Goal: Transaction & Acquisition: Purchase product/service

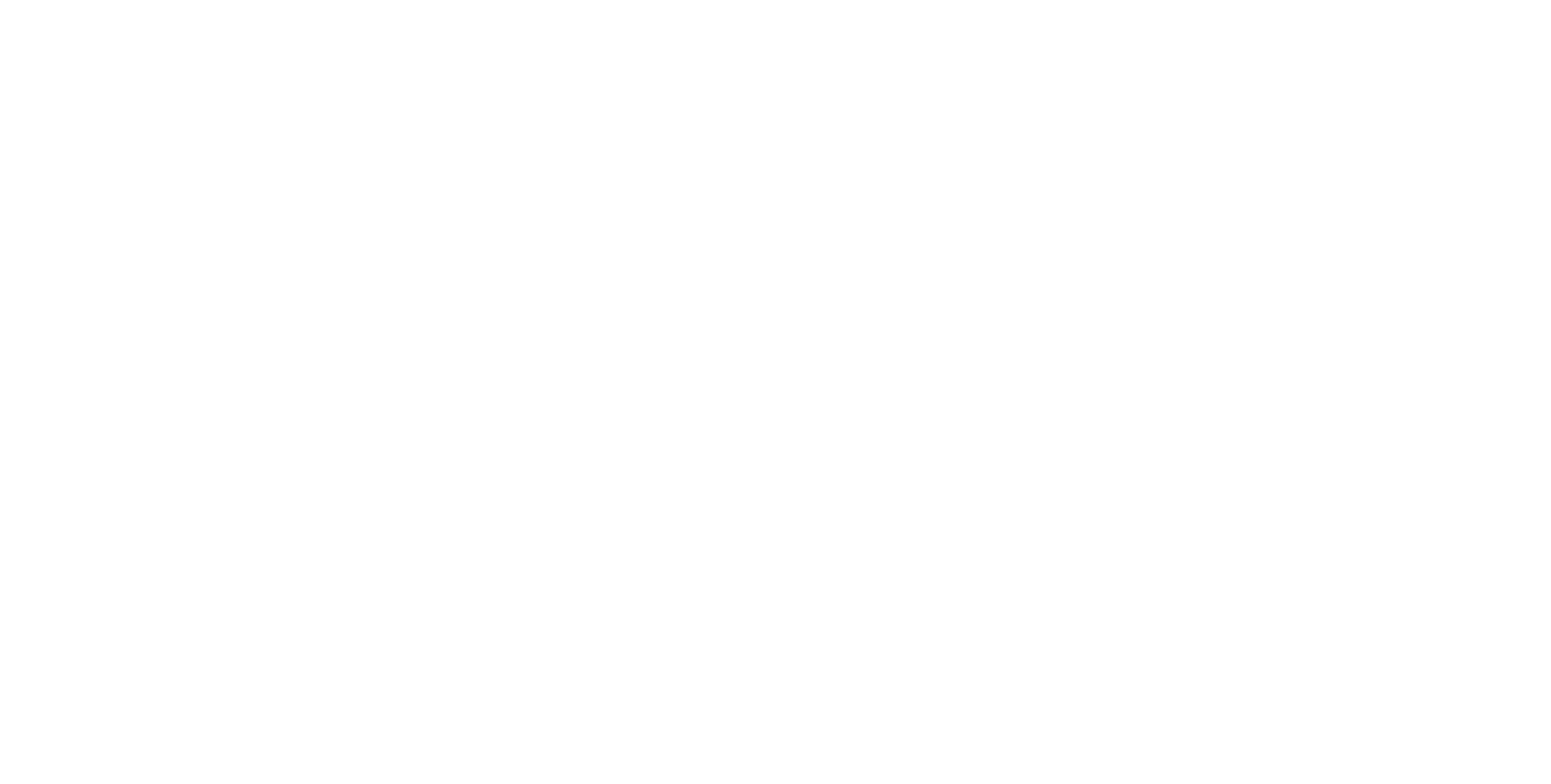
select select "**"
select select "*"
select select "****"
select select "**"
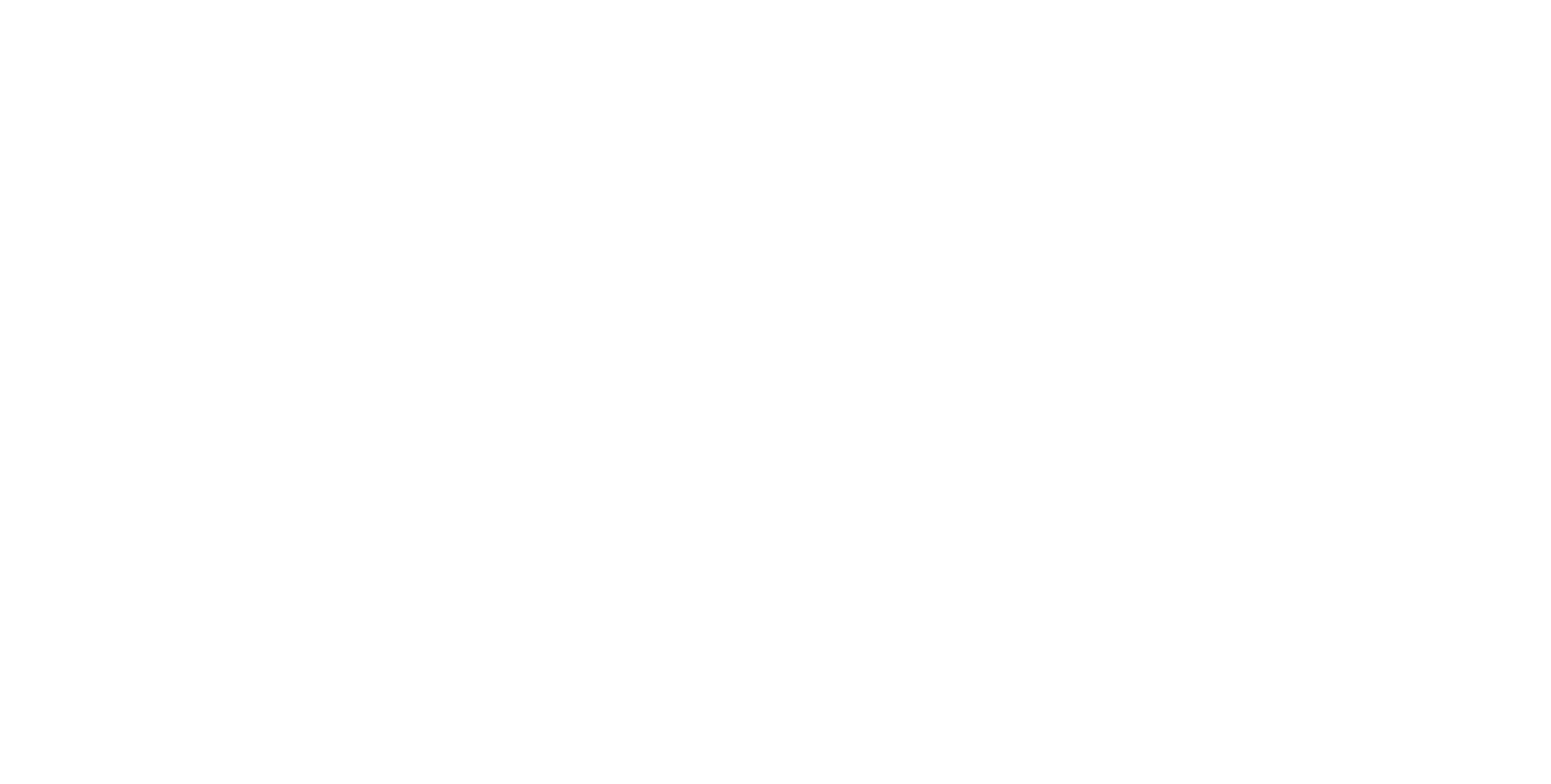
select select "****"
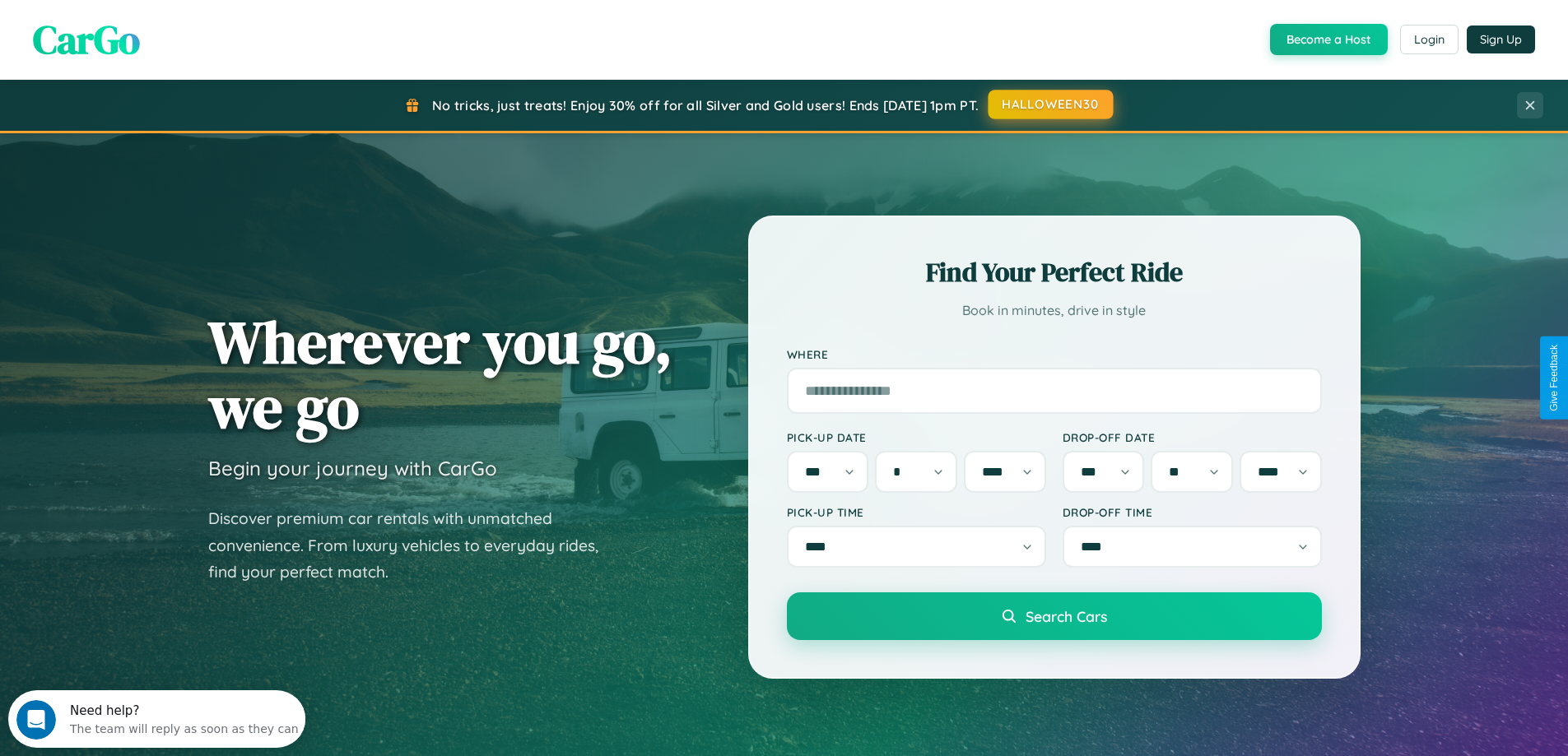
click at [1051, 105] on button "HALLOWEEN30" at bounding box center [1052, 104] width 125 height 29
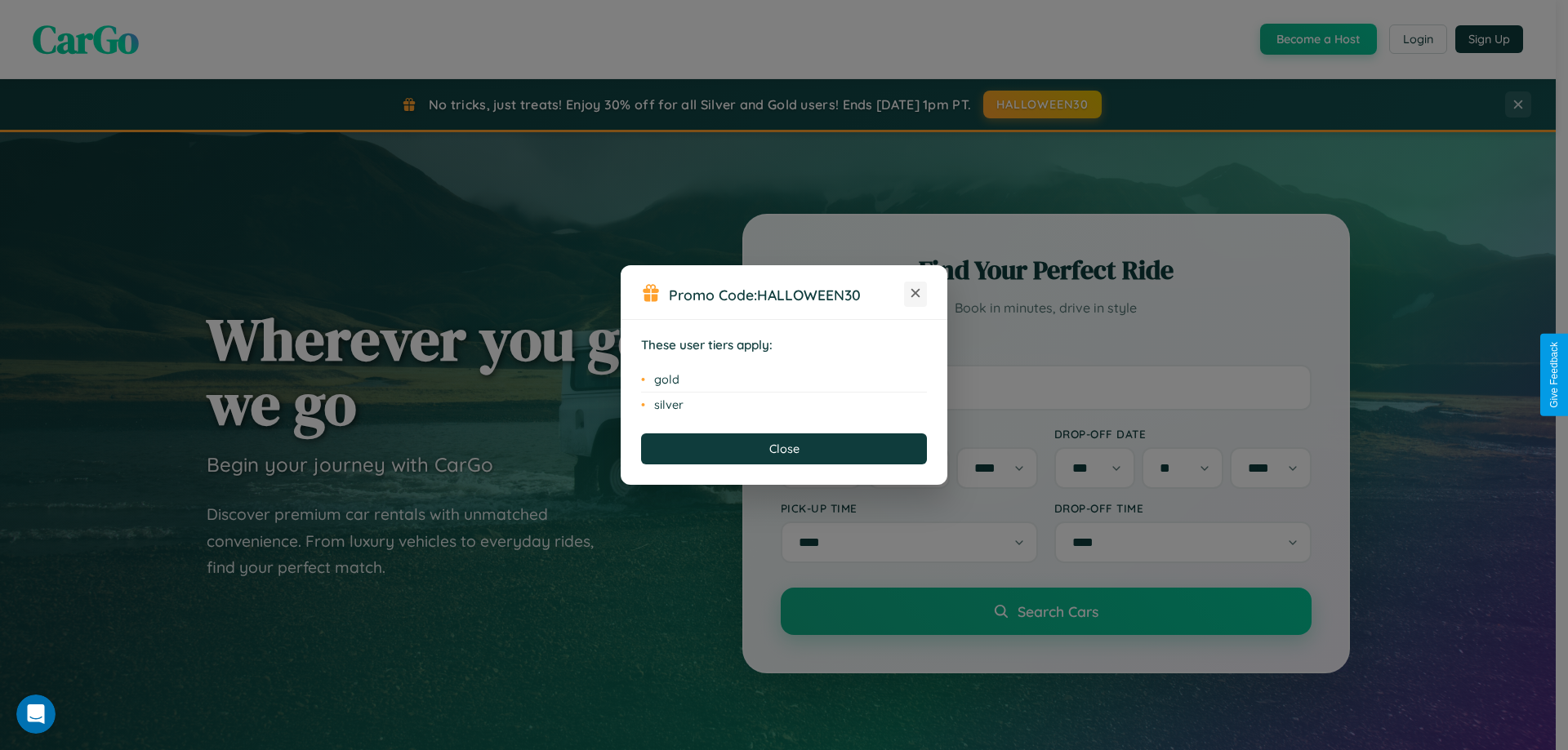
click at [916, 294] on icon at bounding box center [916, 293] width 9 height 9
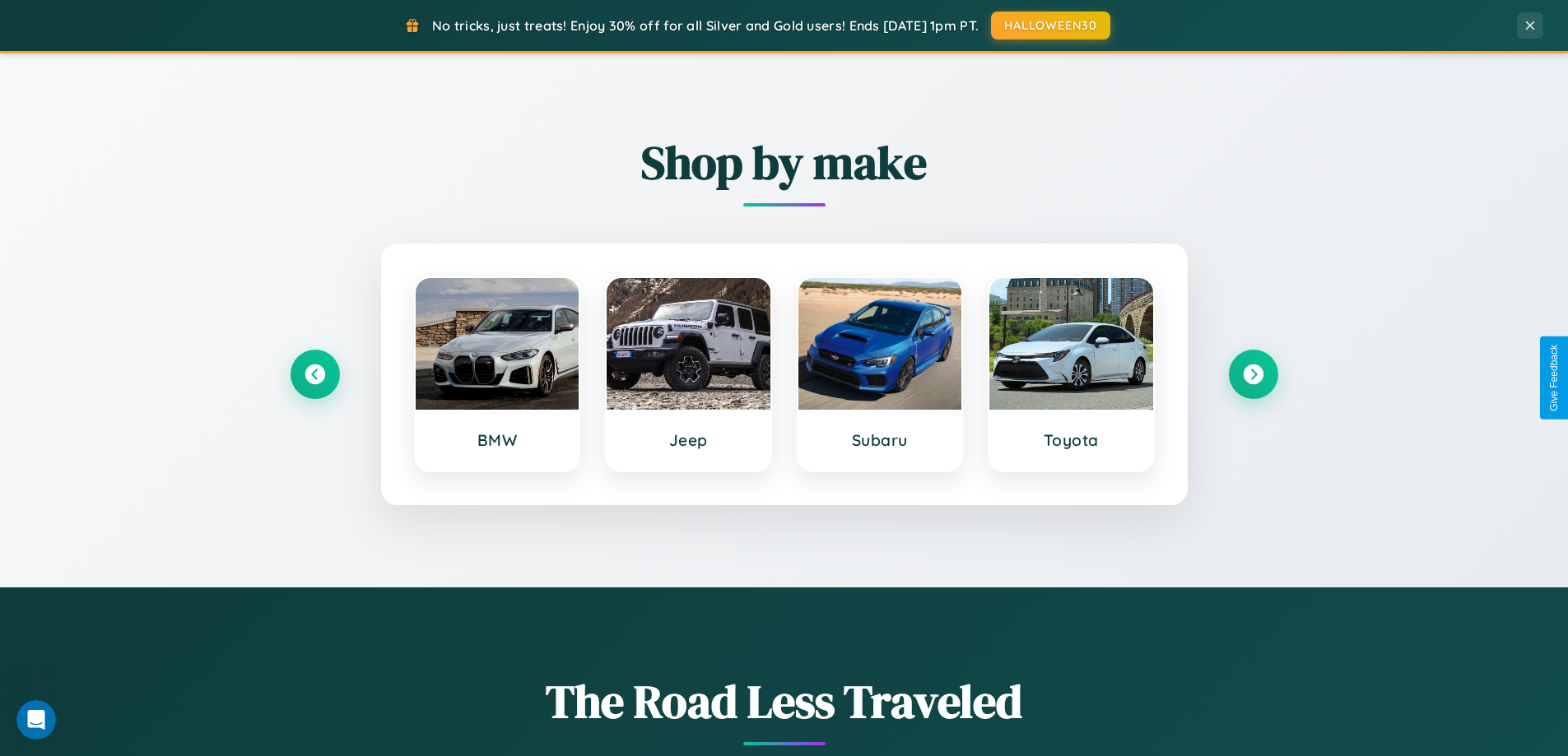
scroll to position [710, 0]
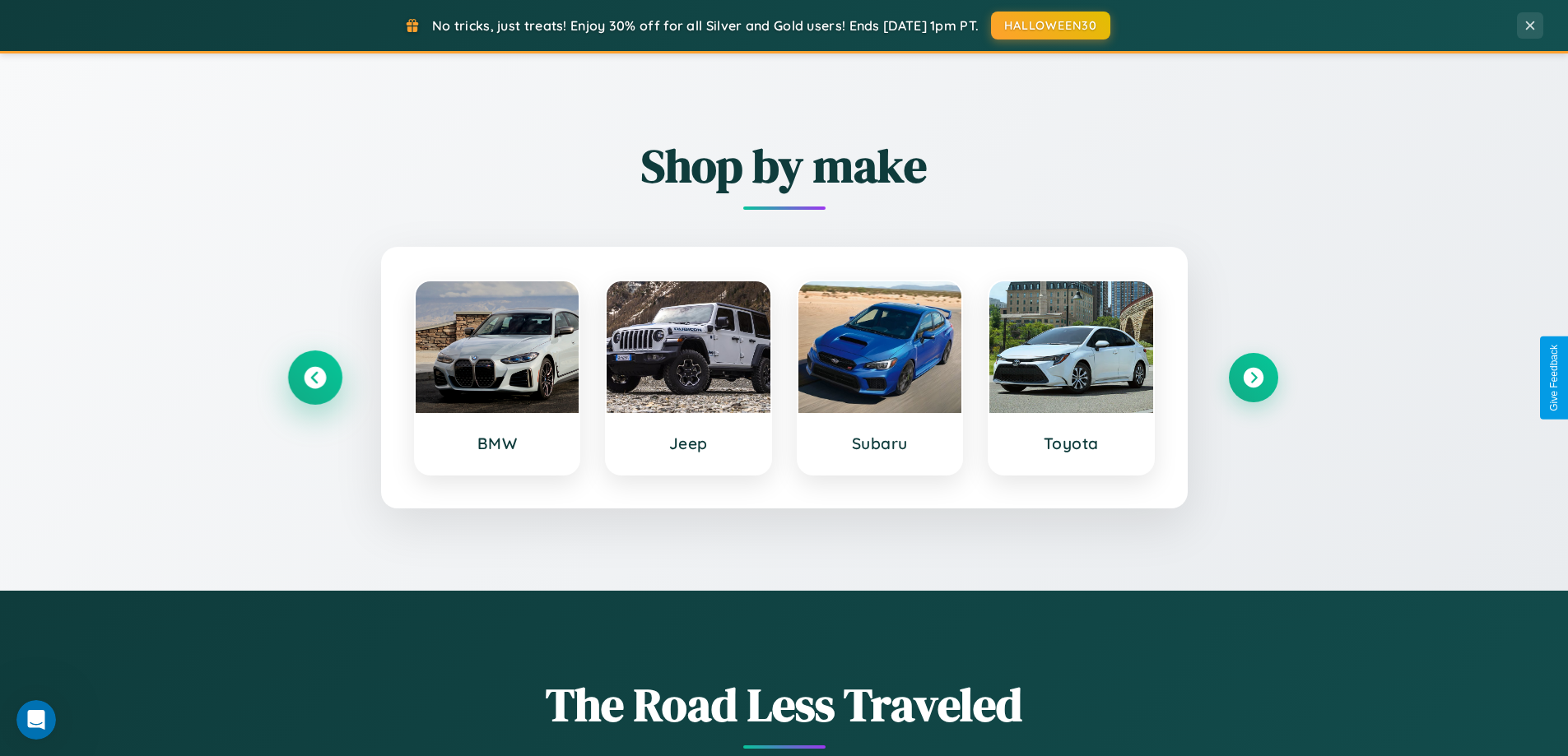
click at [314, 378] on icon at bounding box center [315, 378] width 22 height 22
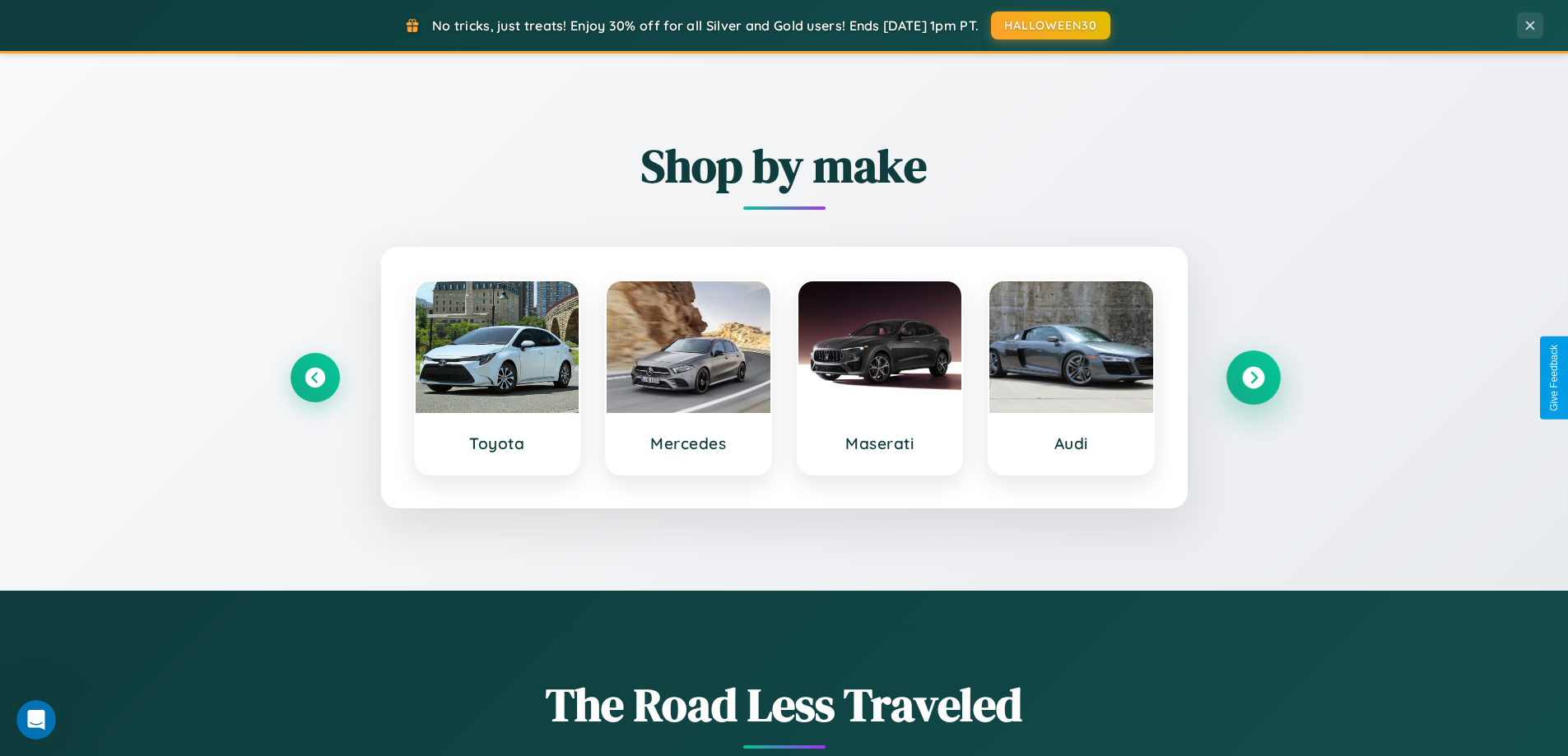
click at [1253, 378] on icon at bounding box center [1254, 378] width 22 height 22
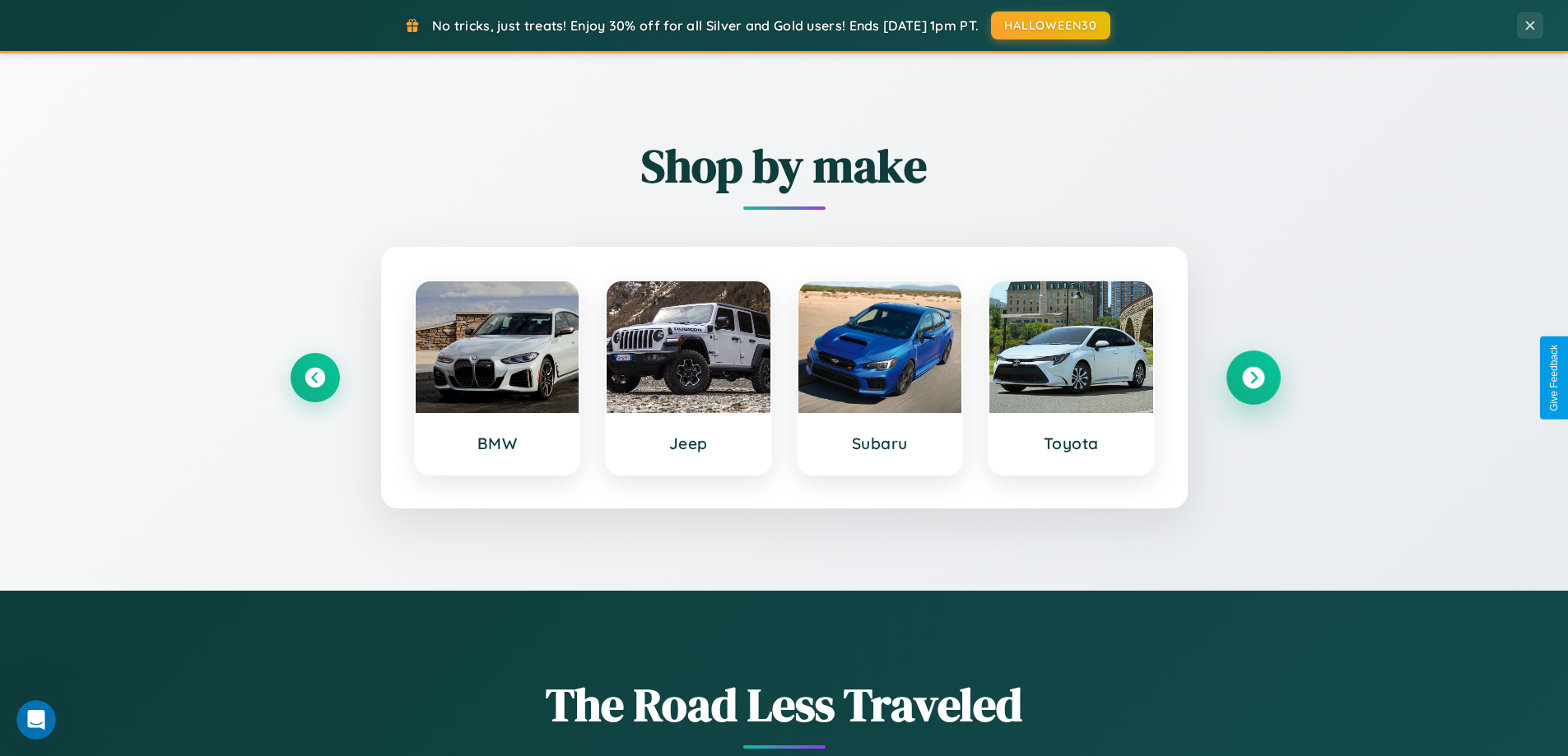
click at [1253, 378] on icon at bounding box center [1254, 378] width 22 height 22
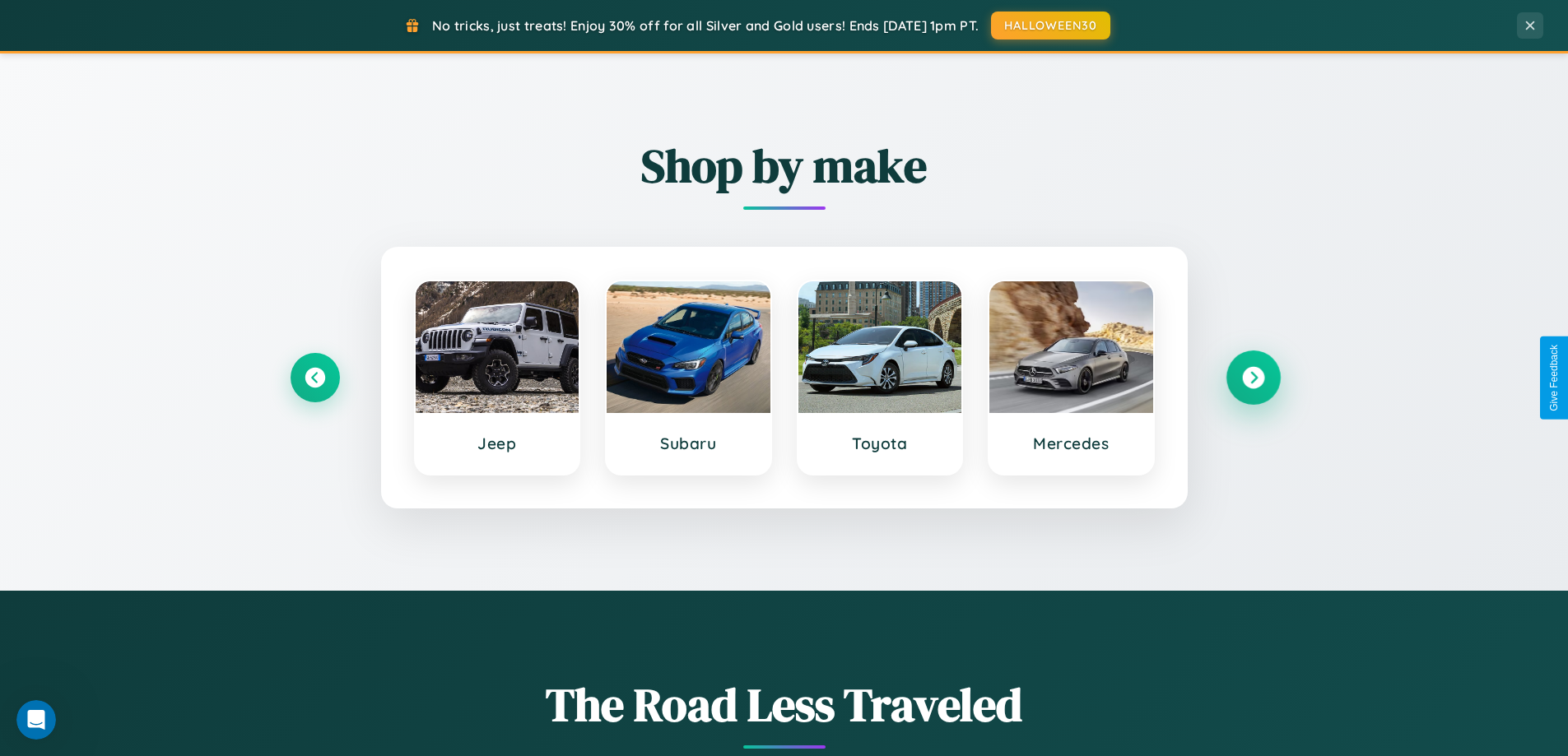
click at [1253, 378] on icon at bounding box center [1254, 378] width 22 height 22
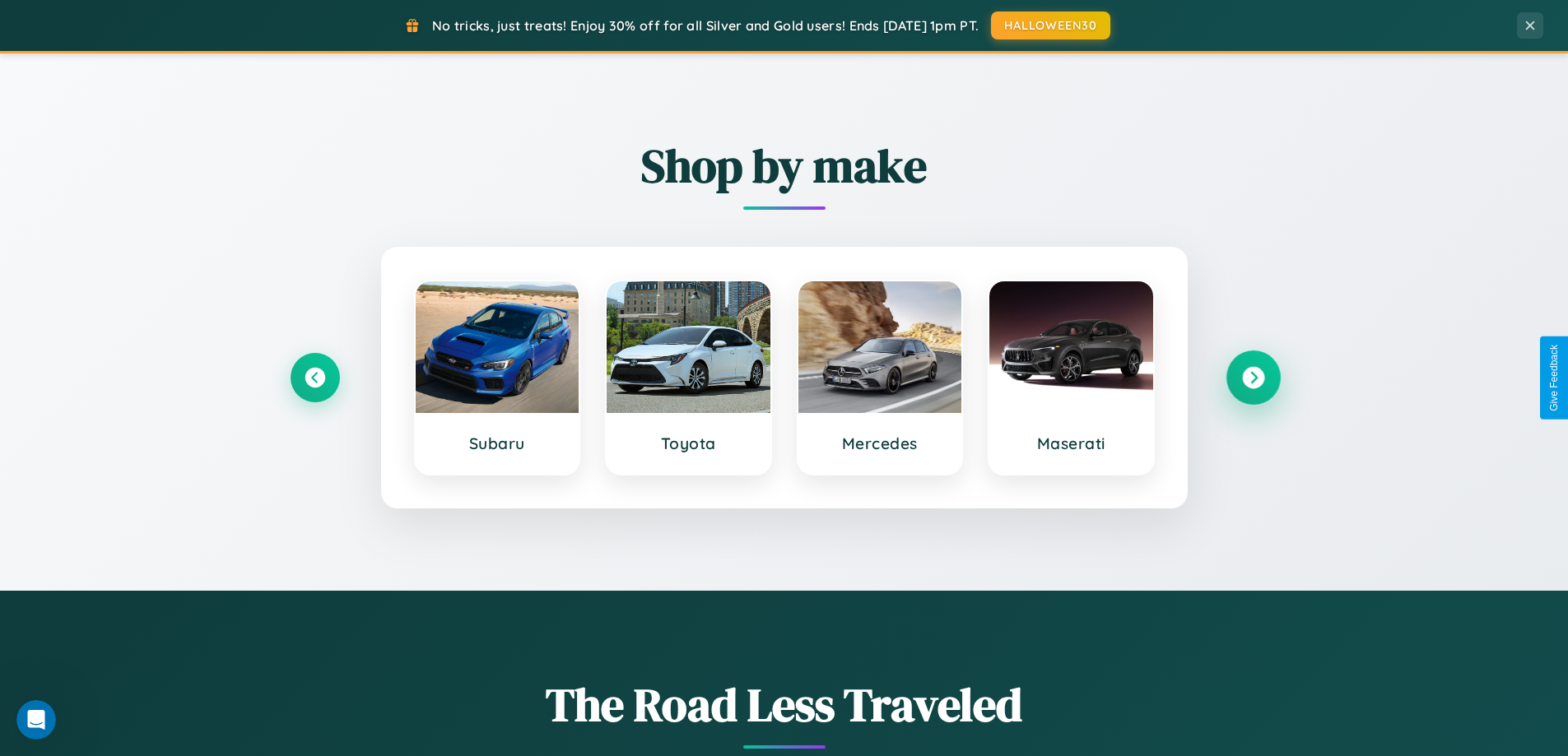
click at [1253, 378] on icon at bounding box center [1254, 378] width 22 height 22
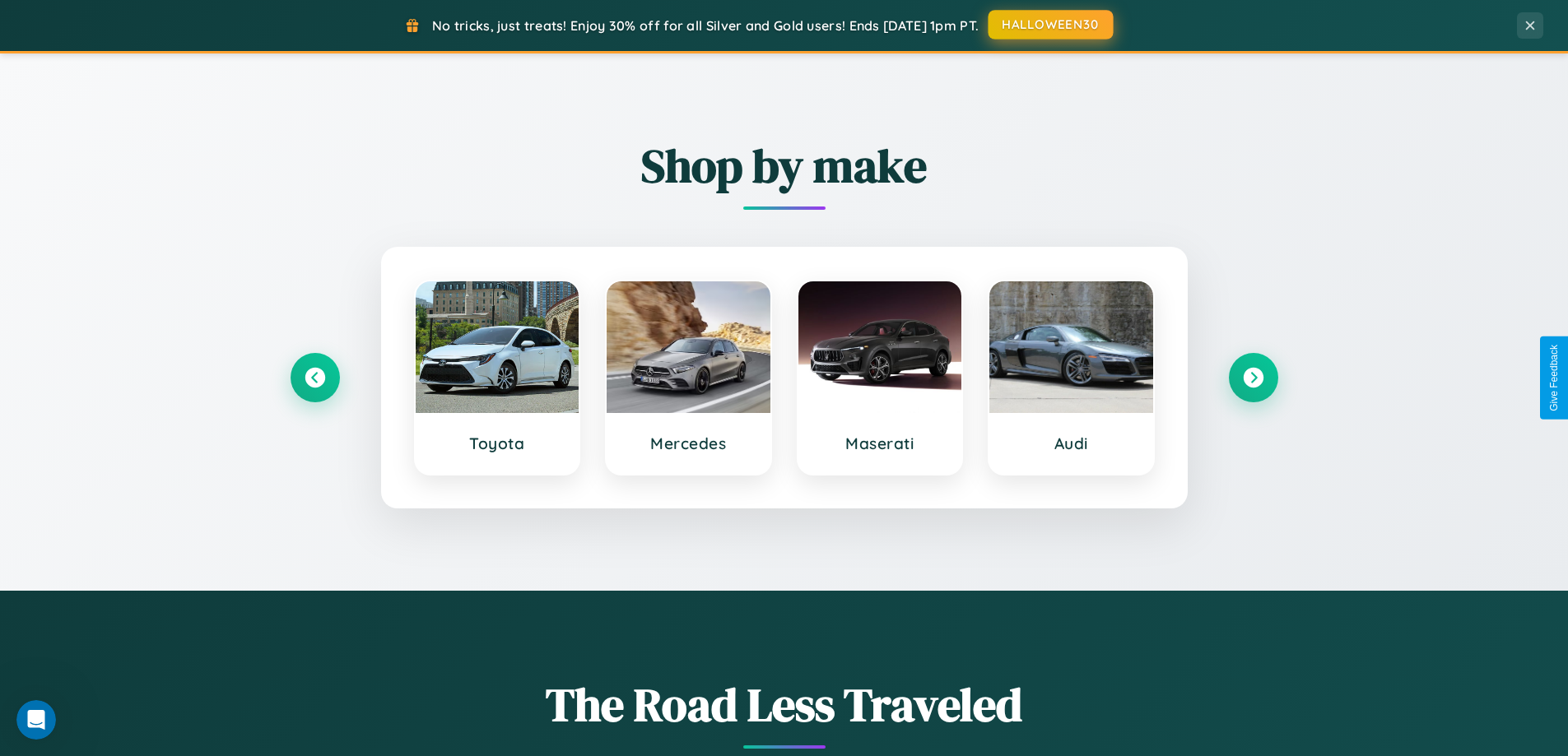
click at [1051, 25] on button "HALLOWEEN30" at bounding box center [1052, 24] width 125 height 29
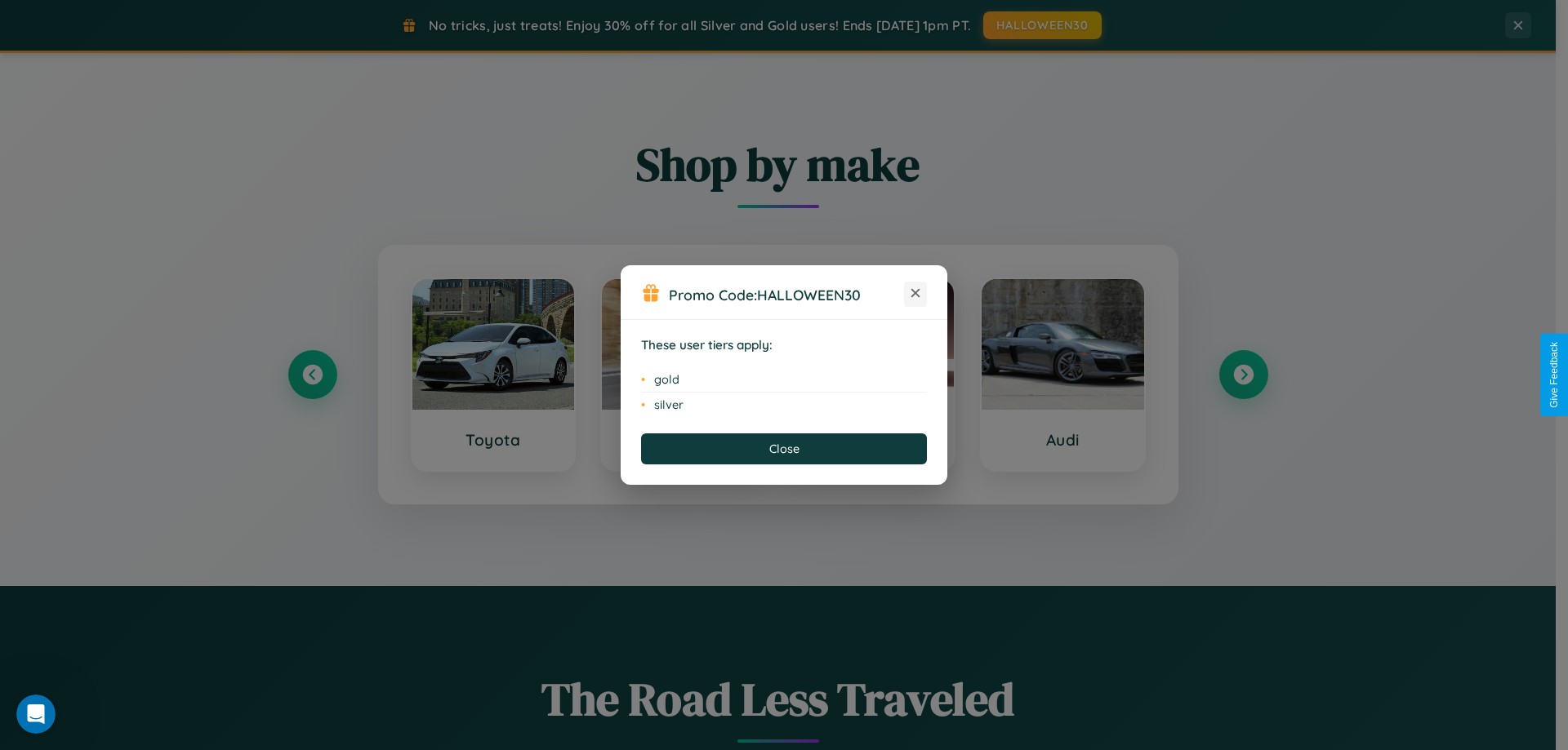
click at [916, 294] on icon at bounding box center [916, 293] width 9 height 9
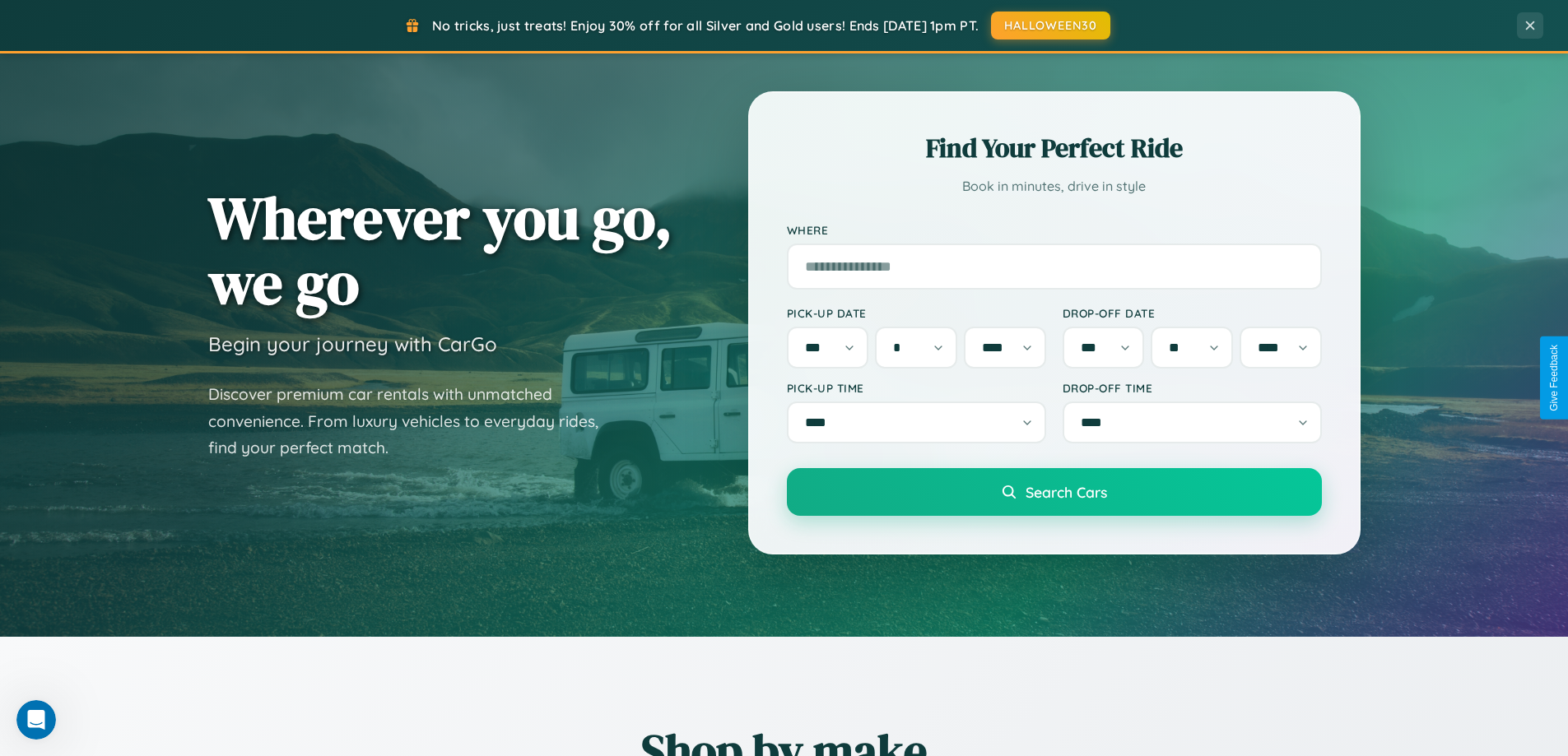
scroll to position [11, 0]
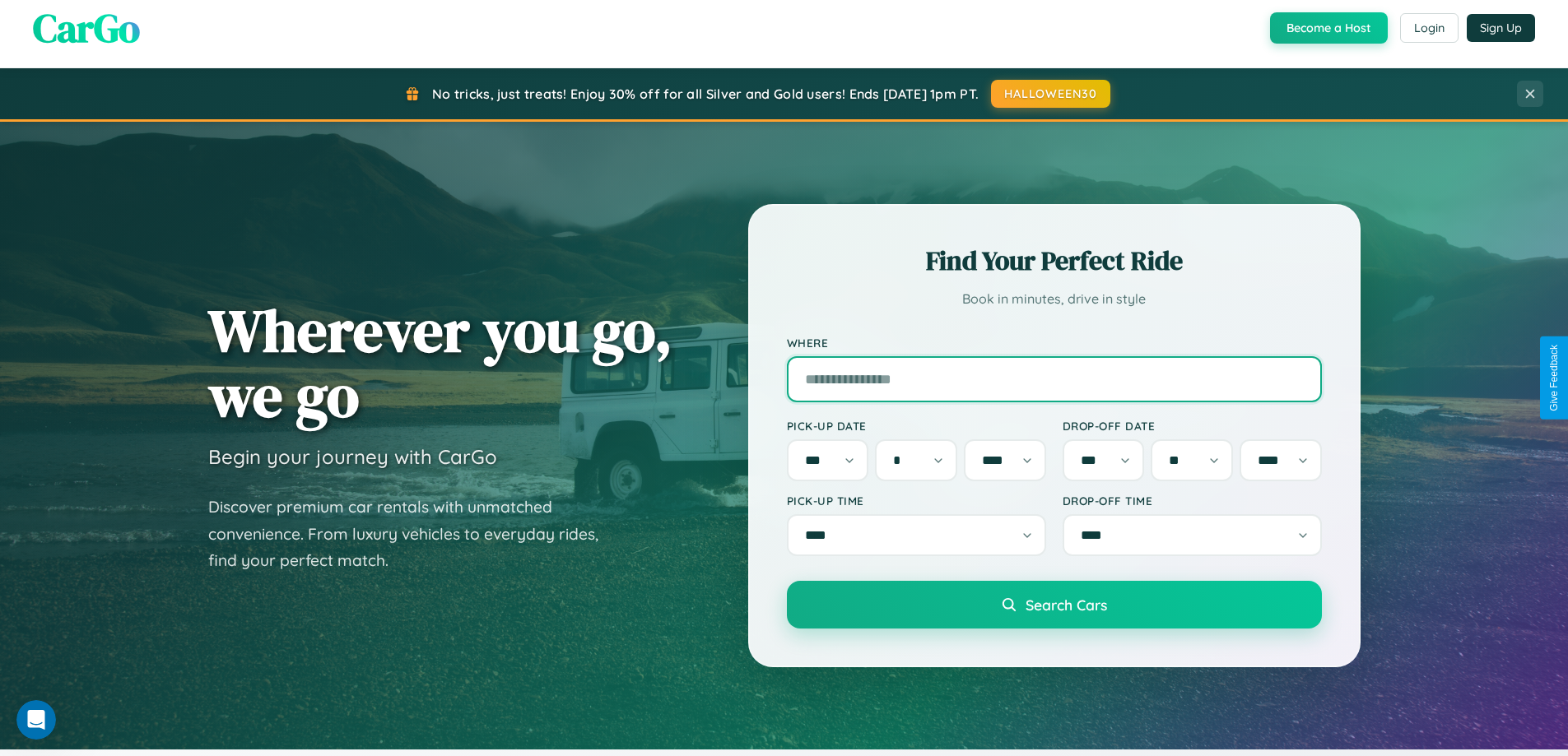
click at [1053, 378] on input "Where" at bounding box center [1054, 380] width 535 height 46
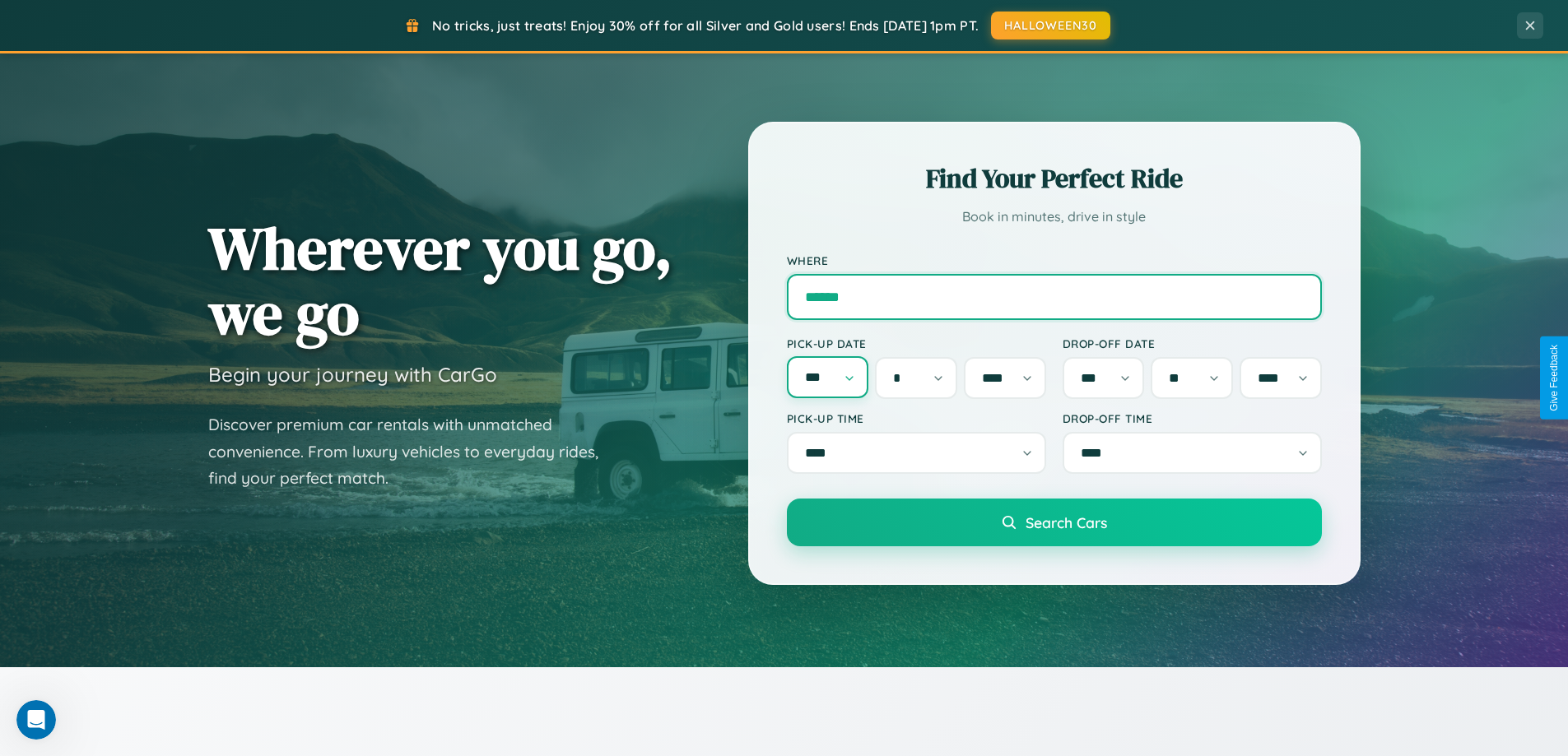
type input "******"
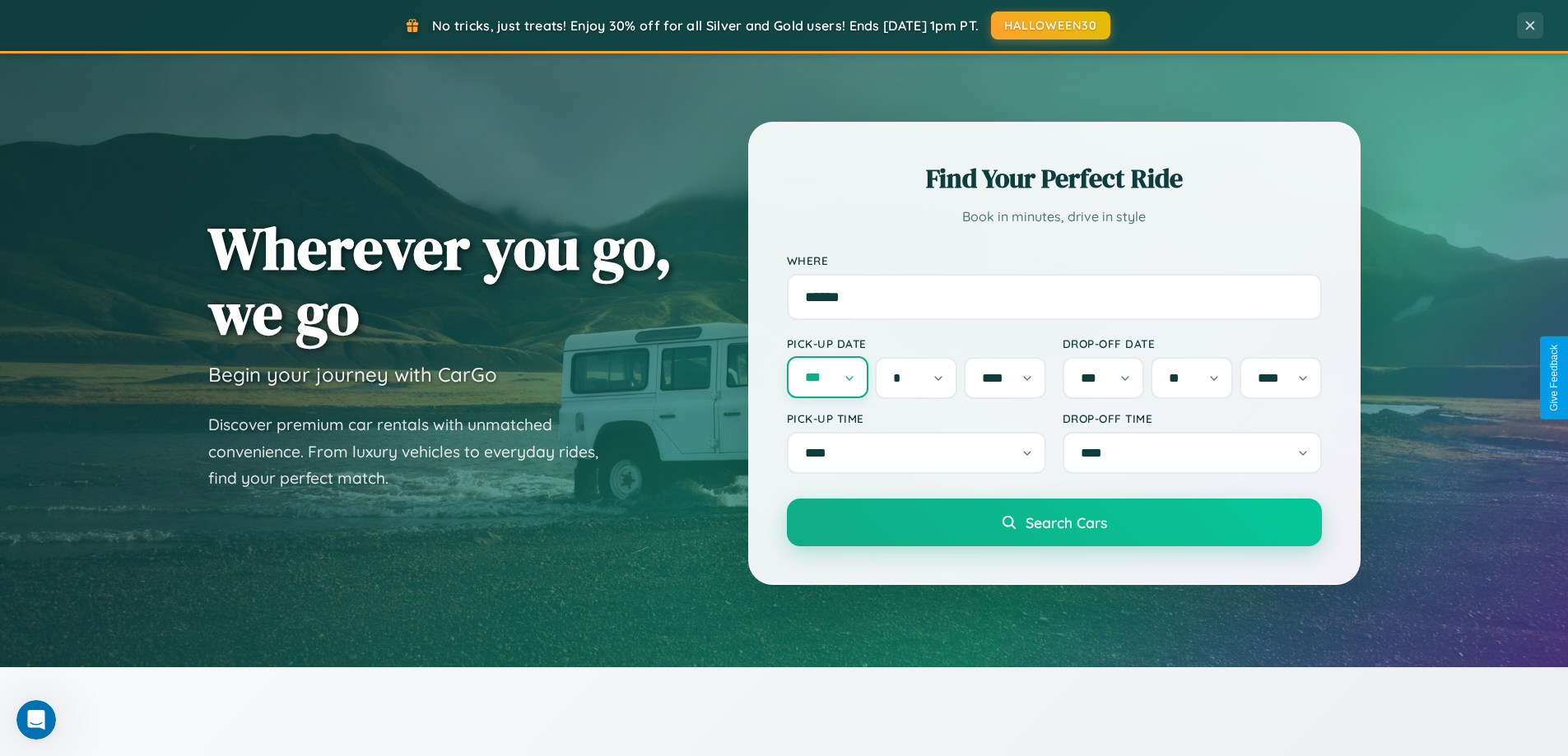
click at [827, 378] on select "*** *** *** *** *** *** *** *** *** *** *** ***" at bounding box center [828, 377] width 82 height 42
click at [916, 378] on select "* * * * * * * * * ** ** ** ** ** ** ** ** ** ** ** ** ** ** ** ** ** ** ** ** *…" at bounding box center [916, 378] width 82 height 42
select select "**"
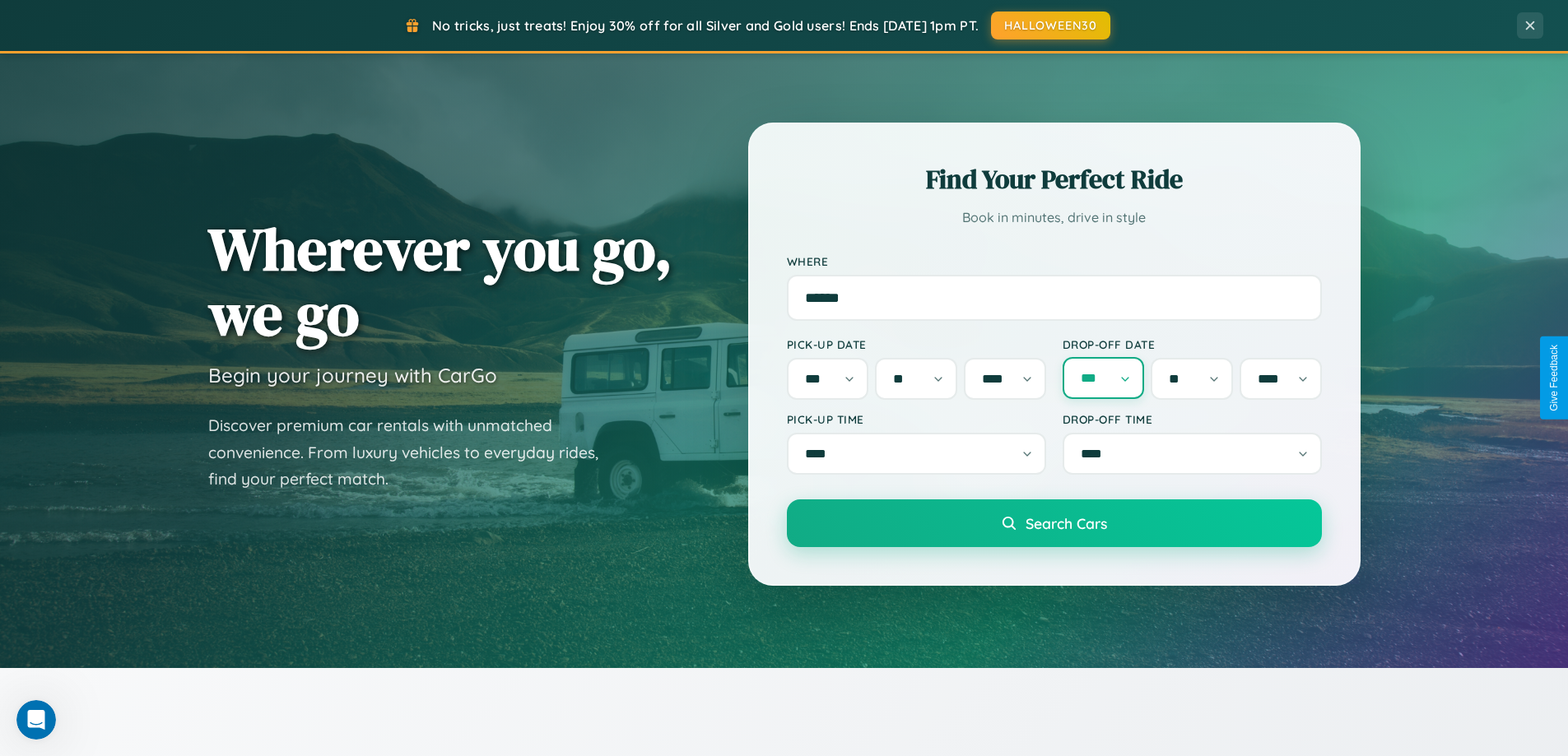
click at [1103, 378] on select "*** *** *** *** *** *** *** *** *** *** *** ***" at bounding box center [1104, 378] width 82 height 42
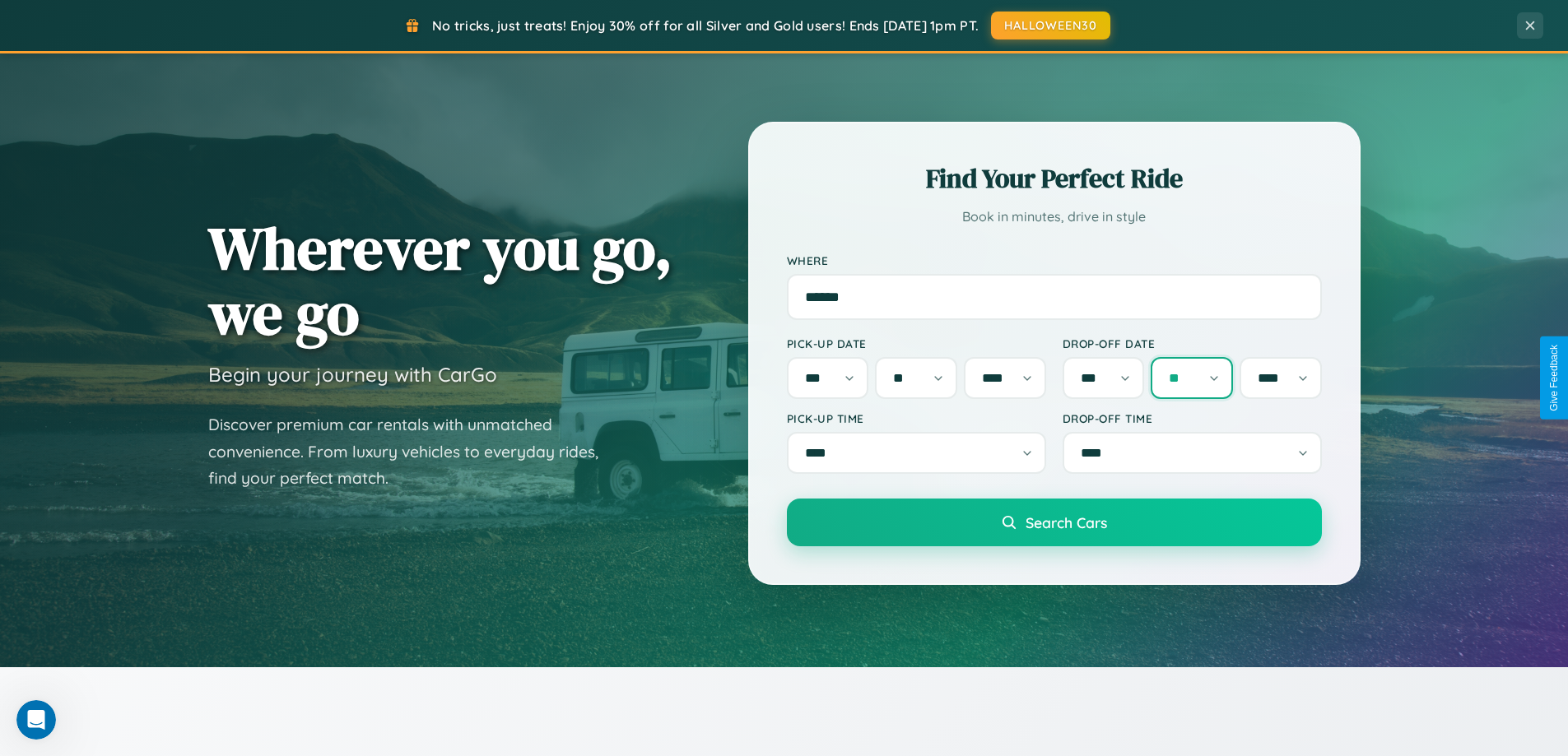
click at [1192, 378] on select "* * * * * * * * * ** ** ** ** ** ** ** ** ** ** ** ** ** ** ** ** ** ** ** ** *…" at bounding box center [1192, 378] width 82 height 42
click at [1192, 455] on select "*** *** *** *** **** **** **** *** *** *** *** *** *** *** *** *** **** ****" at bounding box center [1193, 453] width 259 height 42
select select "***"
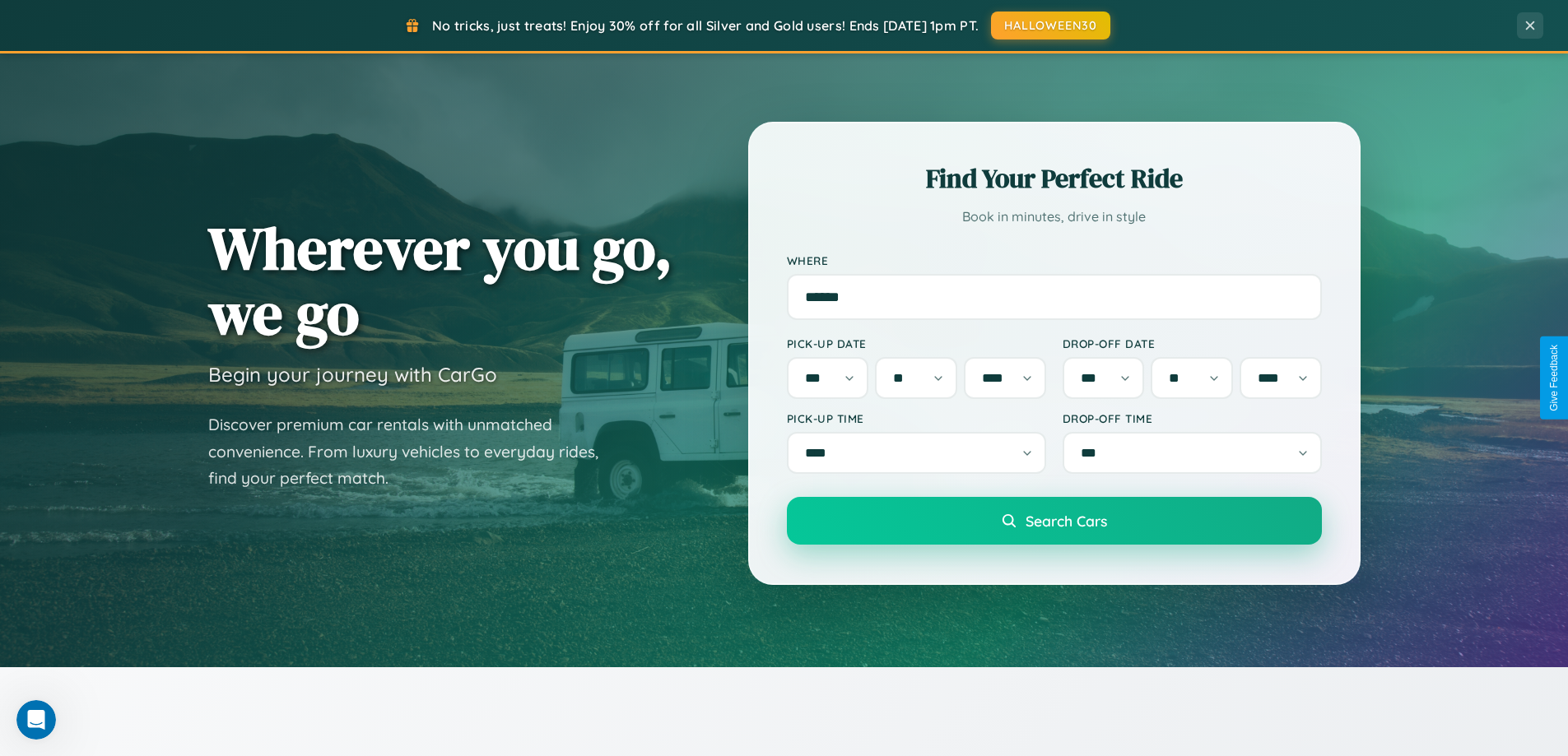
click at [1053, 527] on span "Search Cars" at bounding box center [1066, 521] width 82 height 18
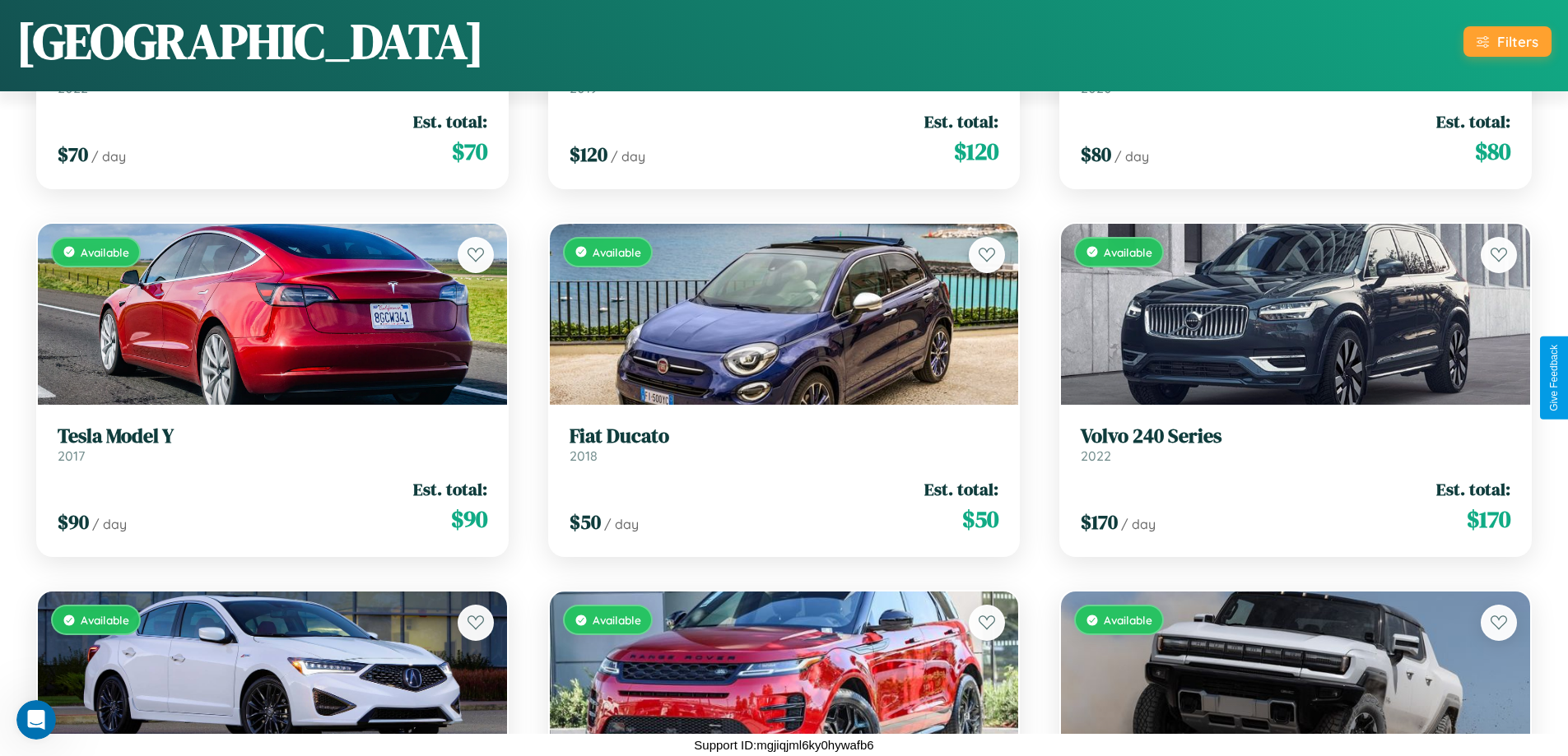
scroll to position [5022, 0]
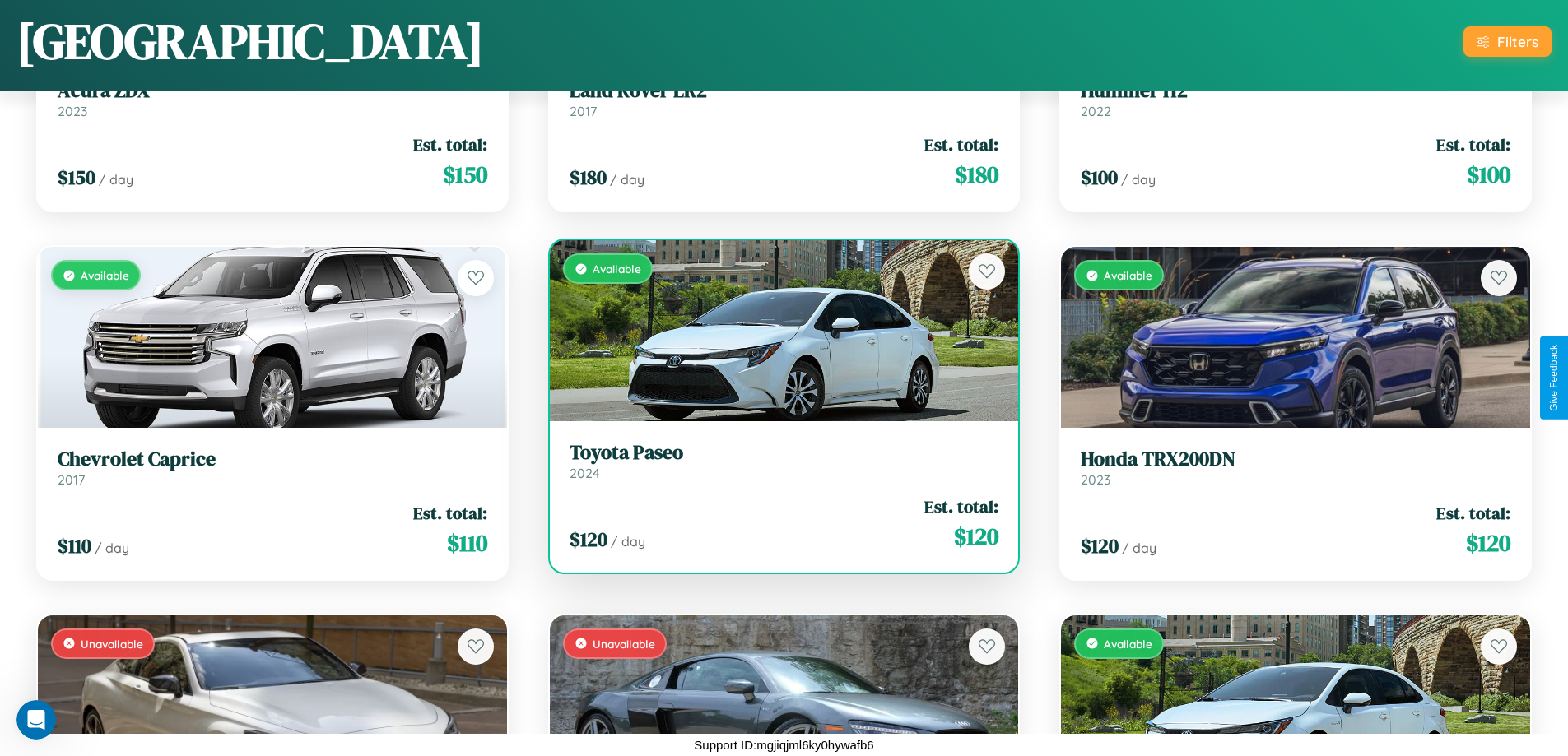
click at [777, 464] on link "Toyota Paseo 2024" at bounding box center [784, 461] width 430 height 40
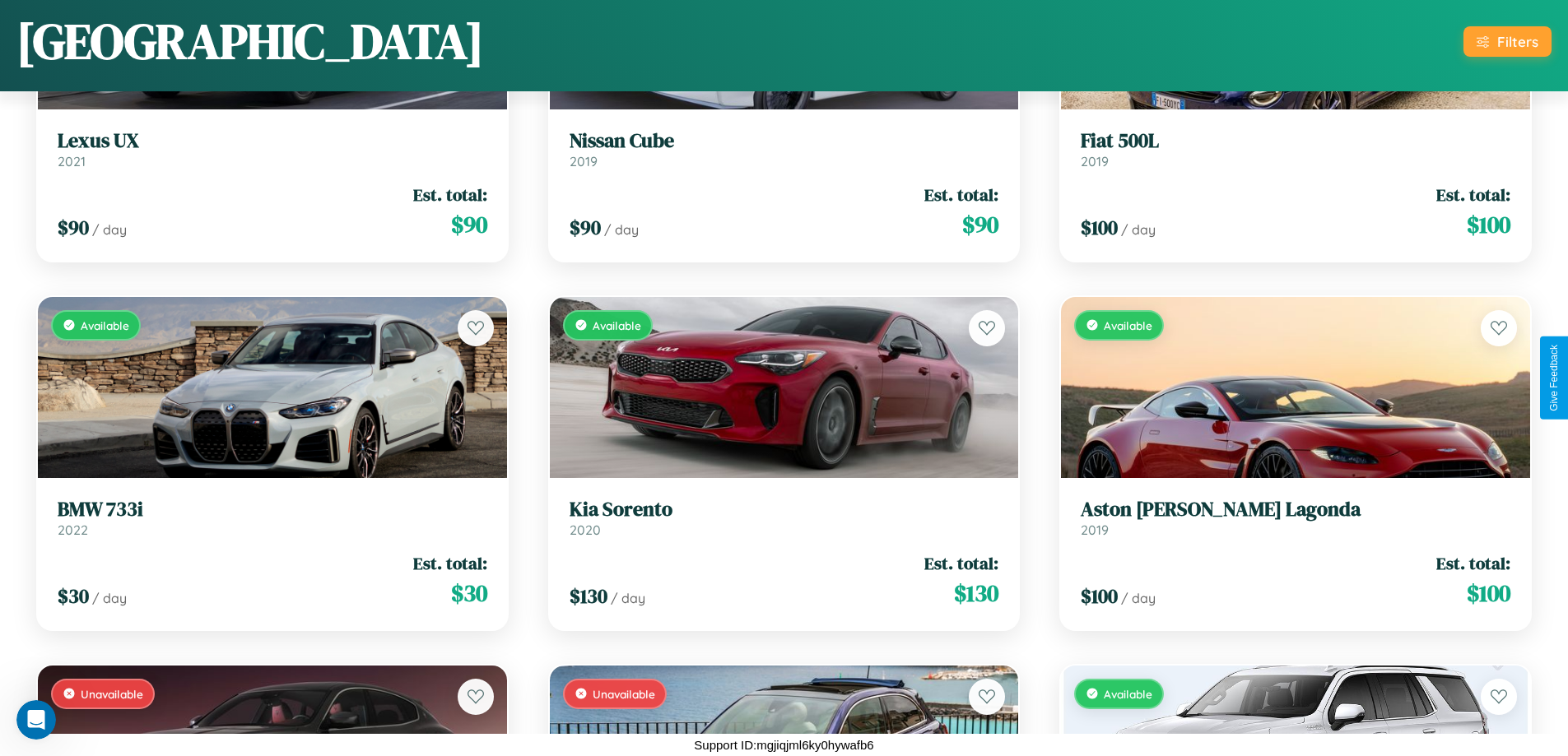
scroll to position [7972, 0]
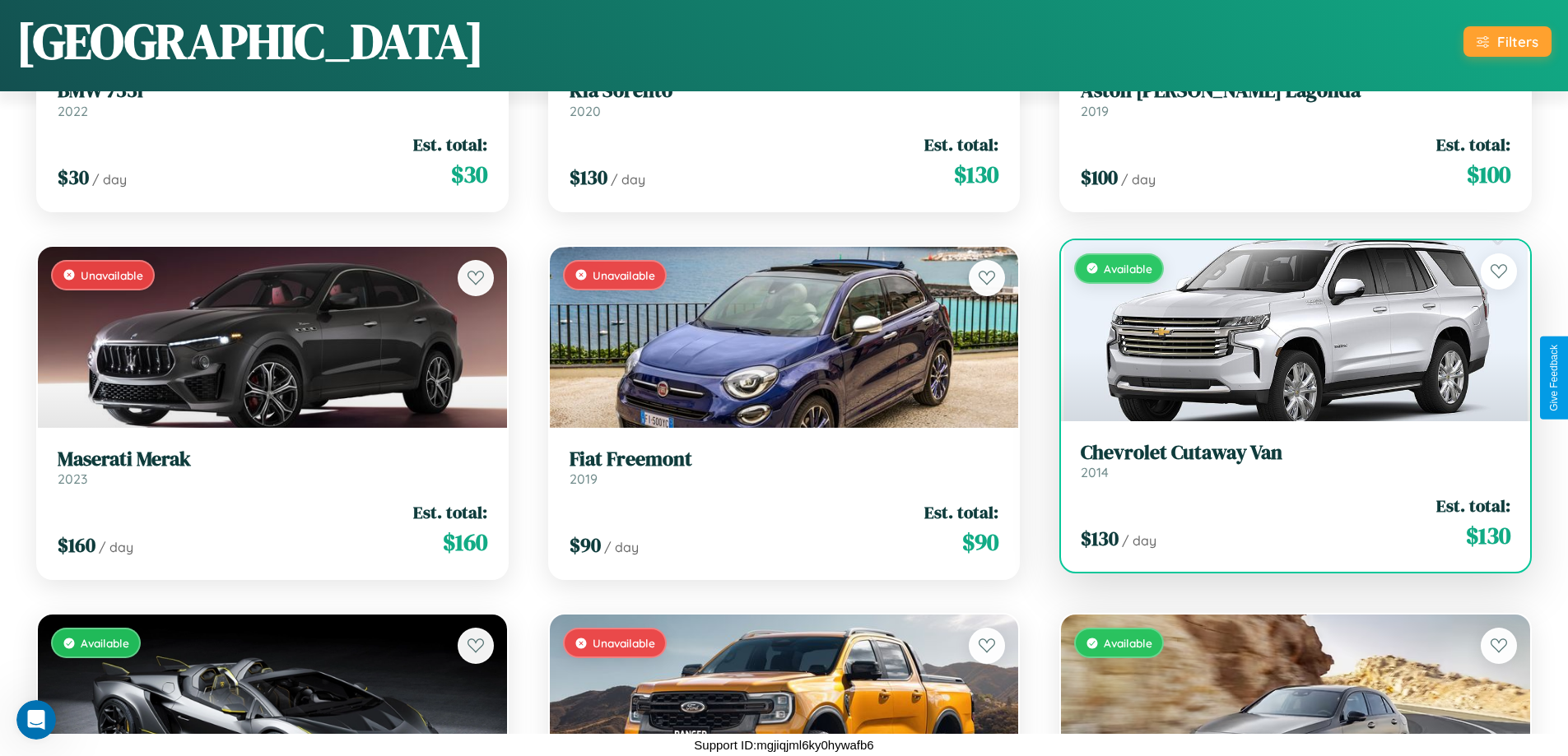
click at [1284, 464] on link "Chevrolet Cutaway Van 2014" at bounding box center [1296, 461] width 430 height 40
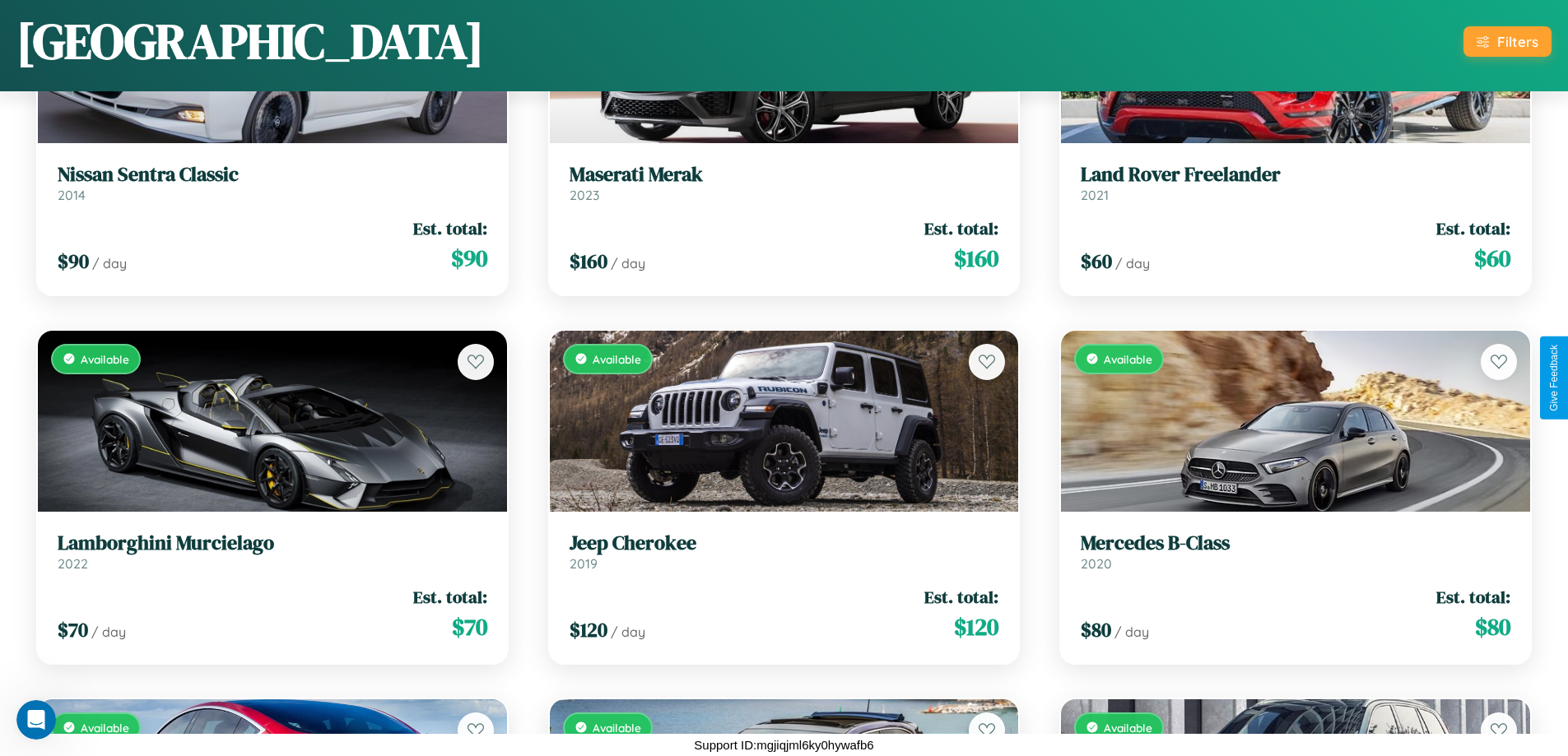
scroll to position [1705, 0]
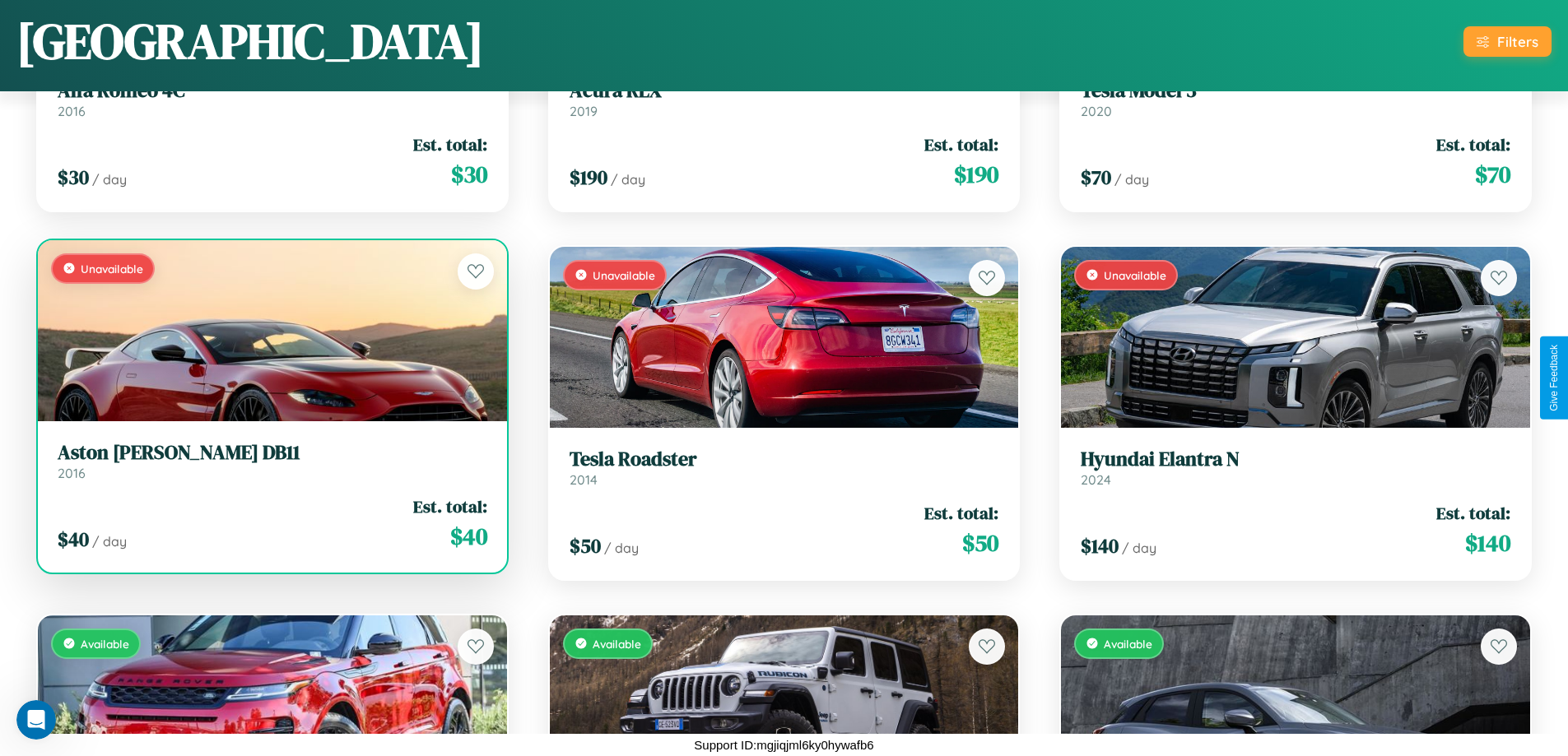
click at [270, 464] on link "Aston Martin DB11 2016" at bounding box center [272, 461] width 430 height 40
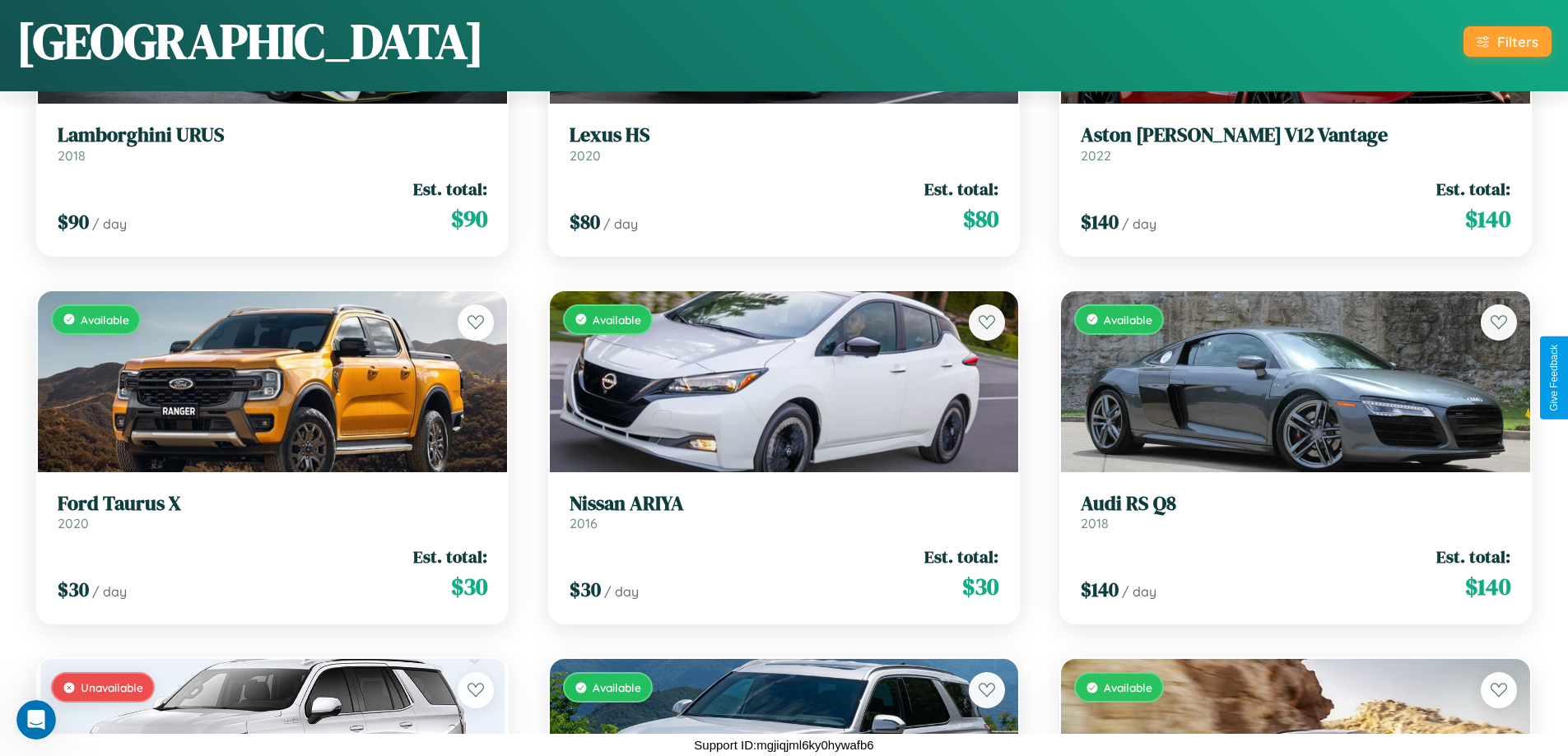
scroll to position [6128, 0]
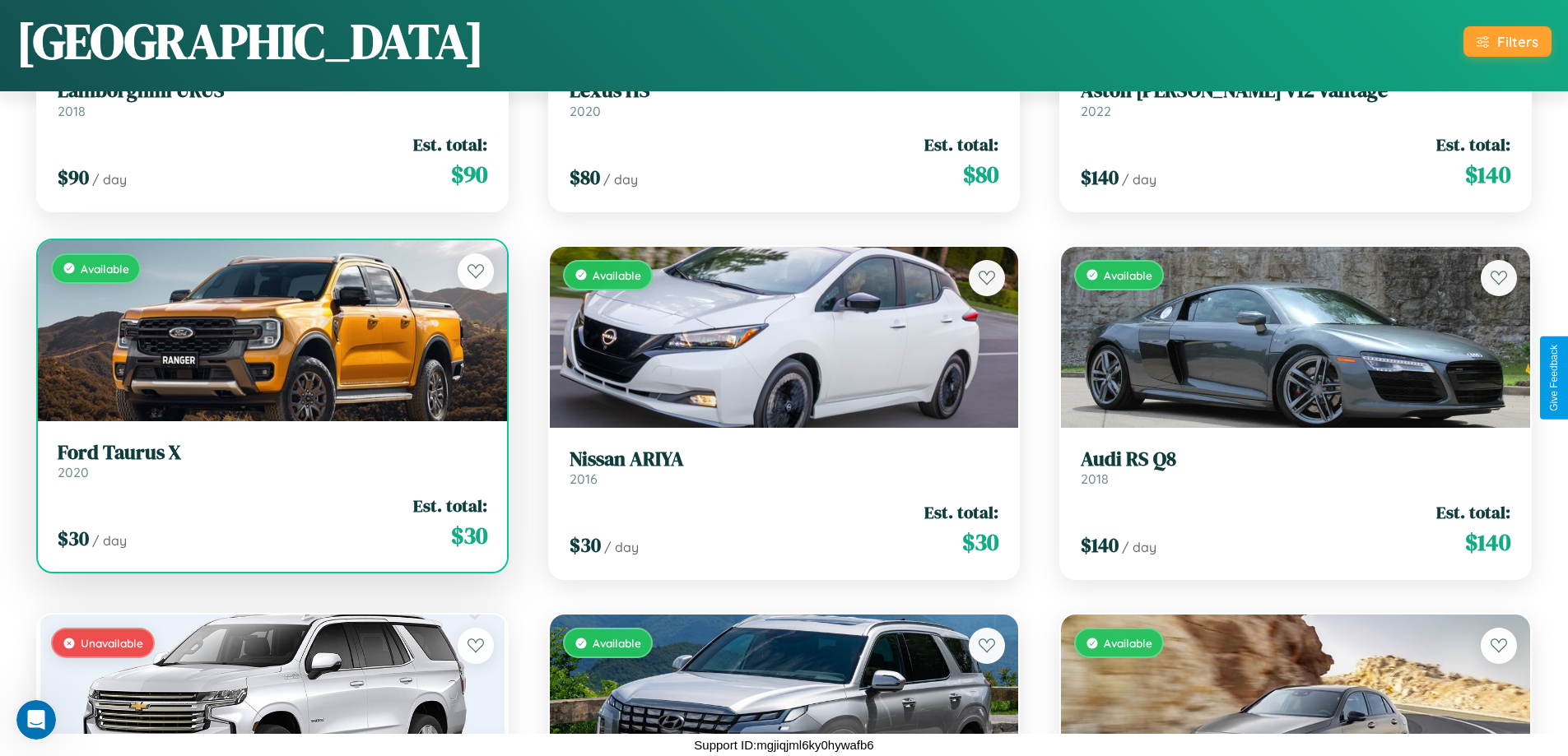
click at [270, 464] on link "Ford Taurus X 2020" at bounding box center [272, 461] width 430 height 40
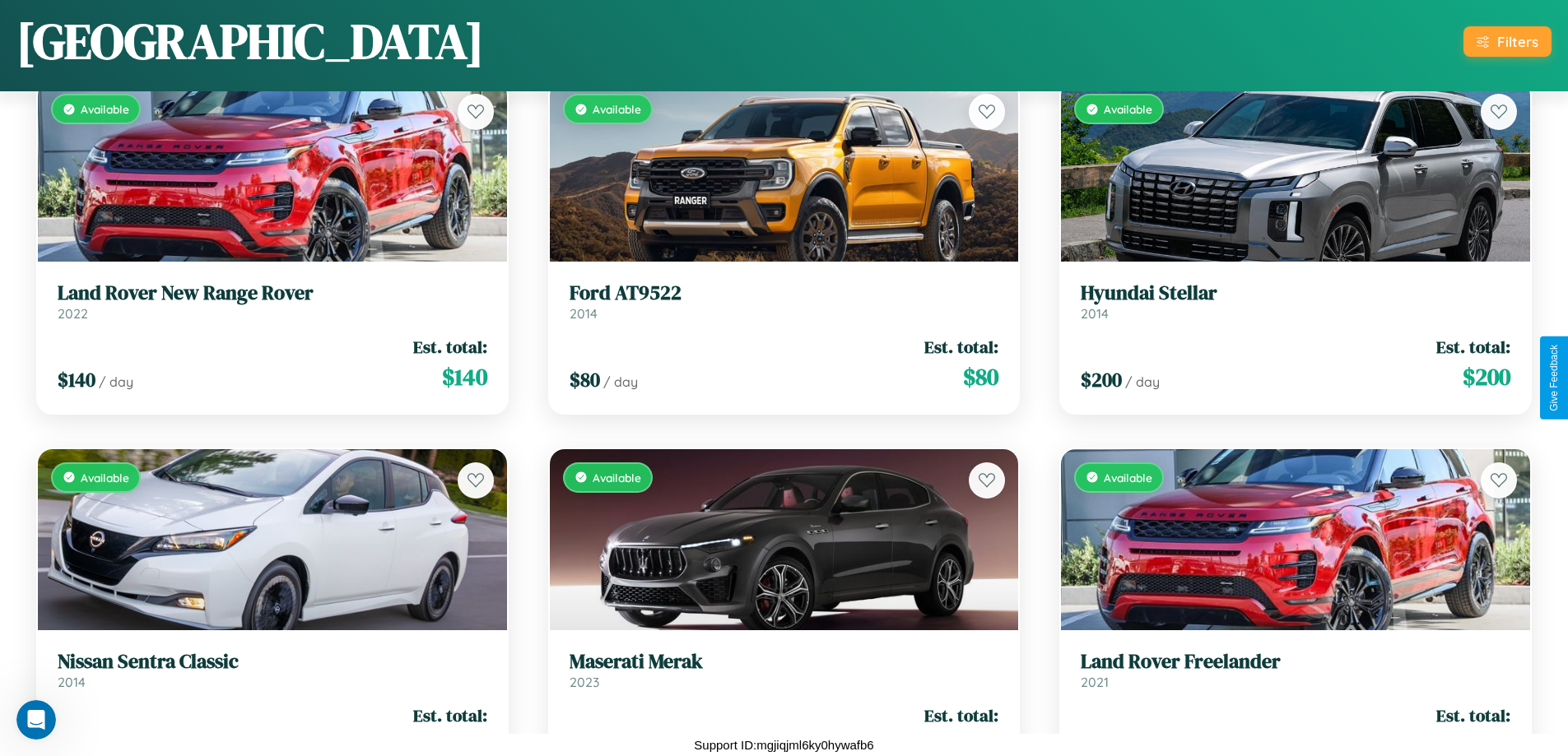
scroll to position [3180, 0]
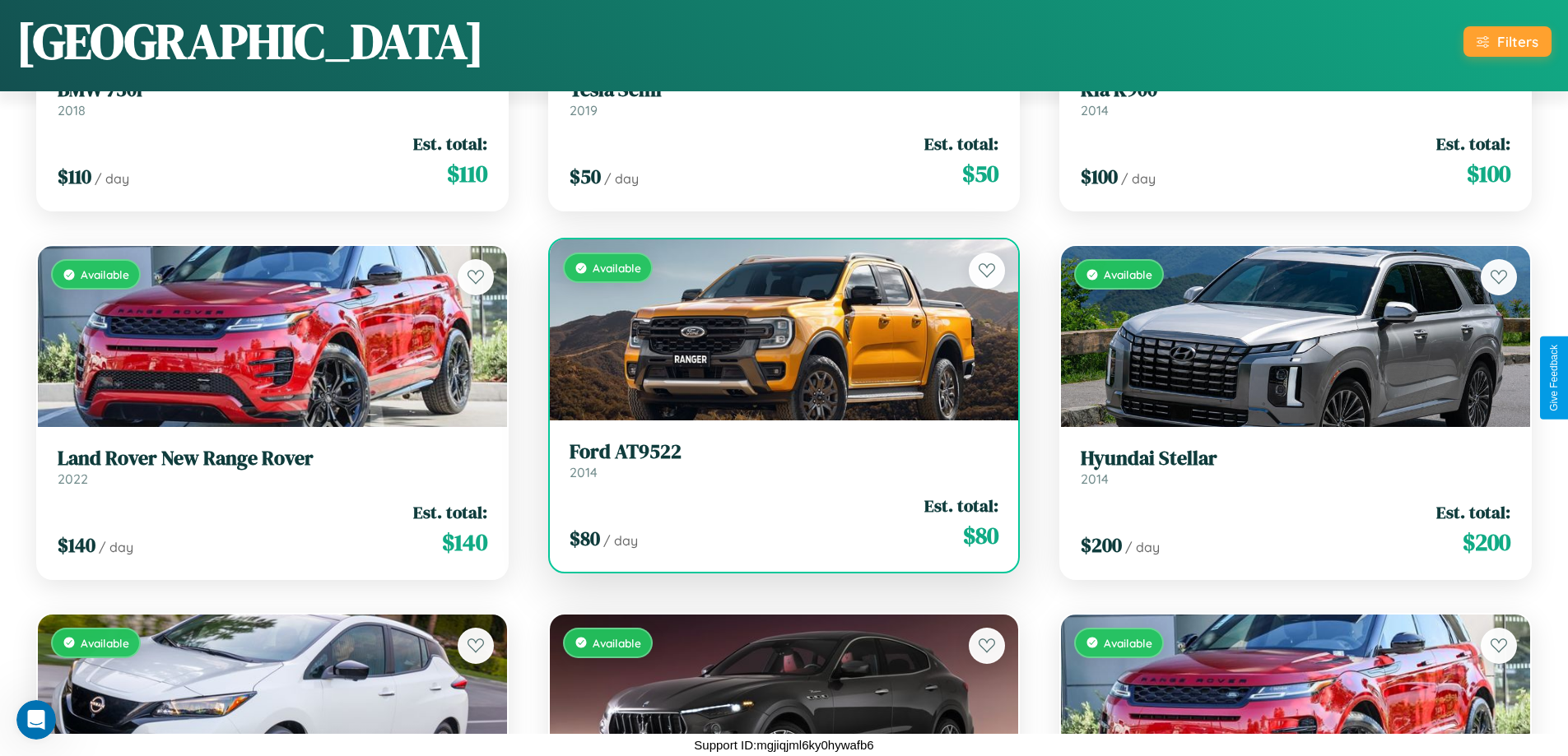
click at [777, 460] on h3 "Ford AT9522" at bounding box center [784, 453] width 430 height 24
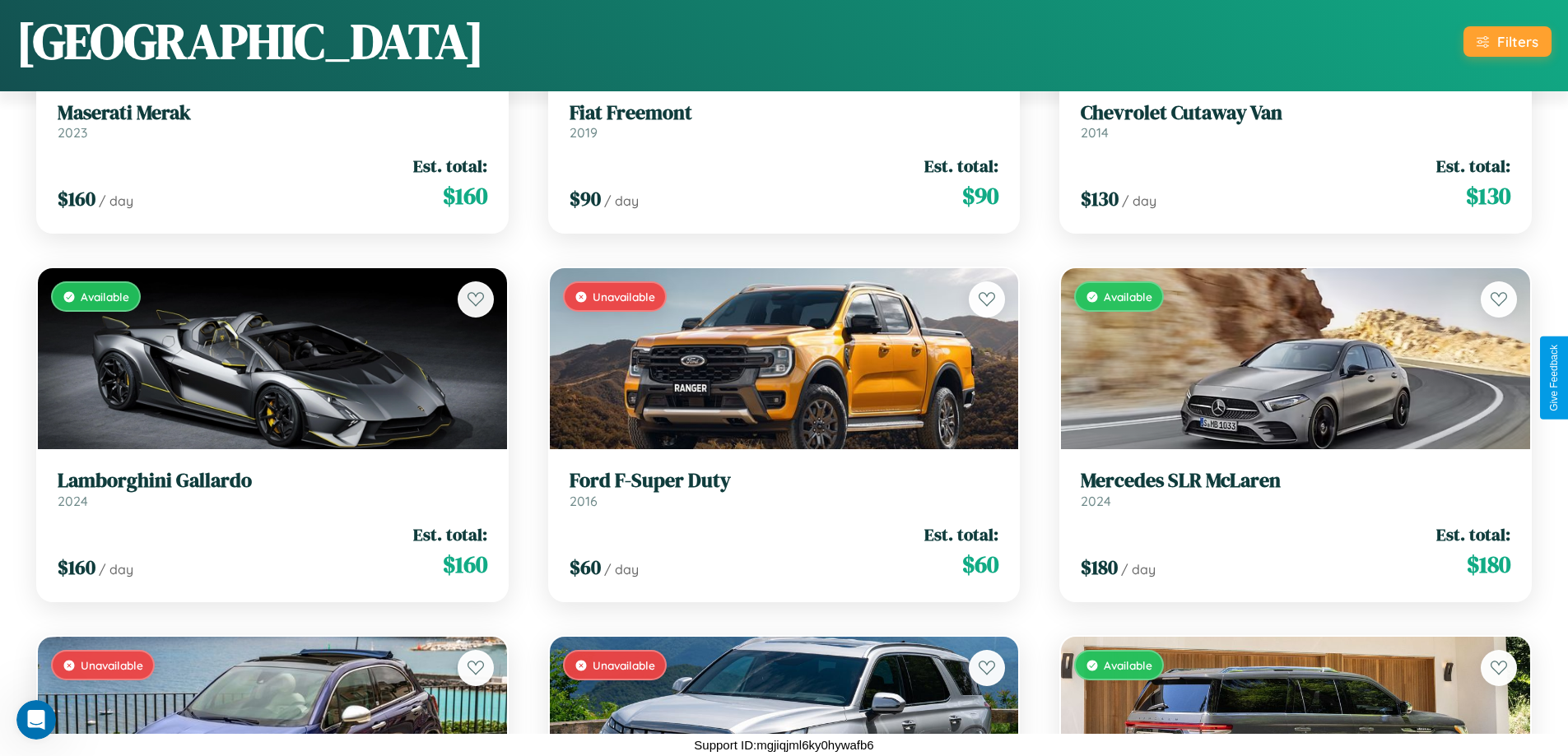
scroll to position [8340, 0]
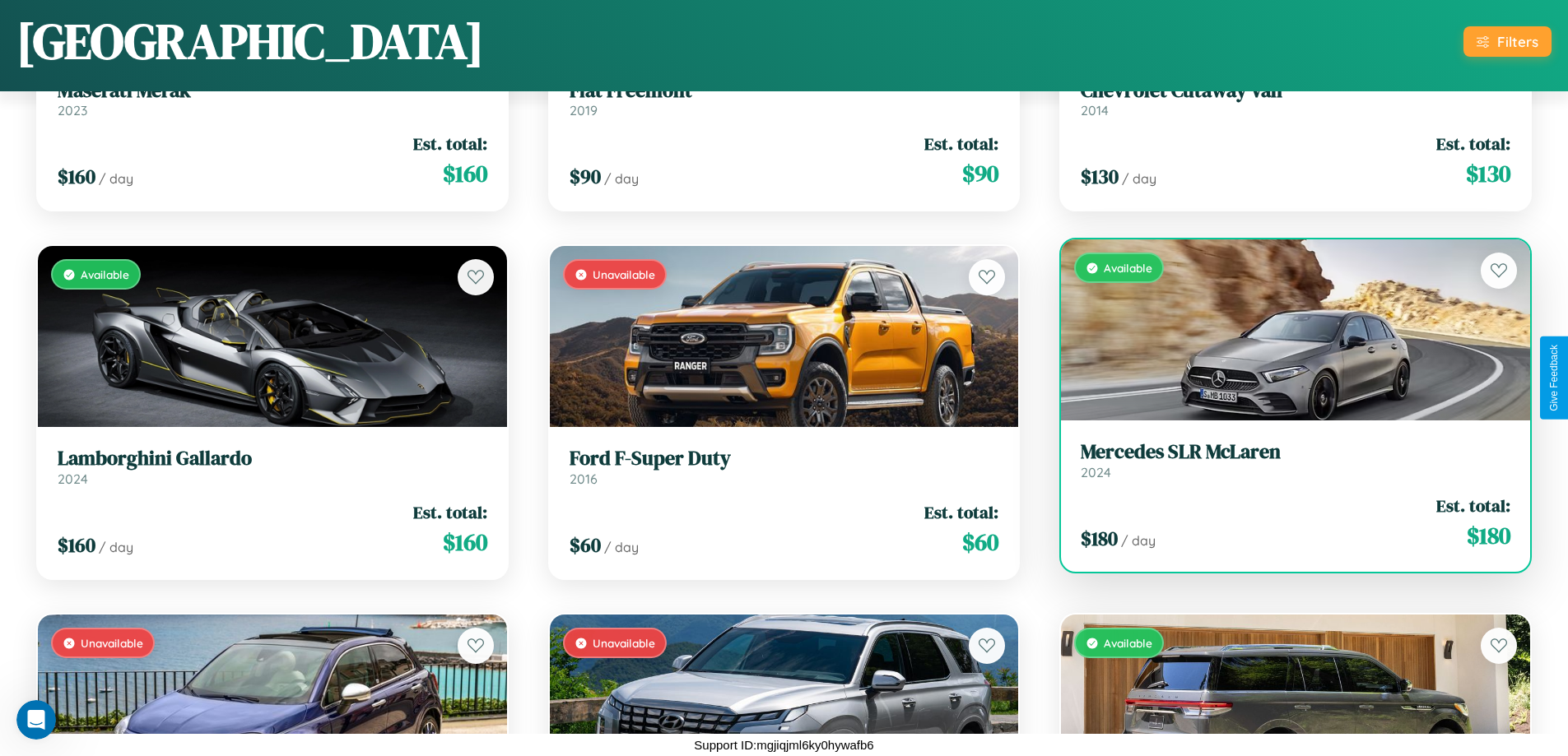
click at [1284, 464] on link "Mercedes SLR McLaren 2024" at bounding box center [1296, 460] width 430 height 40
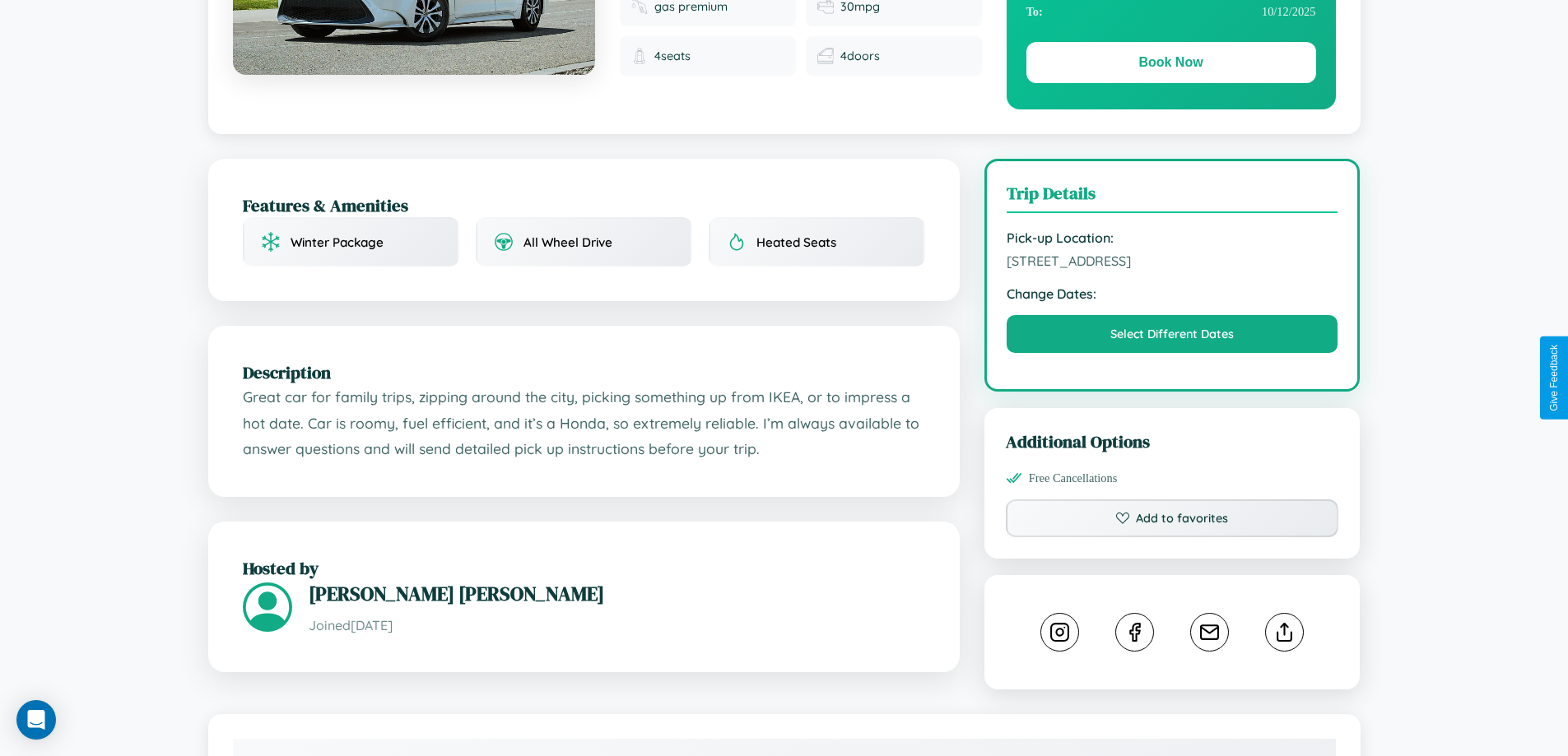
scroll to position [531, 0]
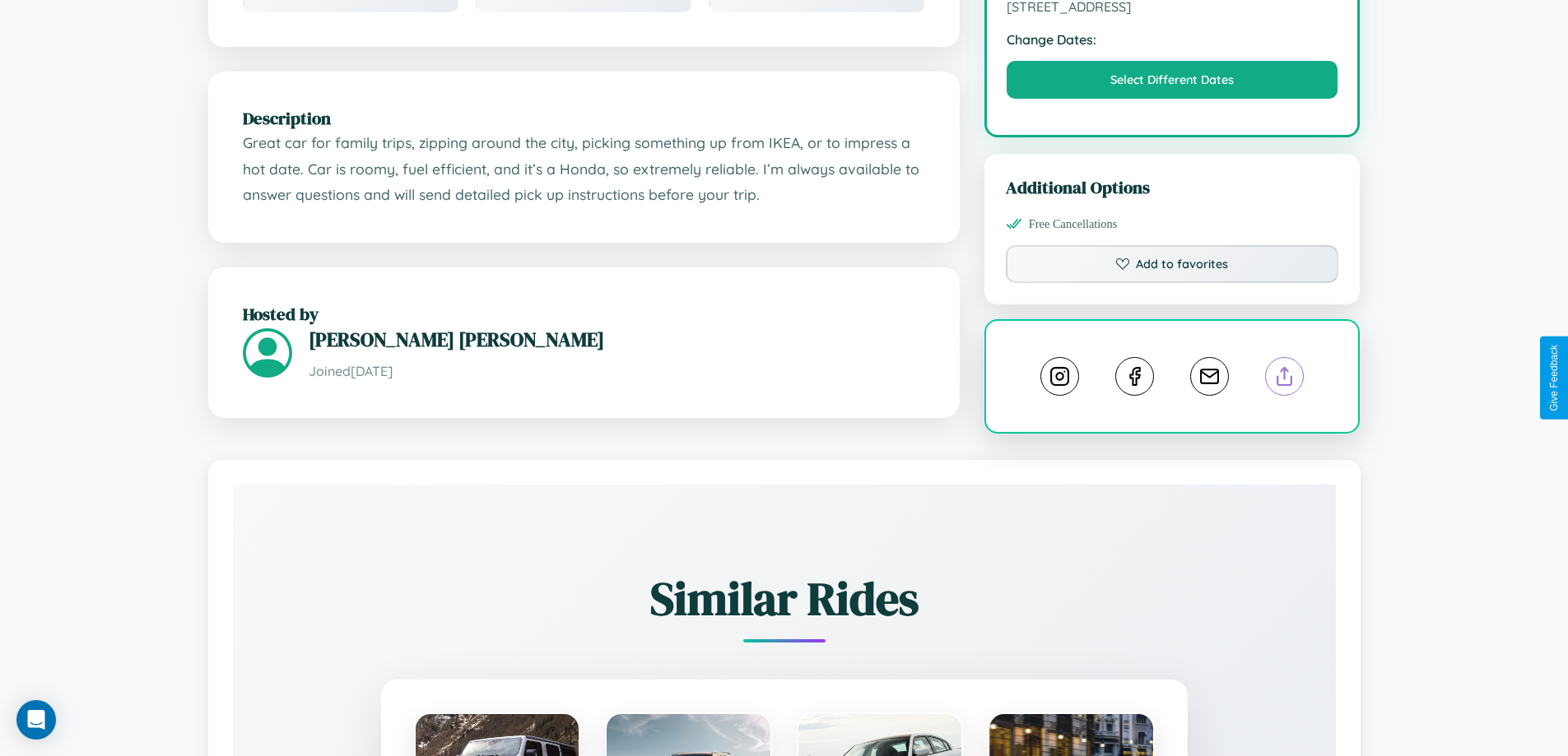
click at [1284, 377] on line at bounding box center [1284, 373] width 0 height 11
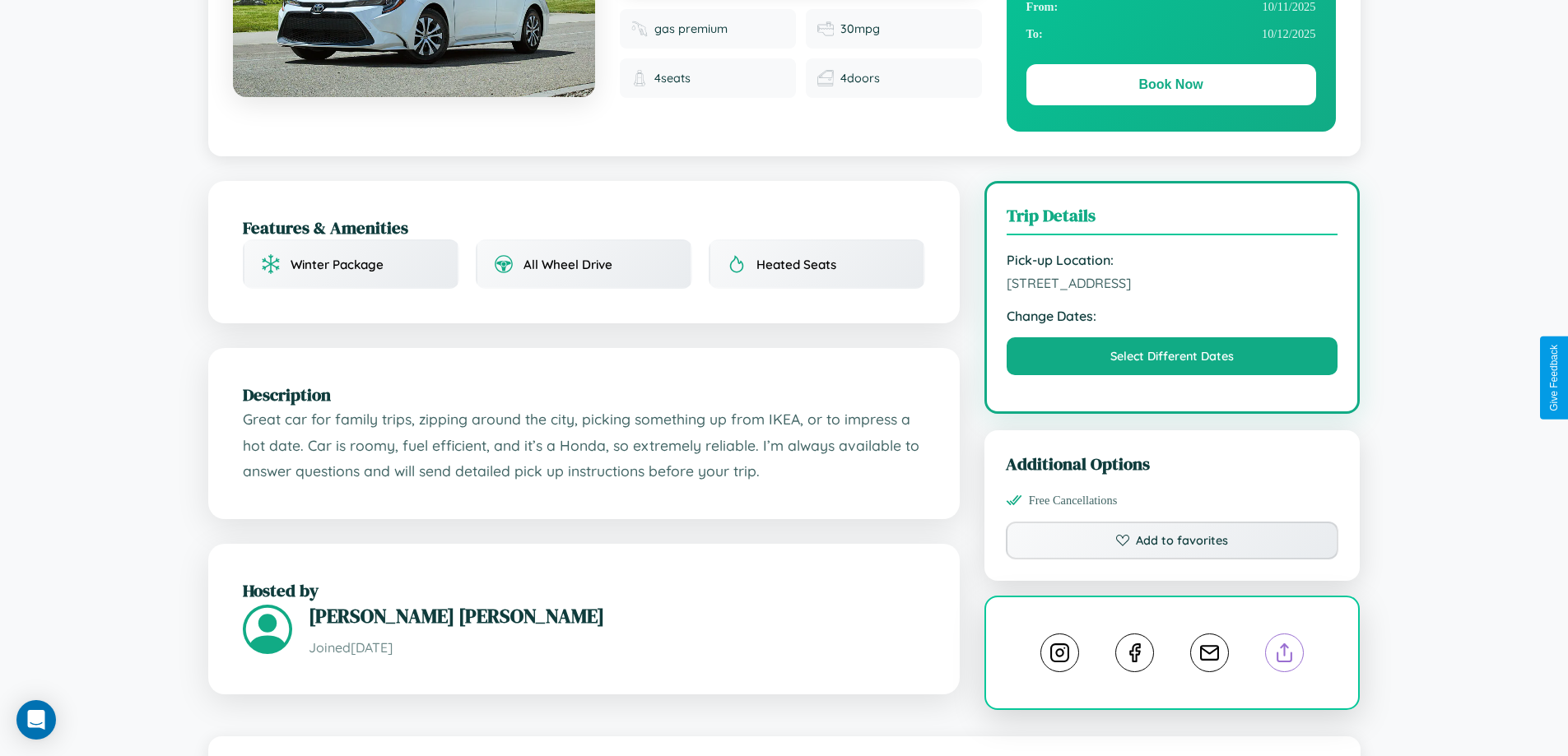
scroll to position [0, 0]
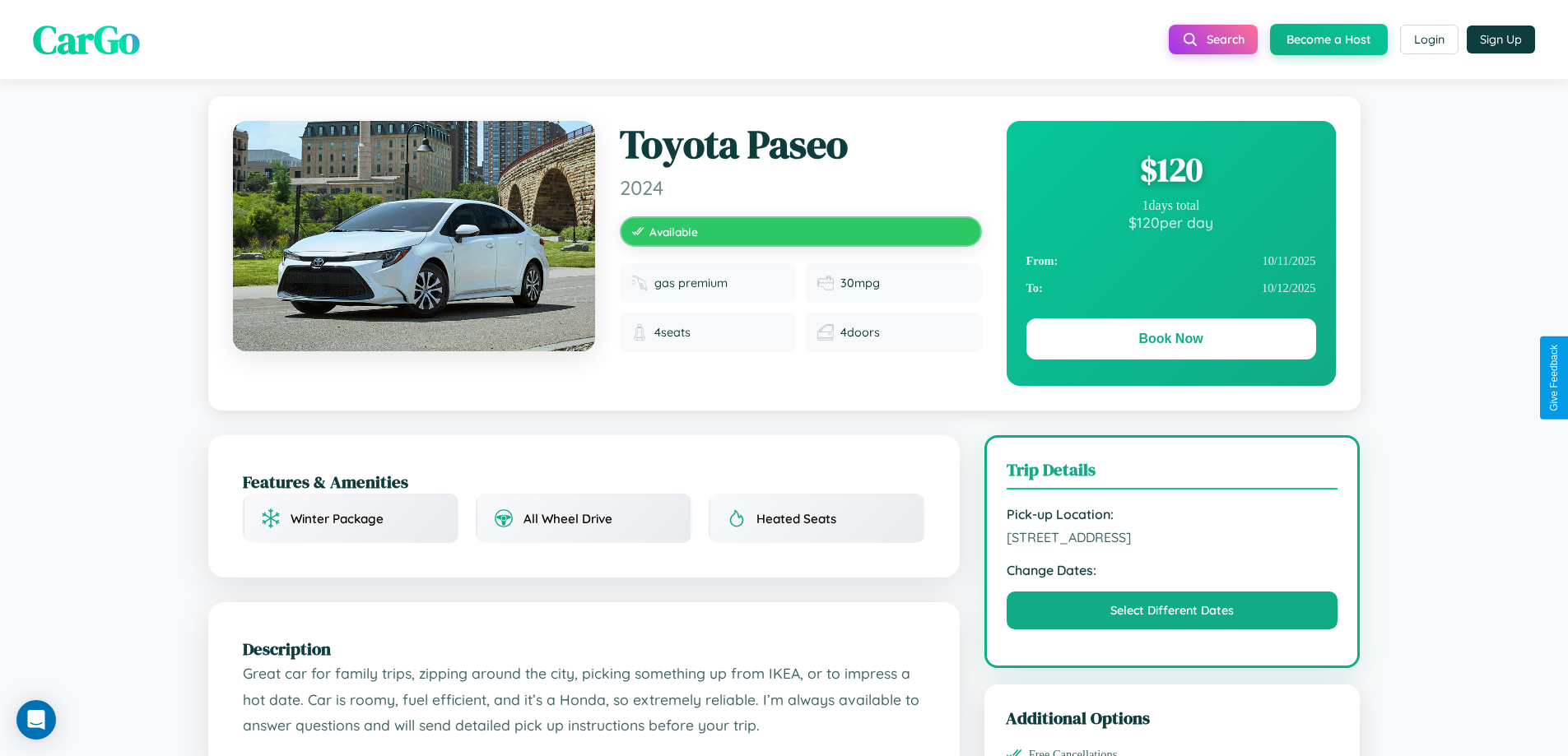
click at [1170, 169] on div "$ 120" at bounding box center [1171, 169] width 290 height 45
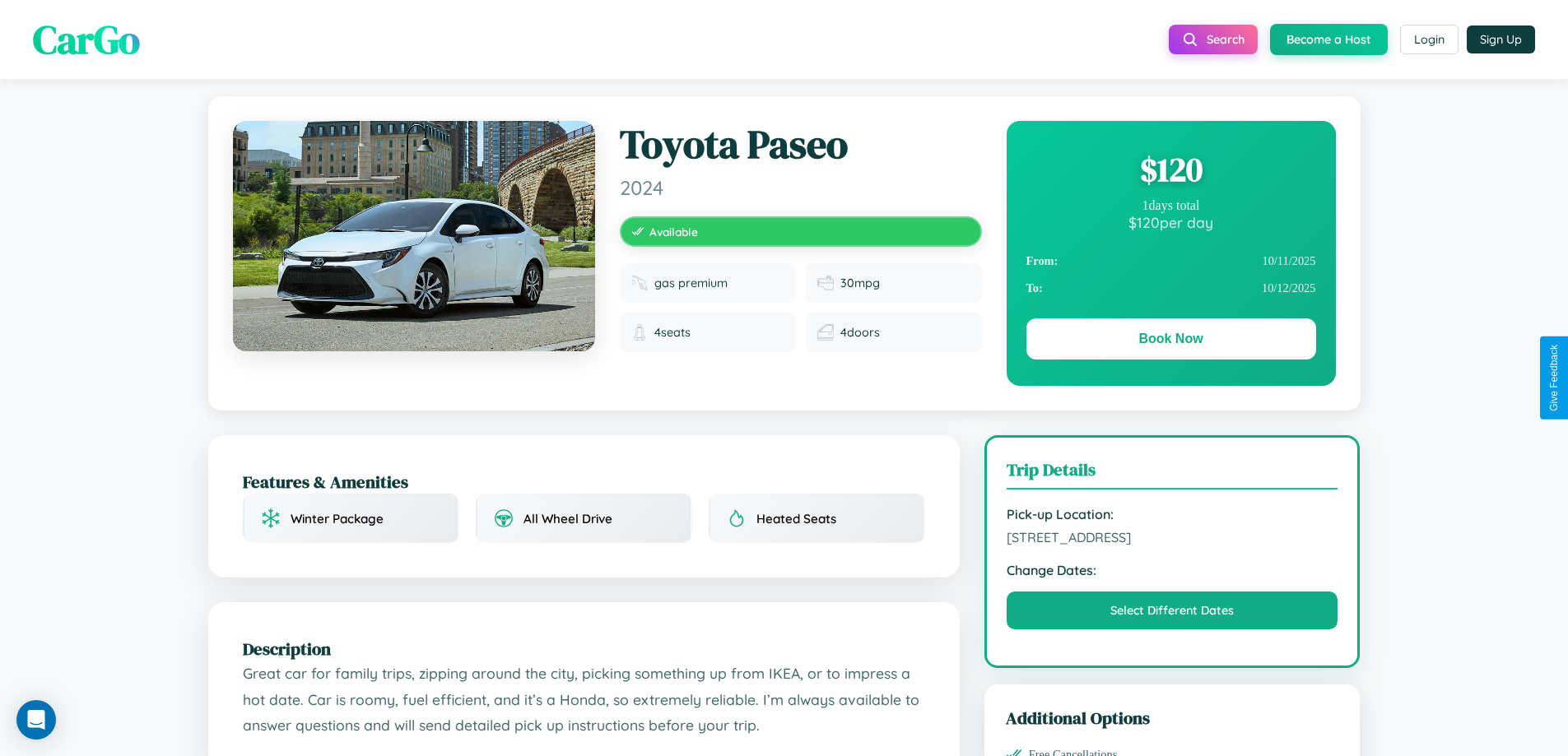
click at [1170, 169] on div "$ 120" at bounding box center [1171, 169] width 290 height 45
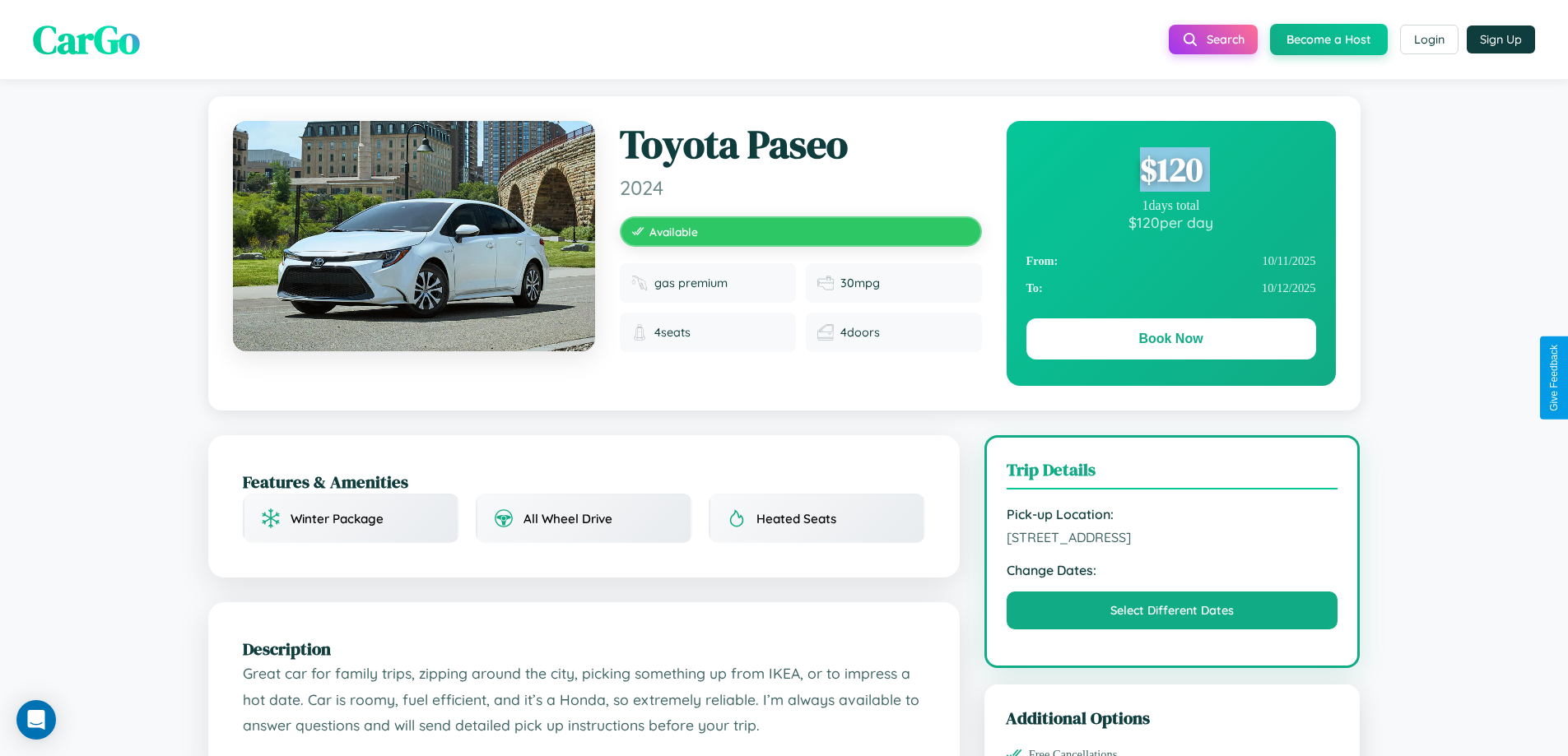
click at [1170, 169] on div "$ 120" at bounding box center [1171, 169] width 290 height 45
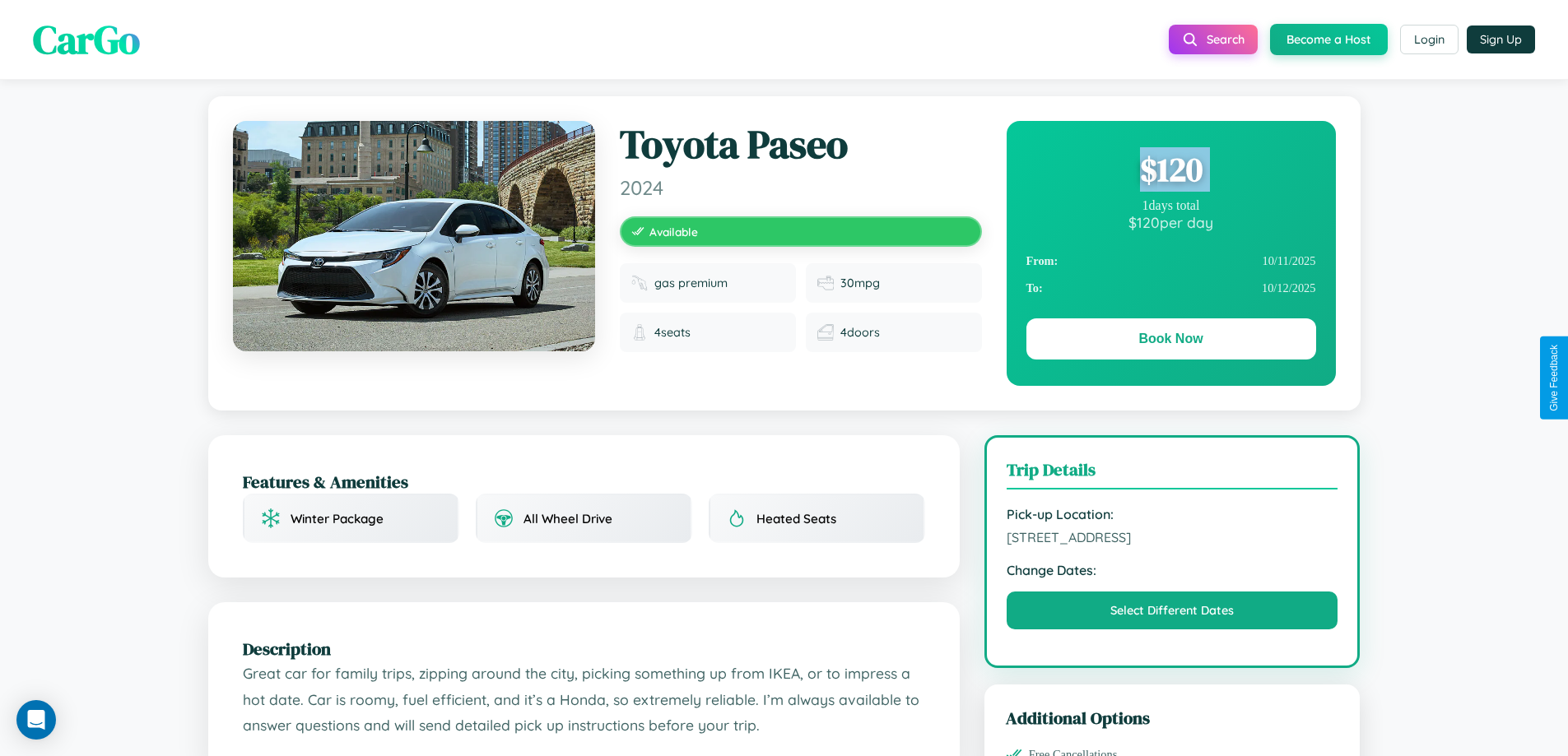
click at [1170, 169] on div "$ 120" at bounding box center [1171, 169] width 290 height 45
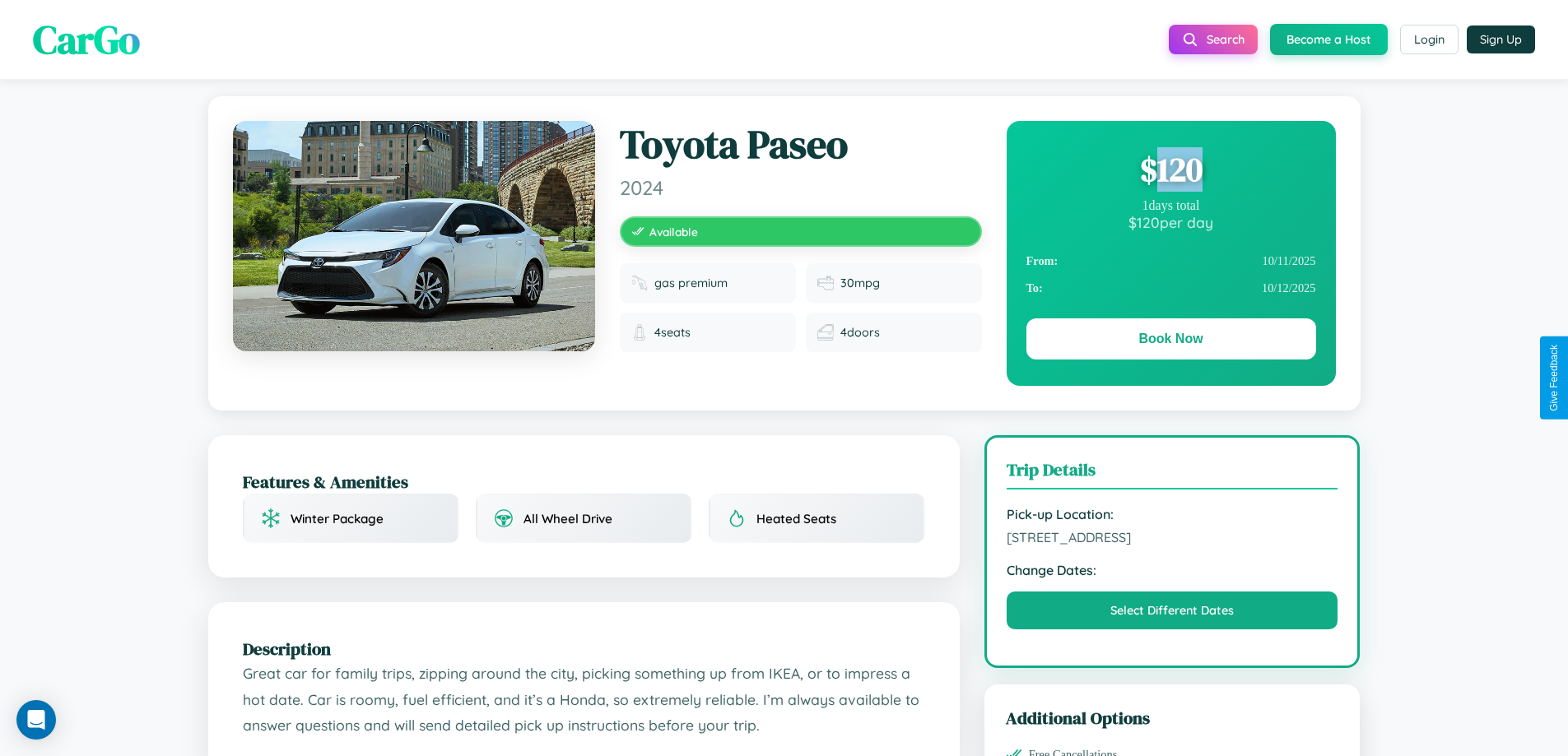
click at [1170, 169] on div "$ 120" at bounding box center [1171, 169] width 290 height 45
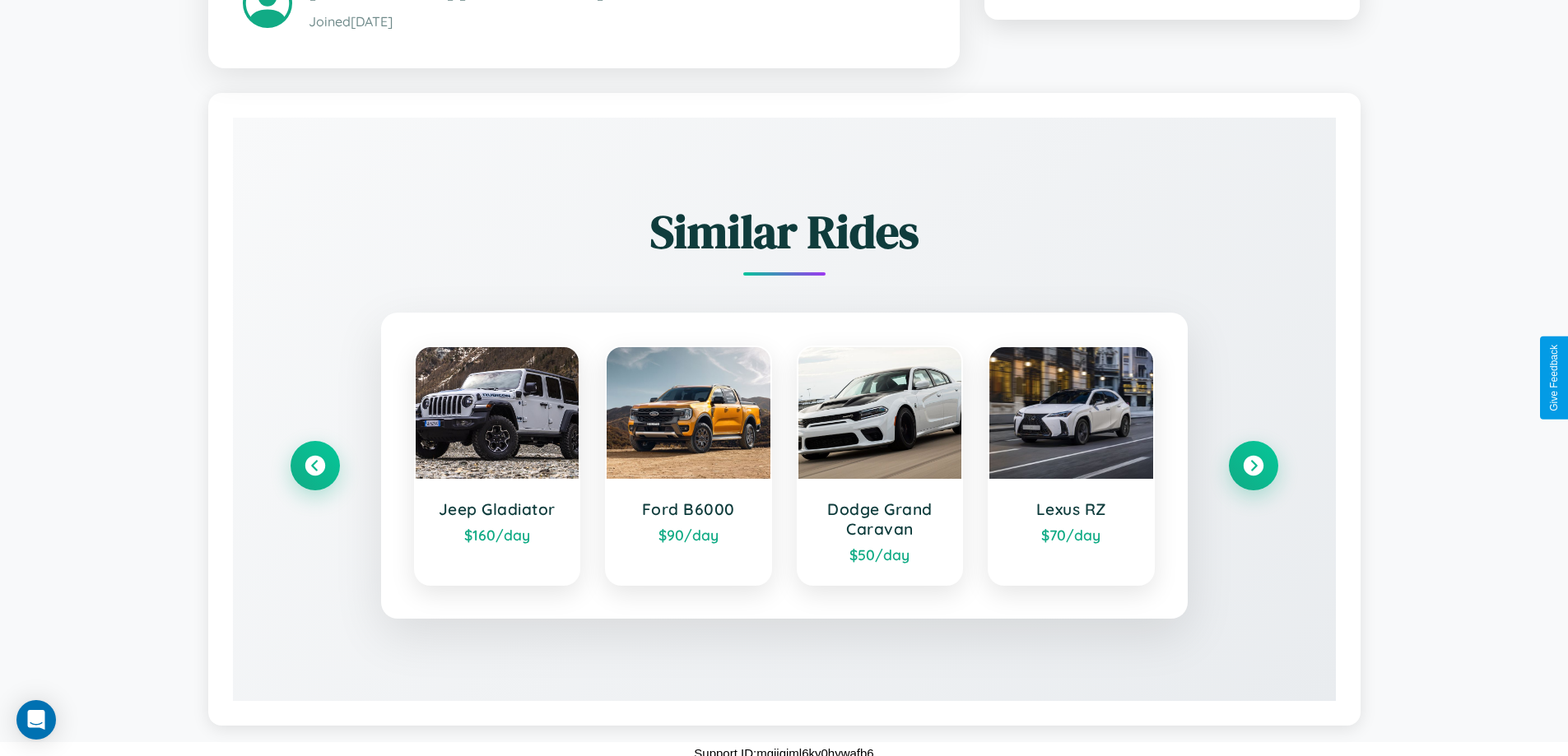
scroll to position [968, 0]
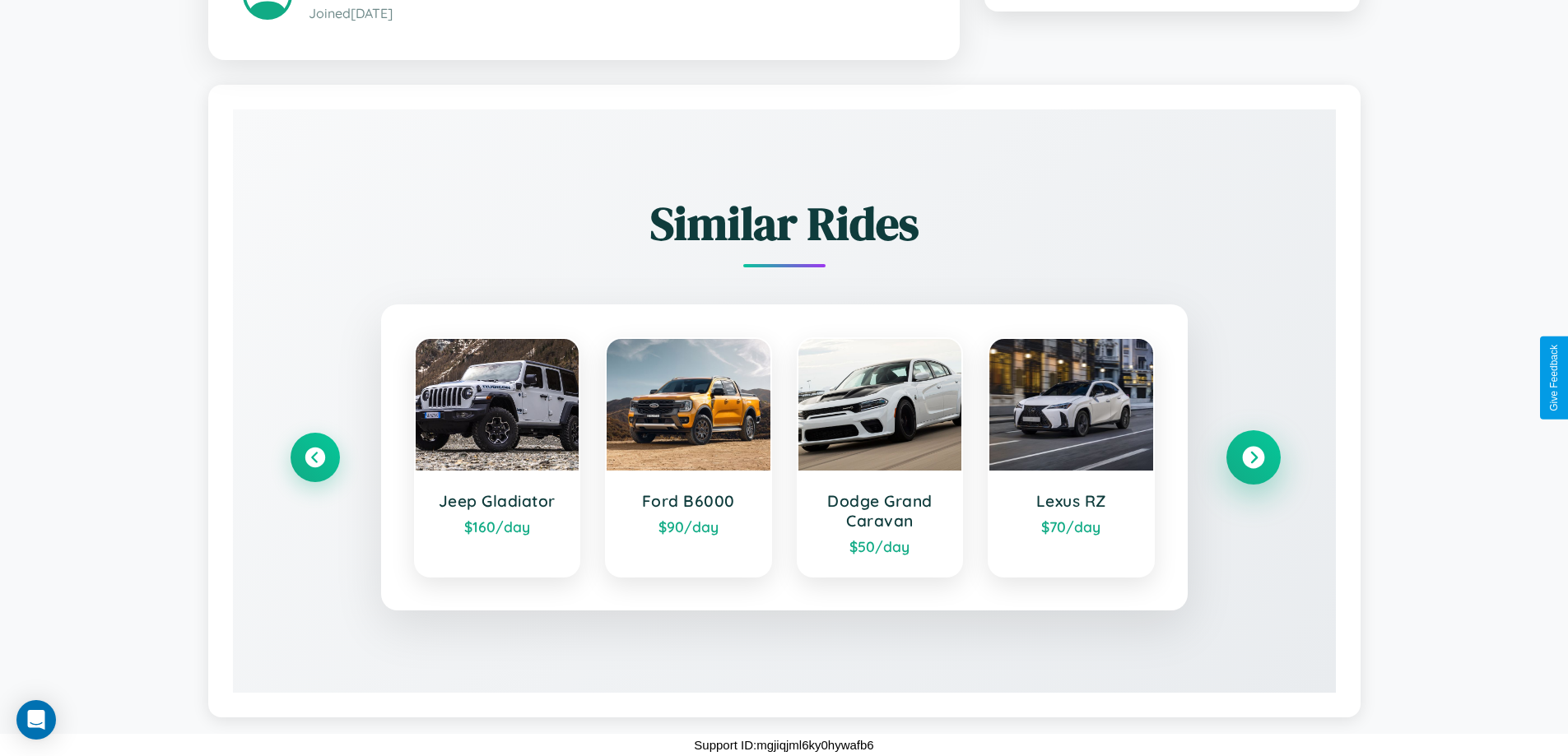
click at [1253, 457] on icon at bounding box center [1254, 458] width 22 height 22
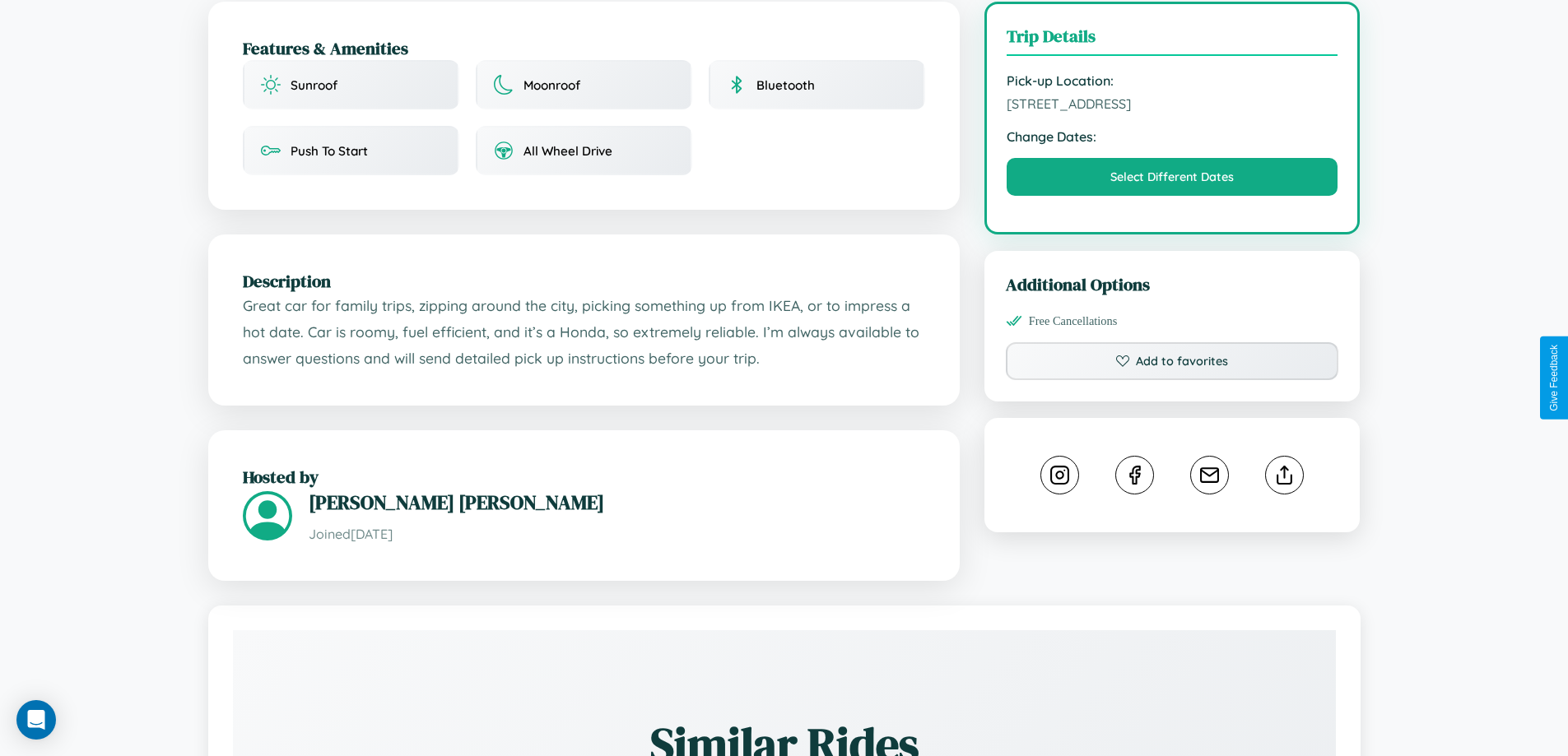
scroll to position [401, 0]
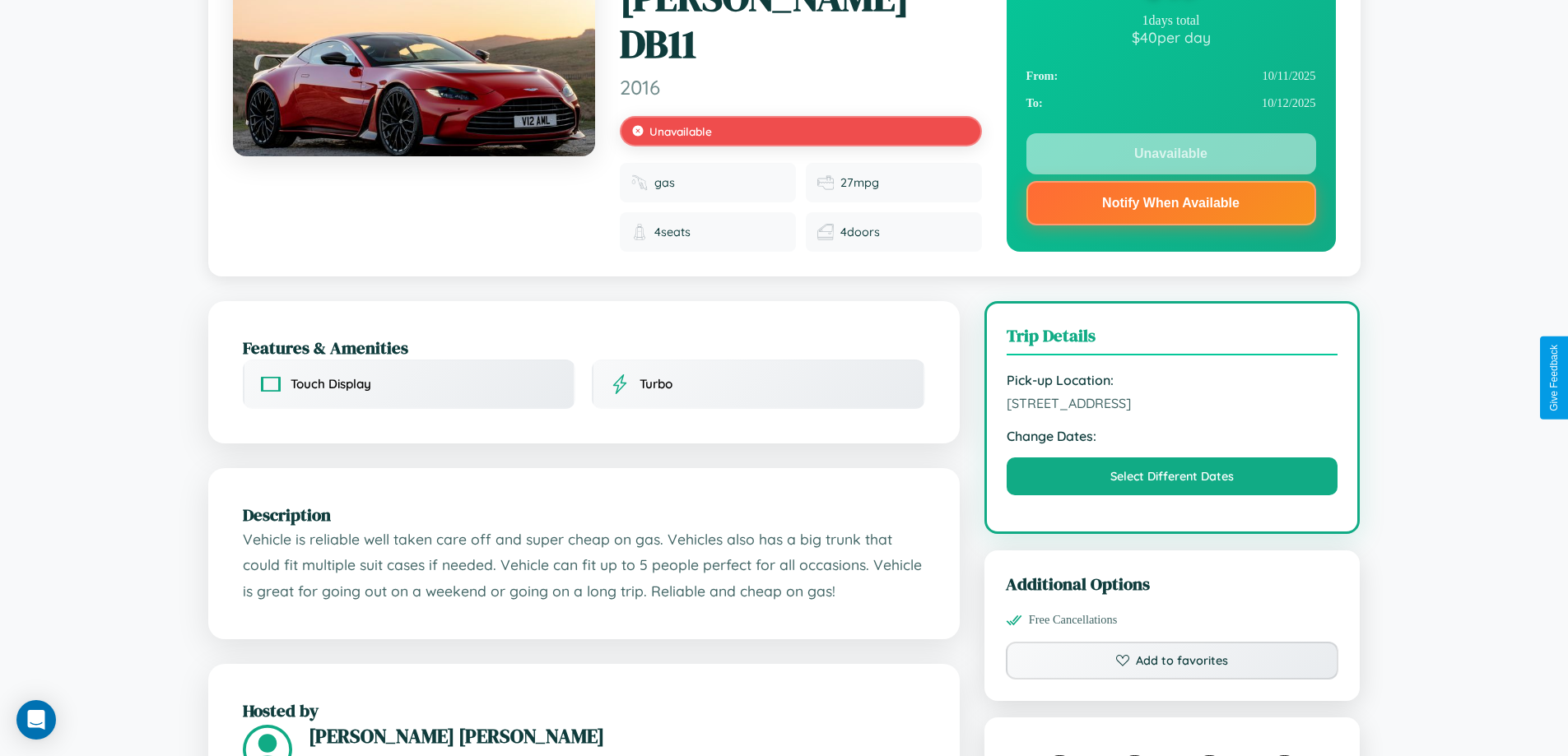
scroll to position [210, 0]
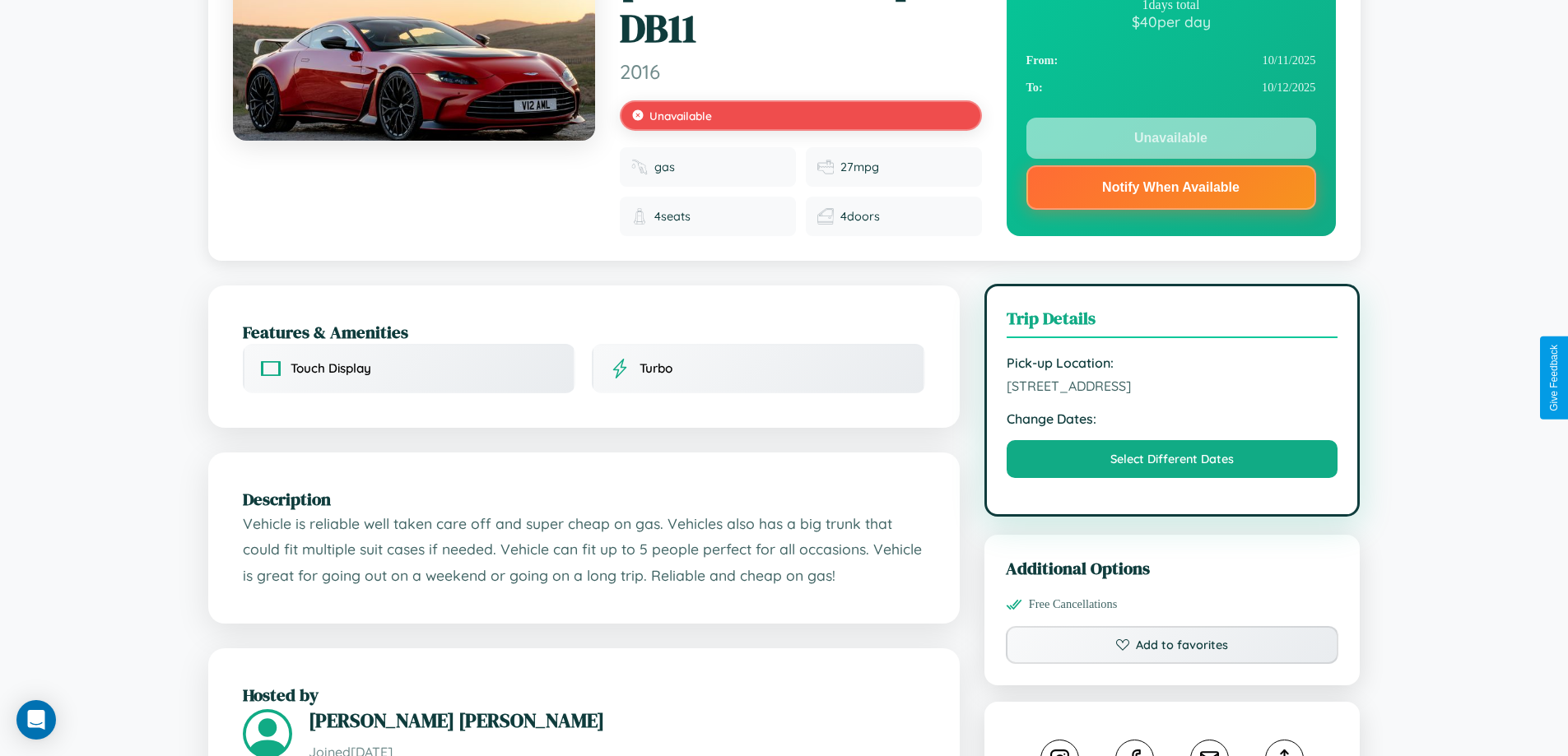
click at [1172, 378] on span "1595 High Street Dublin 40987 Ireland" at bounding box center [1173, 386] width 332 height 16
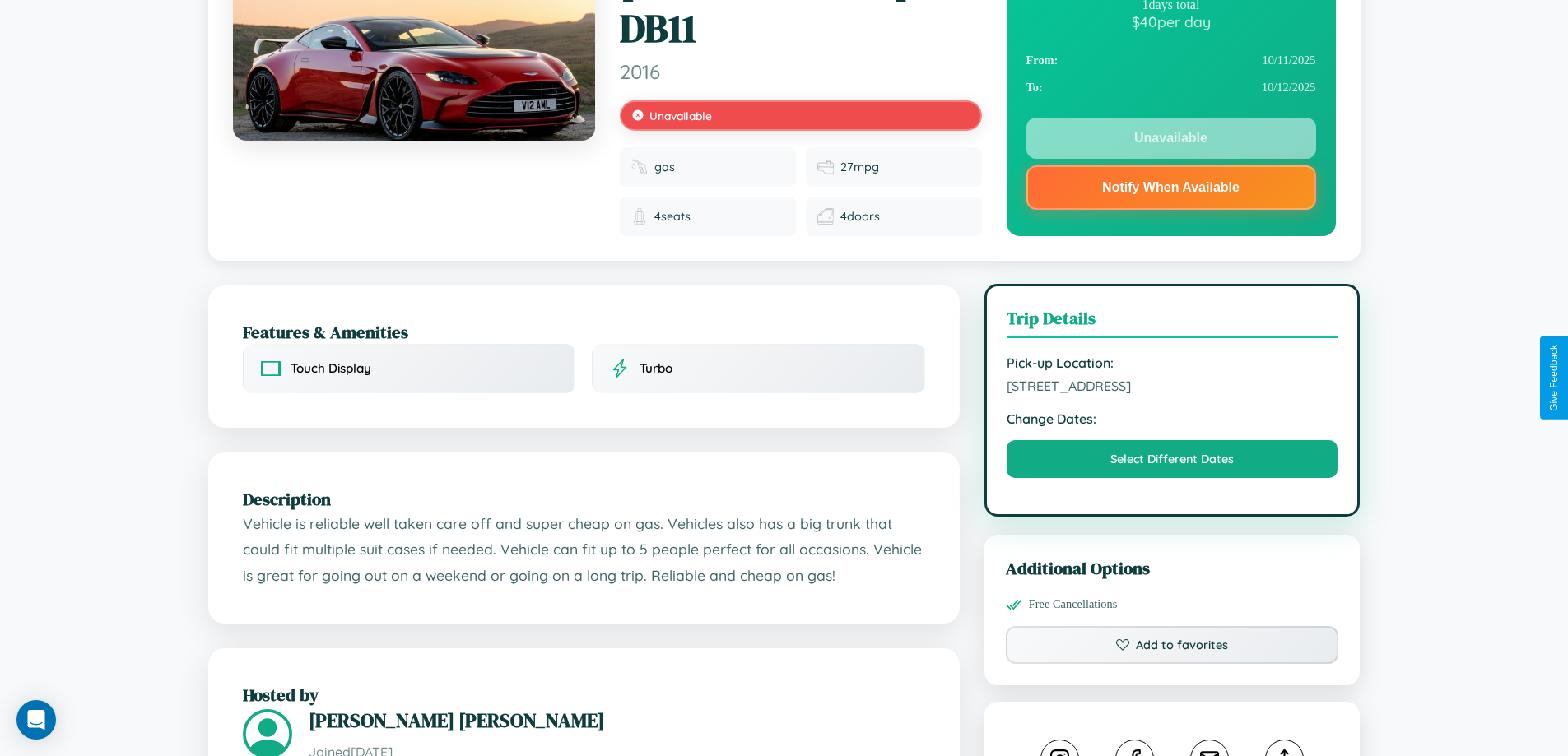
click at [1172, 378] on span "1595 High Street Dublin 40987 Ireland" at bounding box center [1173, 386] width 332 height 16
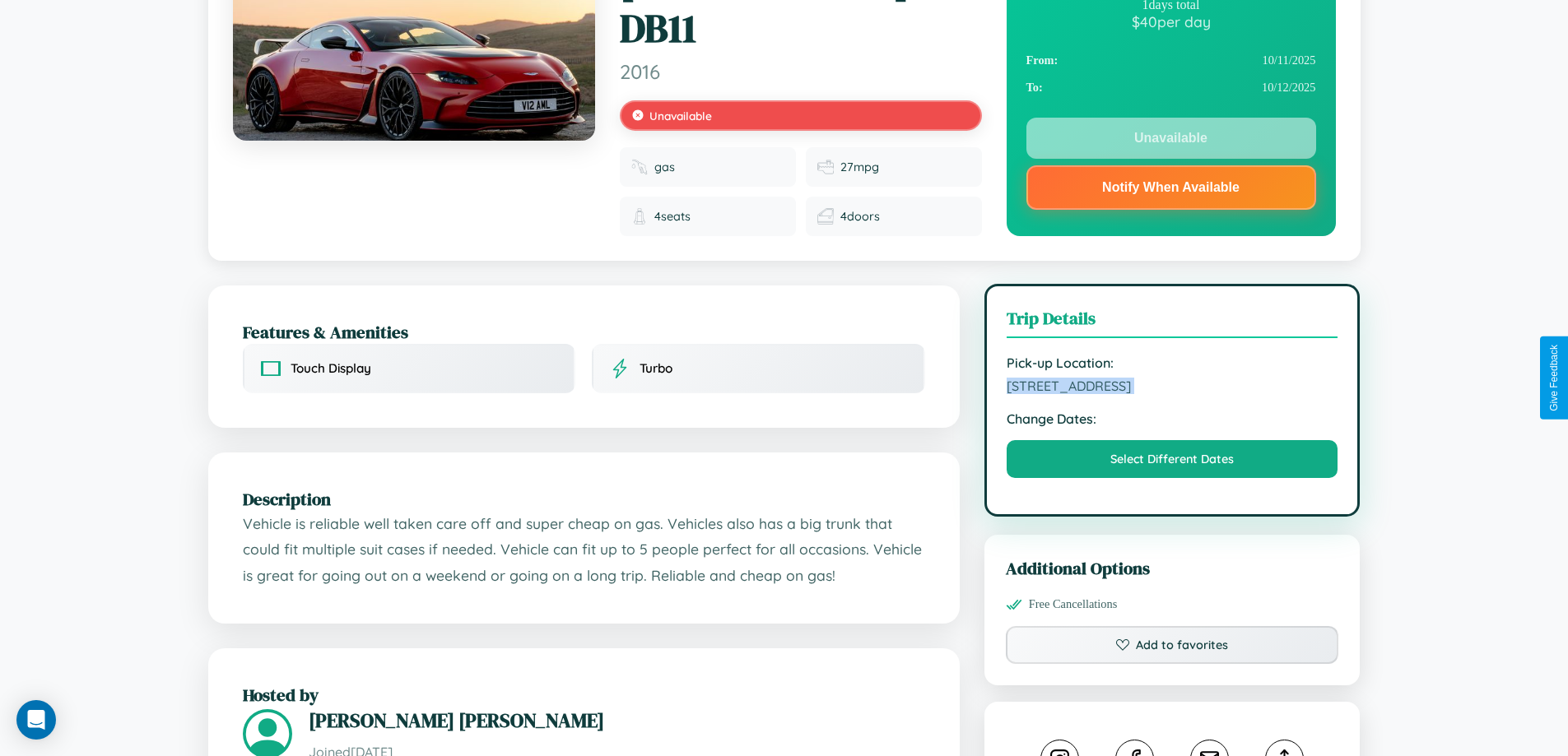
click at [1172, 378] on span "1595 High Street Dublin 40987 Ireland" at bounding box center [1173, 386] width 332 height 16
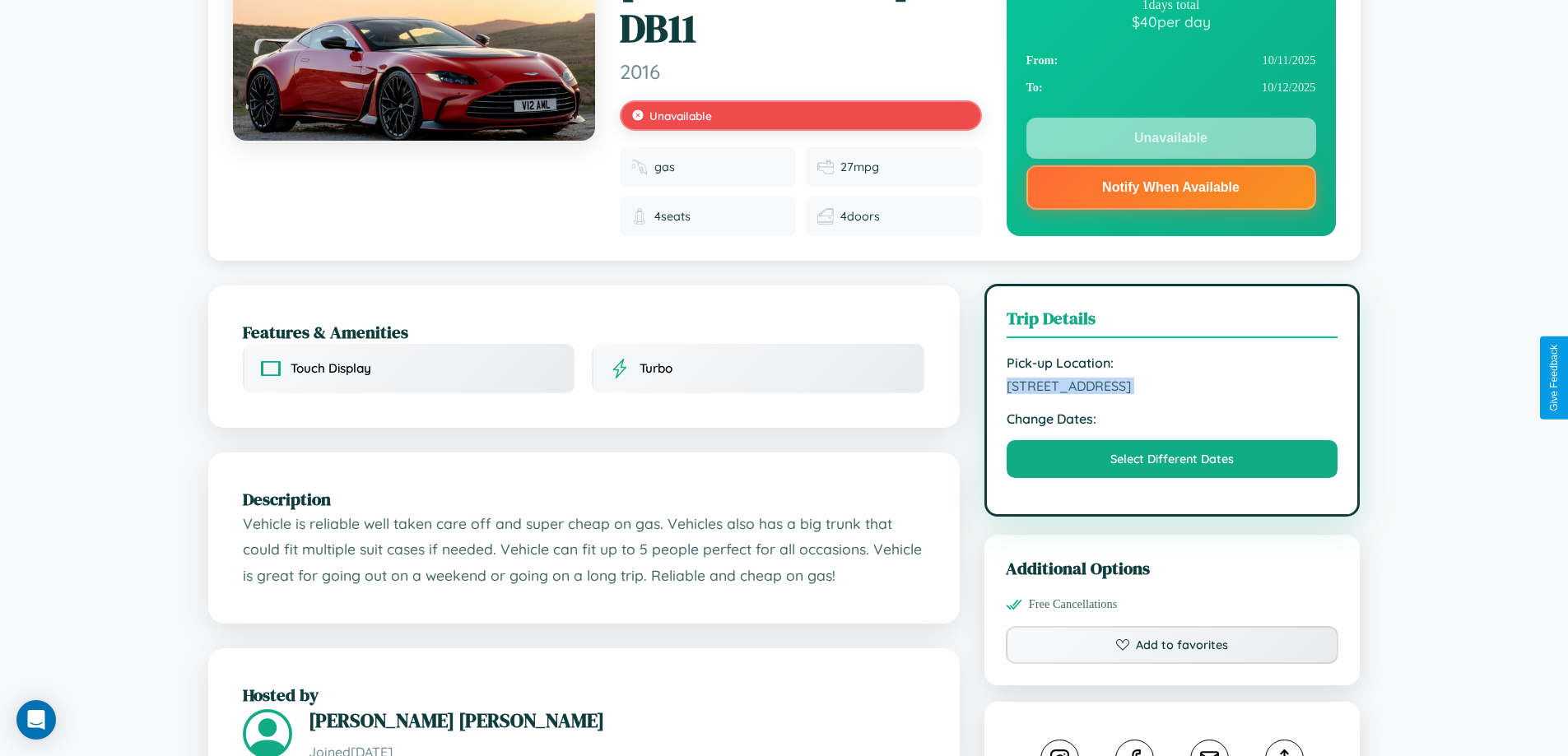
click at [1172, 378] on span "1595 High Street Dublin 40987 Ireland" at bounding box center [1173, 386] width 332 height 16
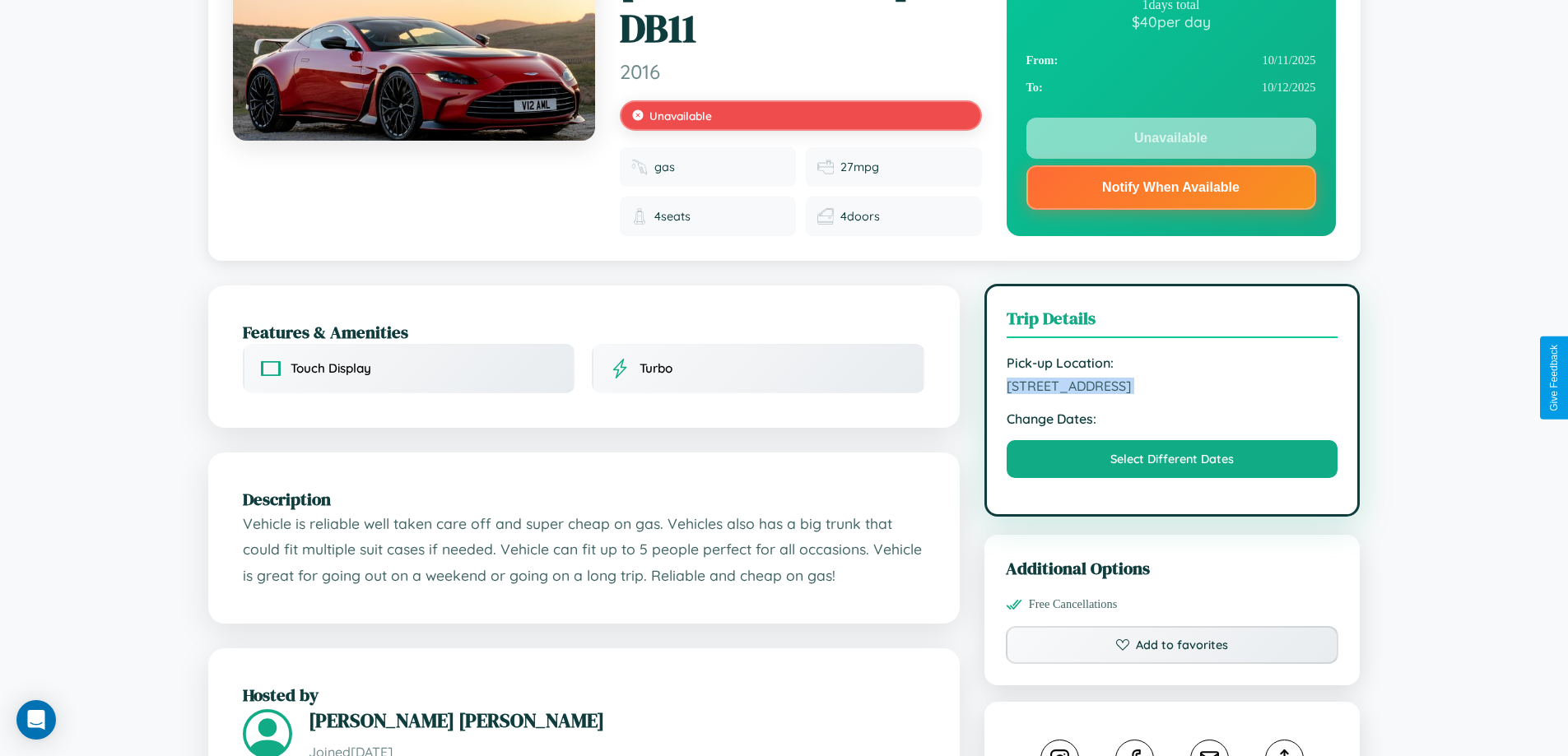
click at [1172, 378] on span "1595 High Street Dublin 40987 Ireland" at bounding box center [1173, 386] width 332 height 16
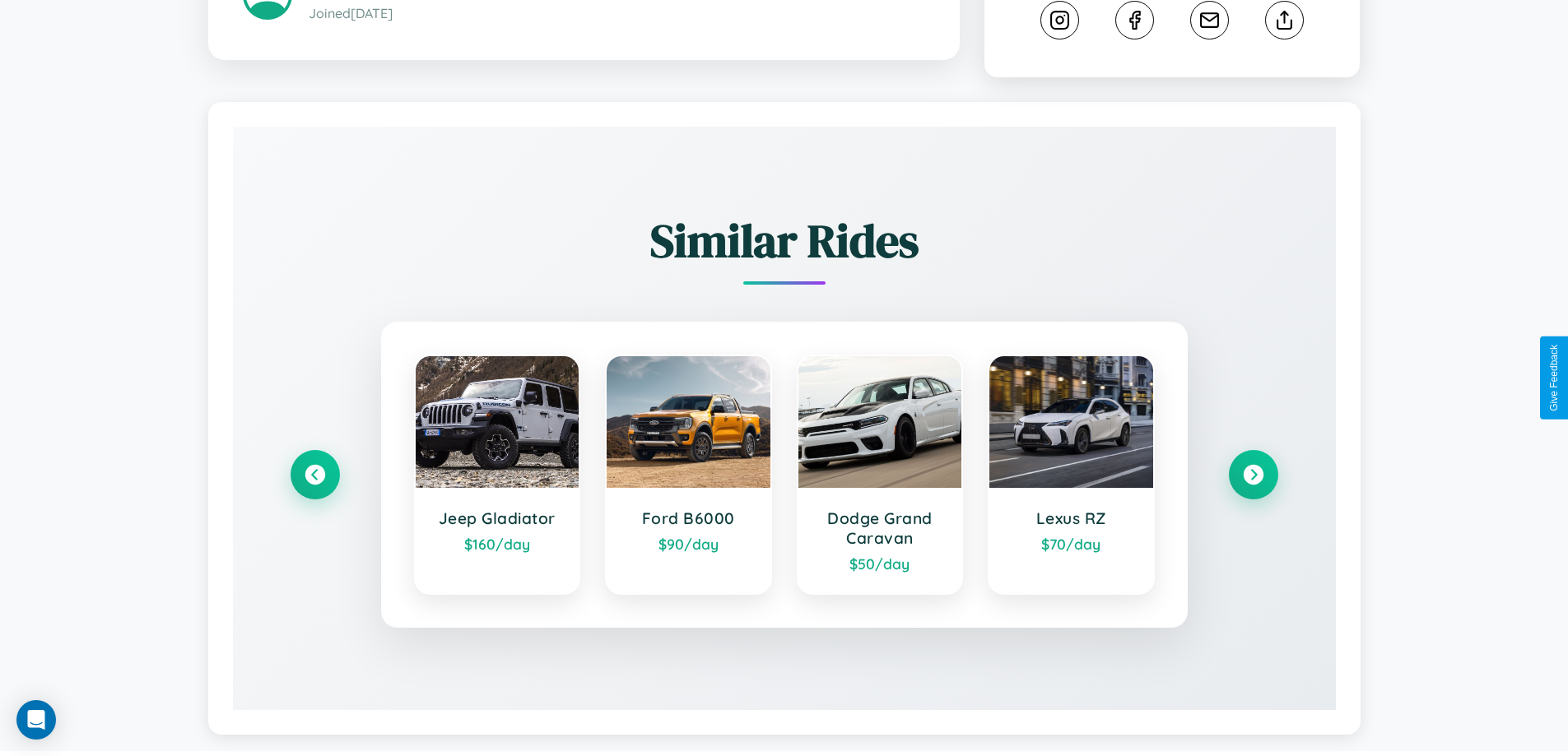
scroll to position [957, 0]
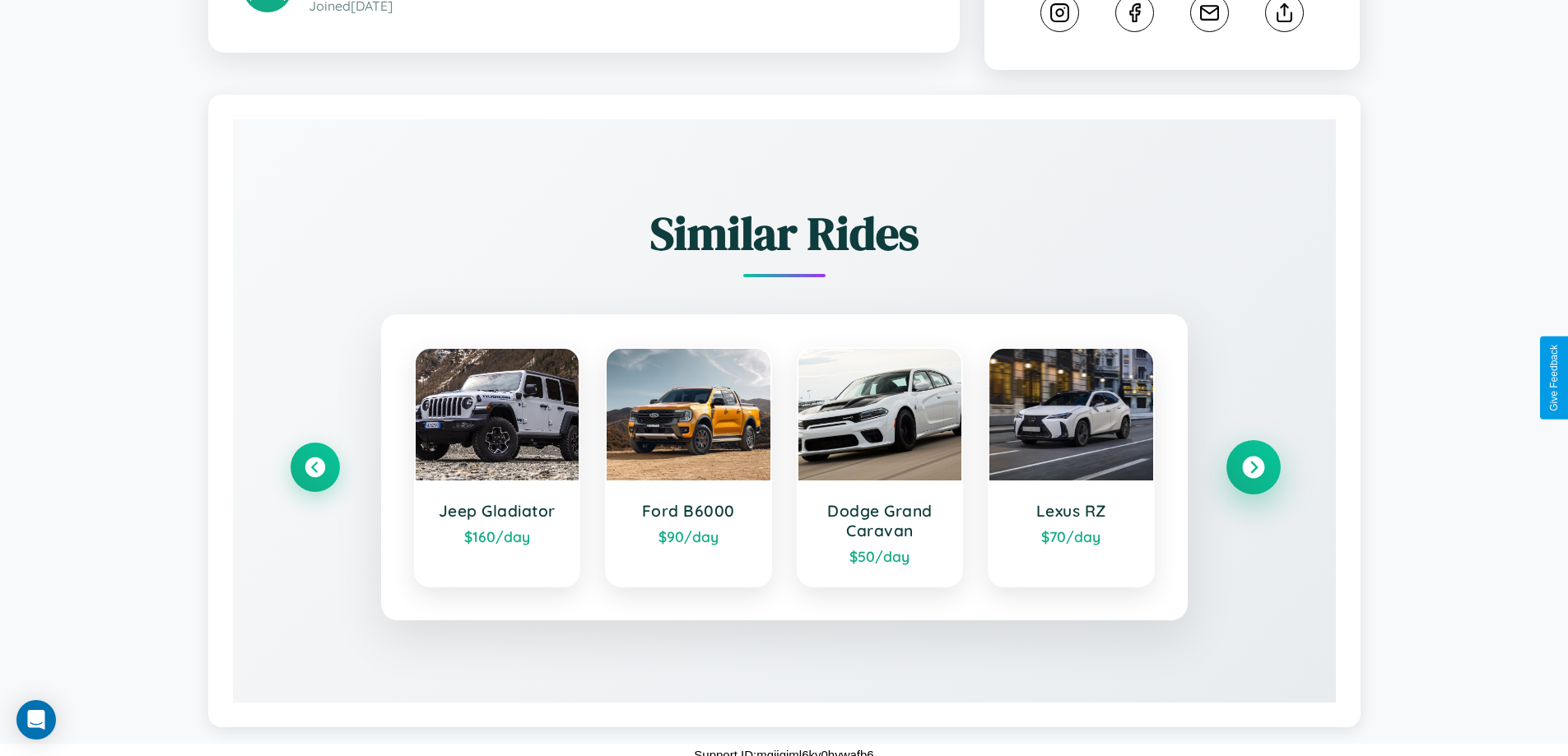
click at [1253, 458] on icon at bounding box center [1254, 467] width 22 height 22
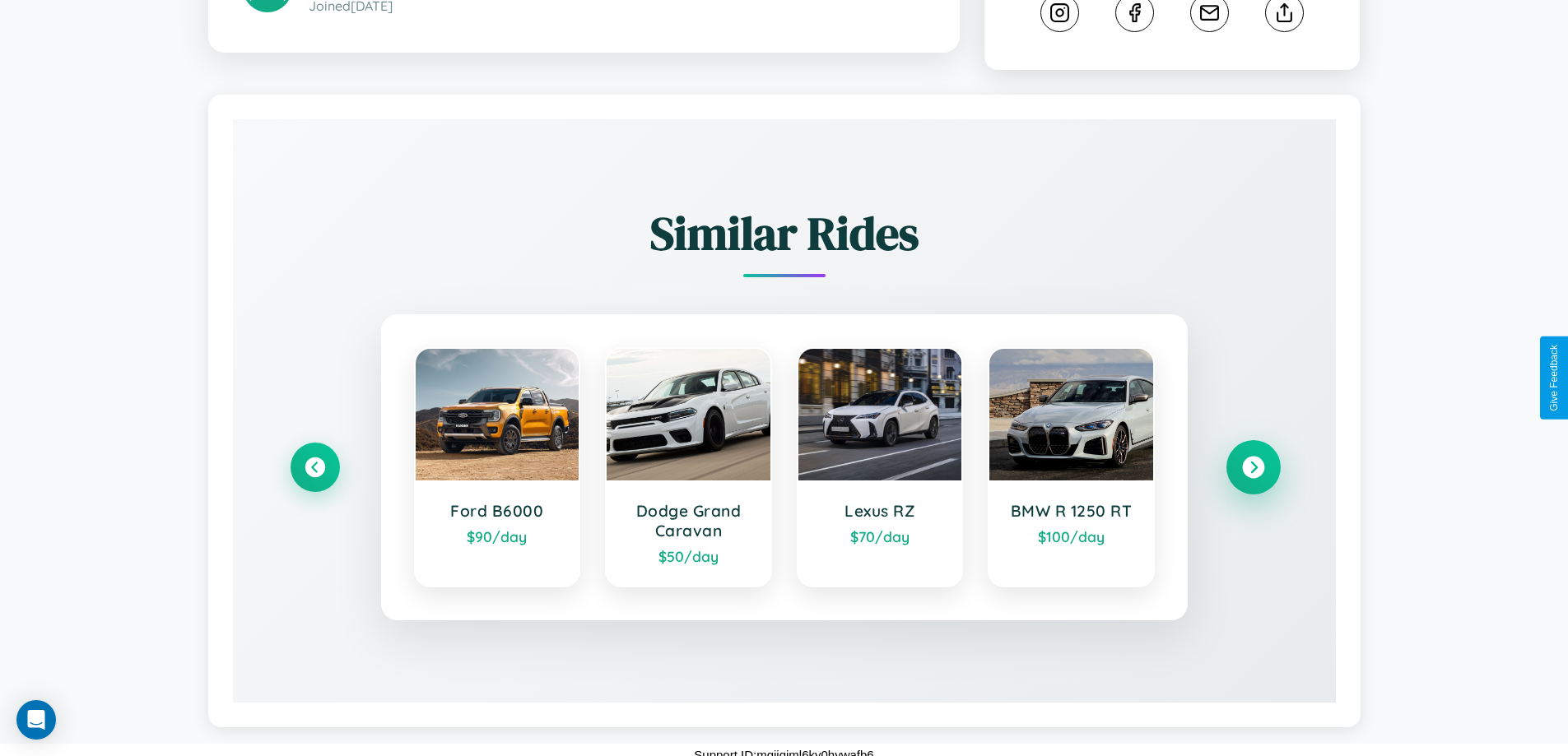
click at [1253, 458] on icon at bounding box center [1254, 467] width 22 height 22
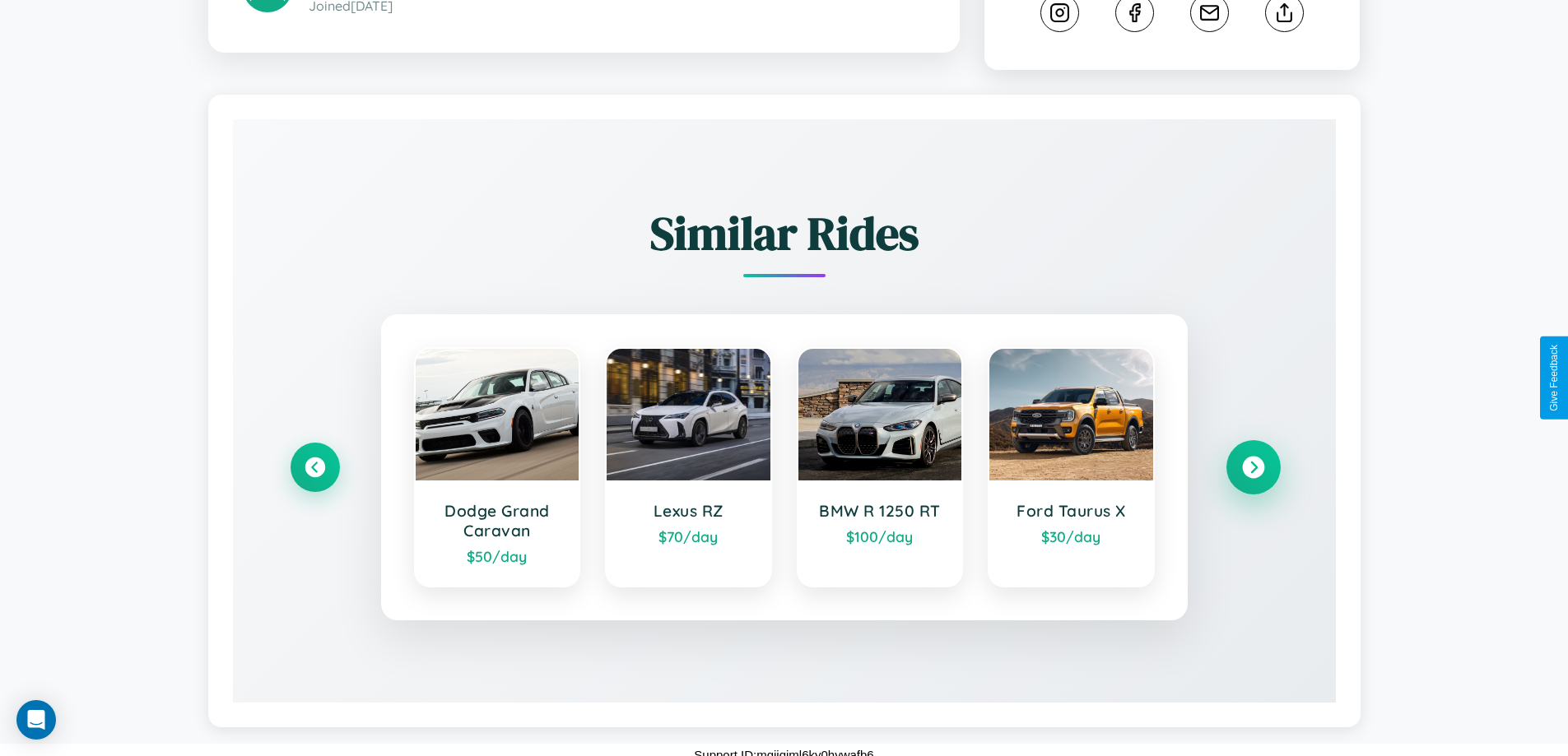
click at [1253, 458] on icon at bounding box center [1254, 467] width 22 height 22
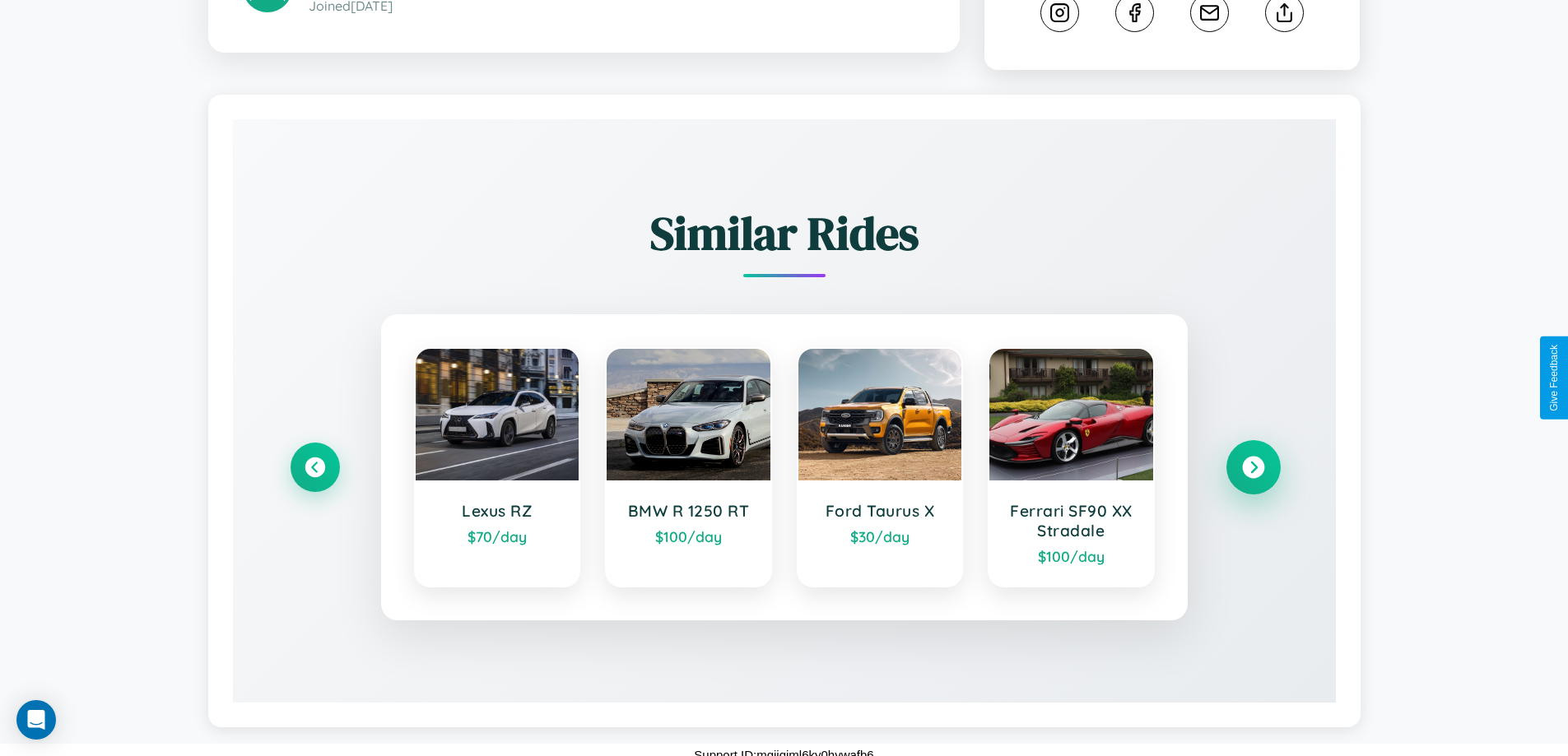
click at [1253, 458] on icon at bounding box center [1254, 467] width 22 height 22
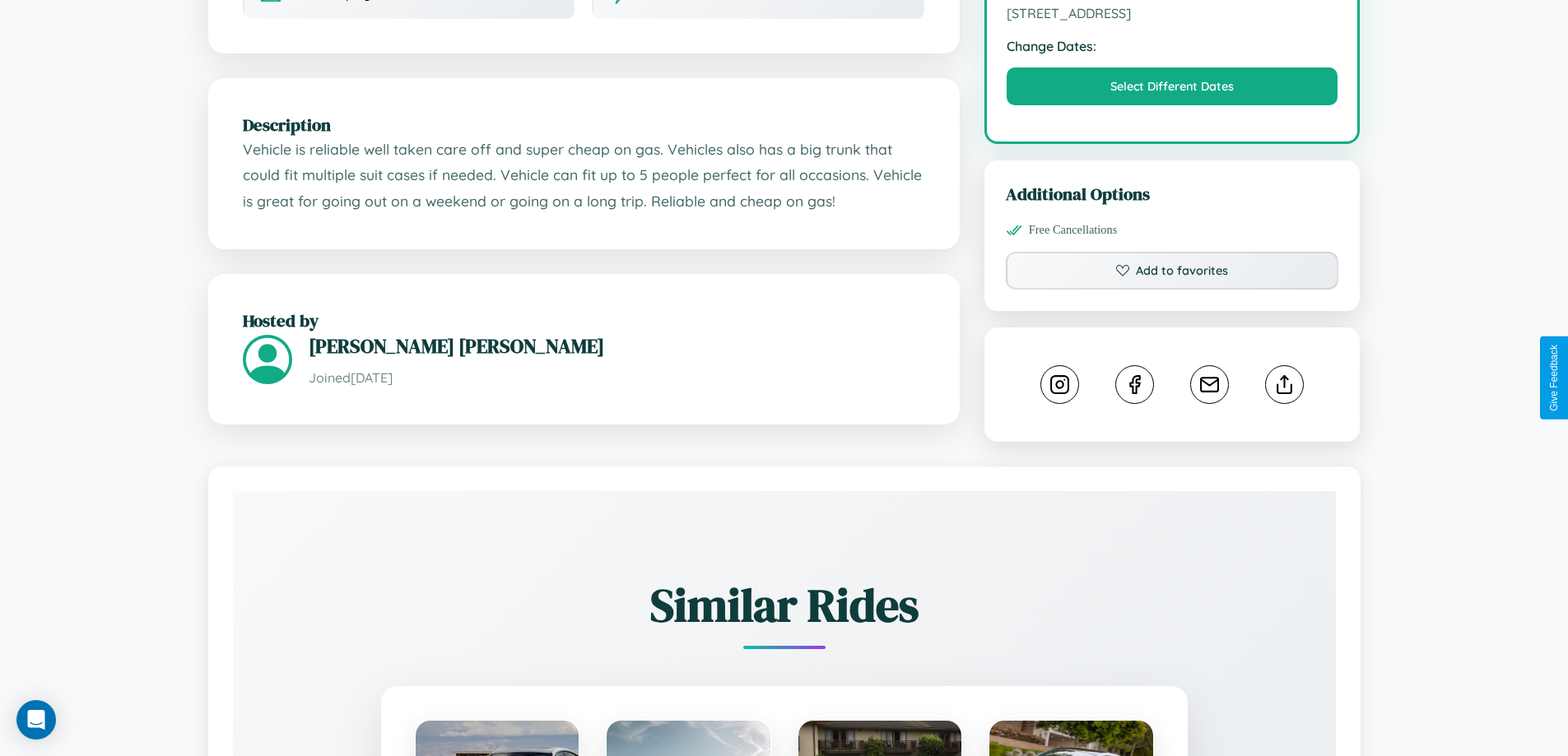
scroll to position [582, 0]
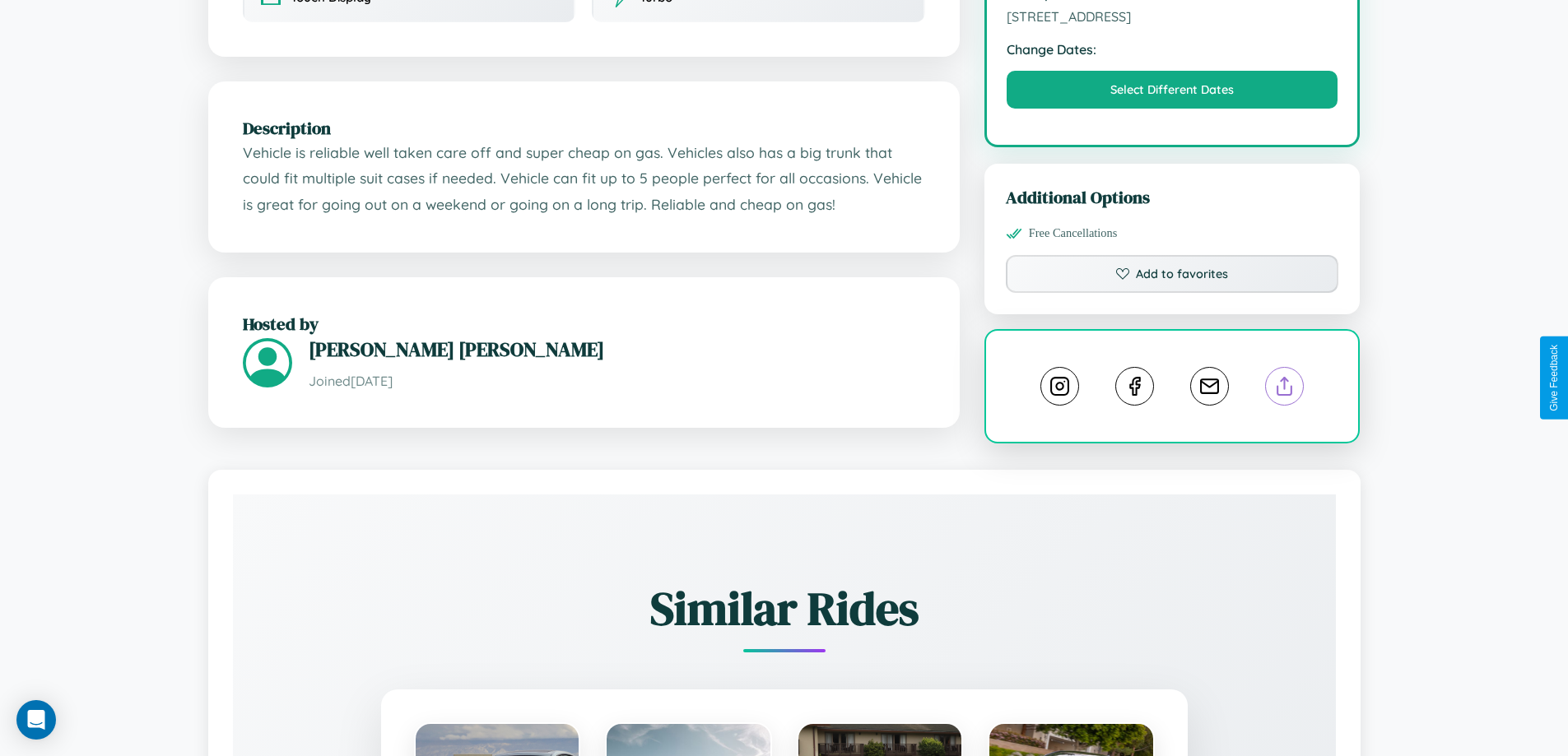
click at [1284, 378] on line at bounding box center [1284, 383] width 0 height 11
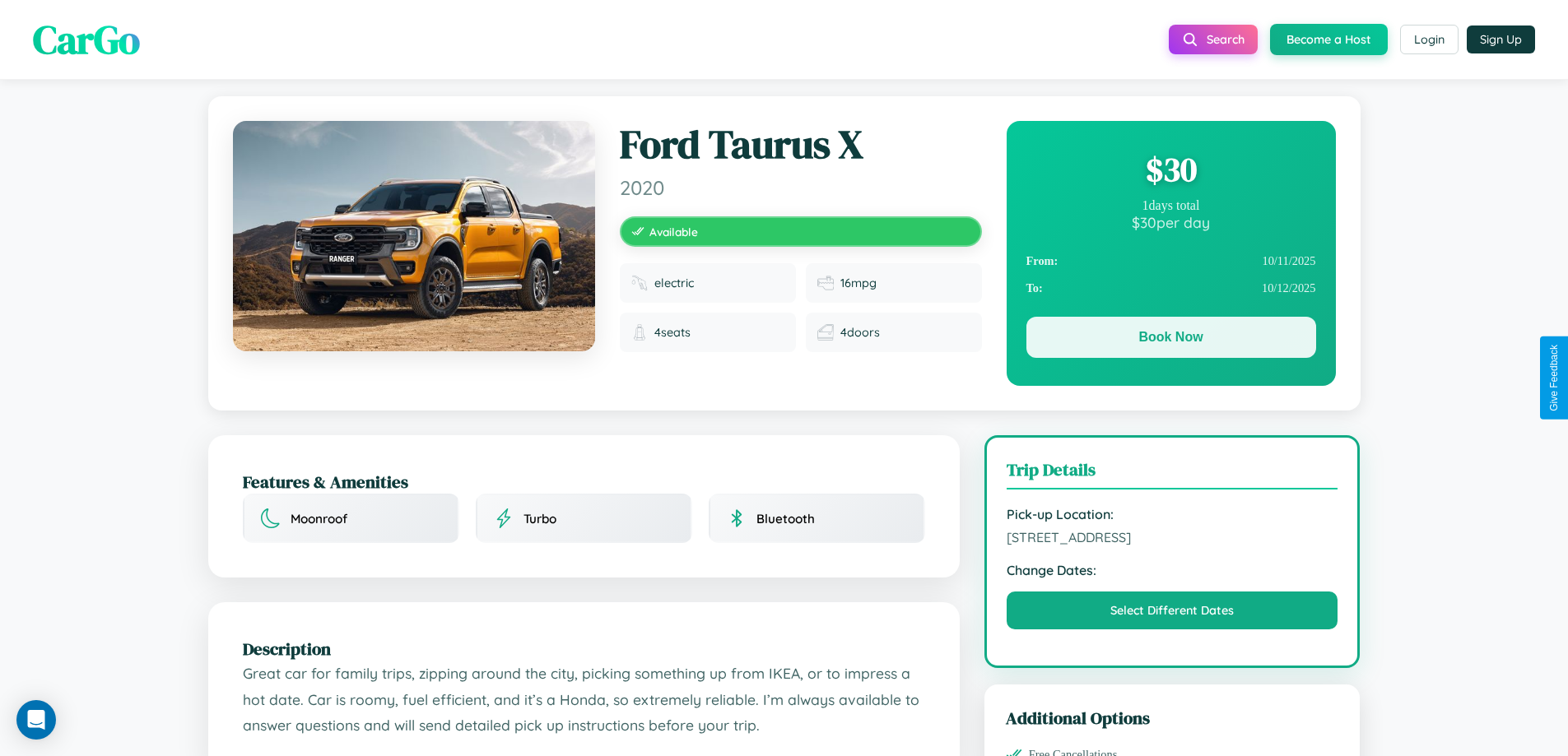
click at [1170, 338] on button "Book Now" at bounding box center [1171, 338] width 290 height 41
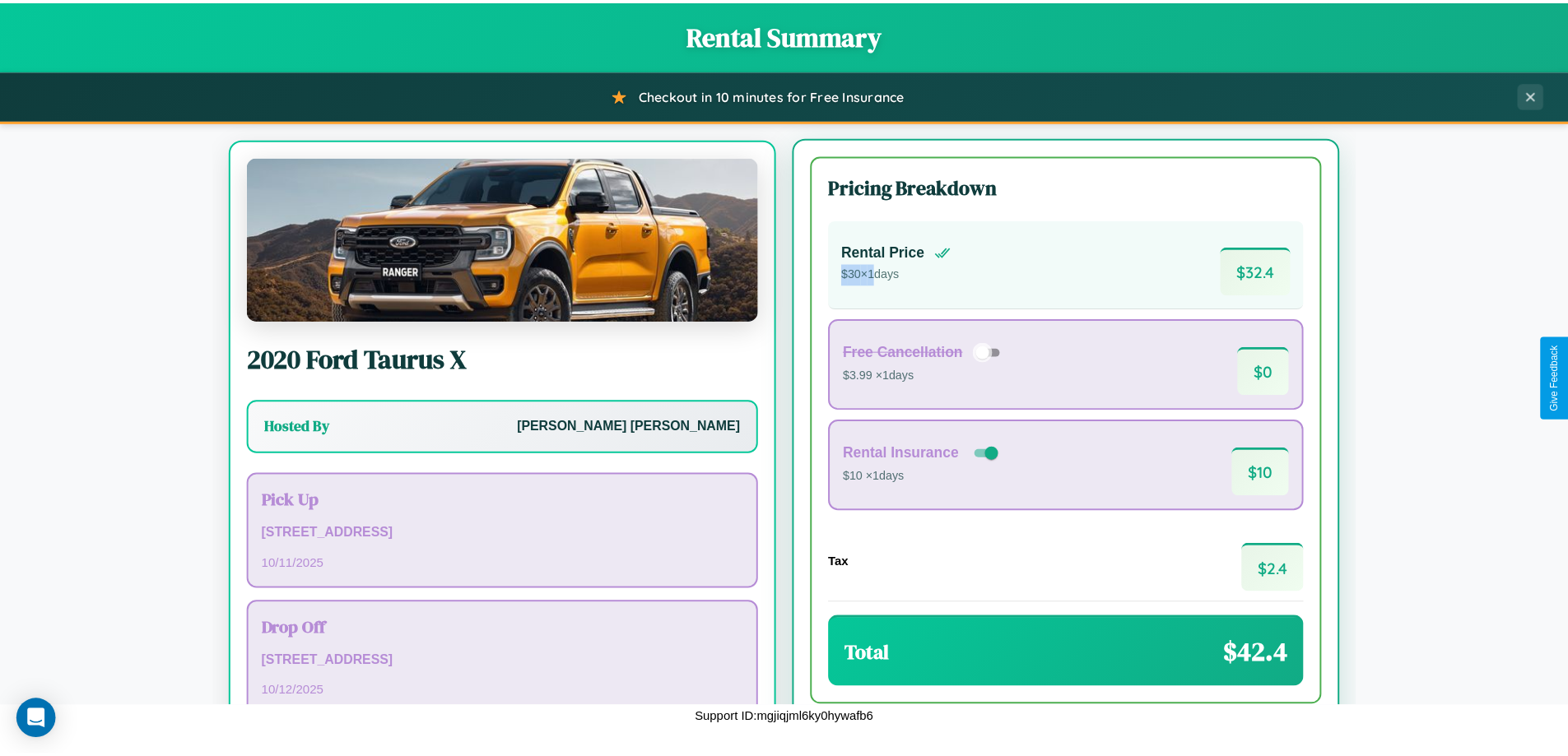
scroll to position [76, 0]
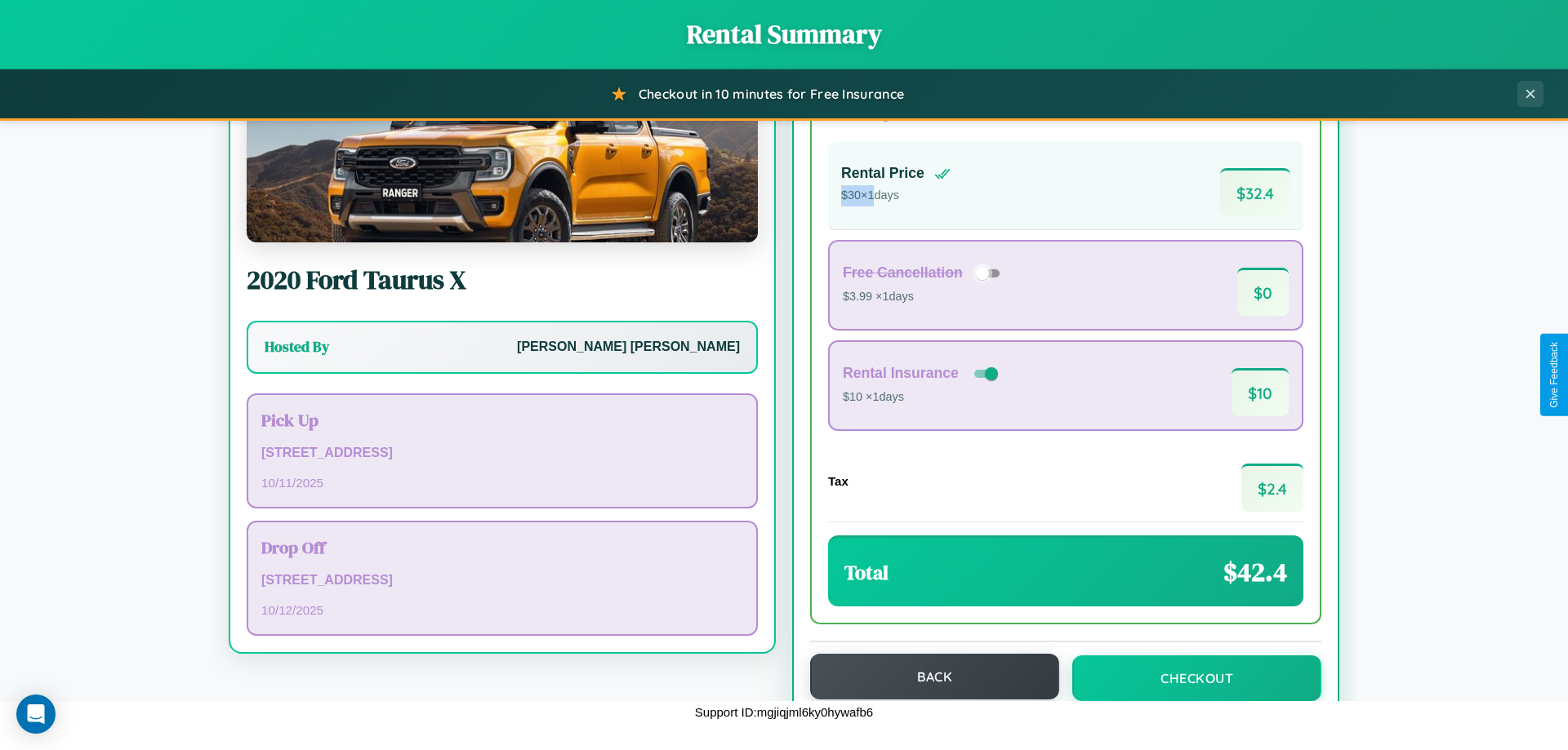
click at [927, 677] on button "Back" at bounding box center [934, 677] width 249 height 46
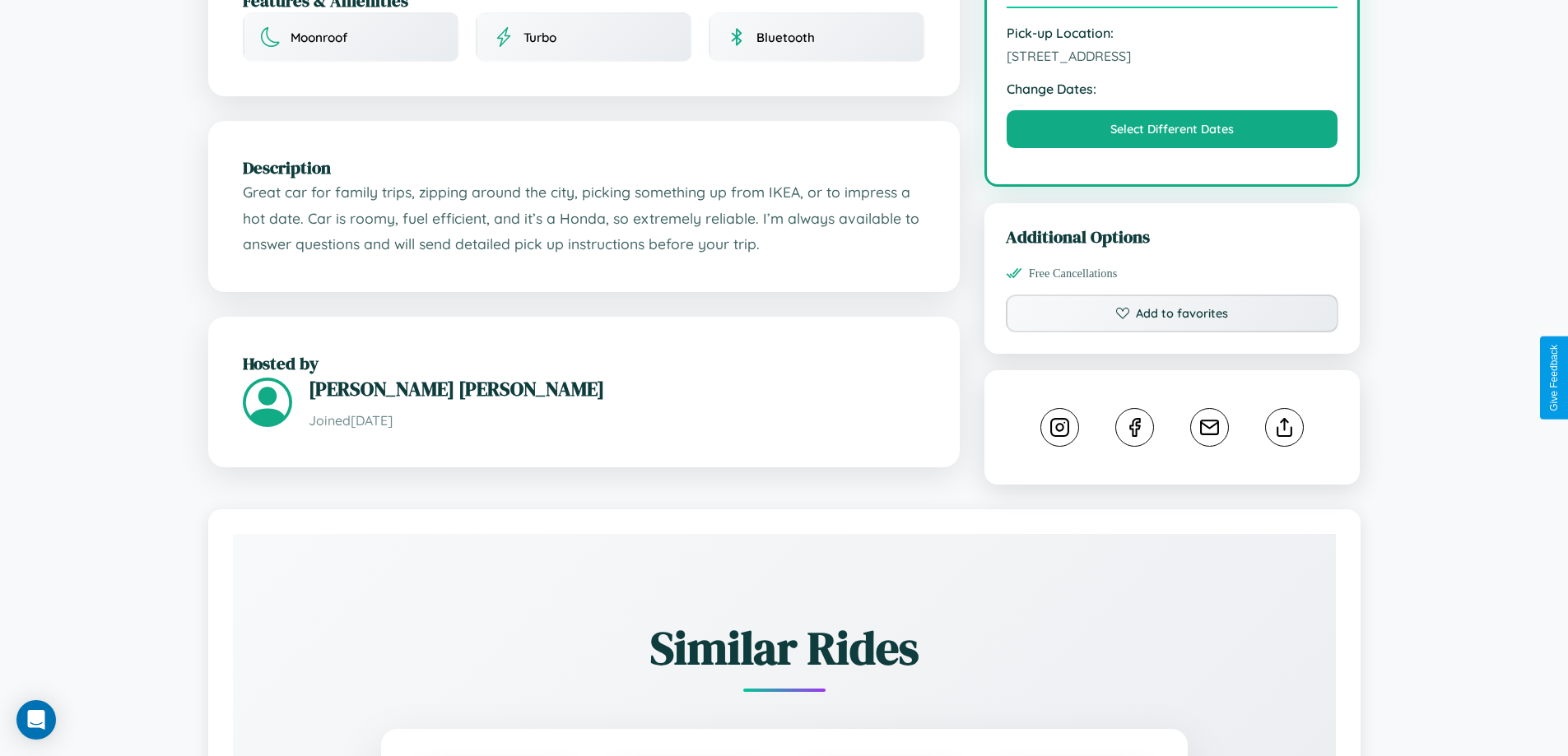
scroll to position [531, 0]
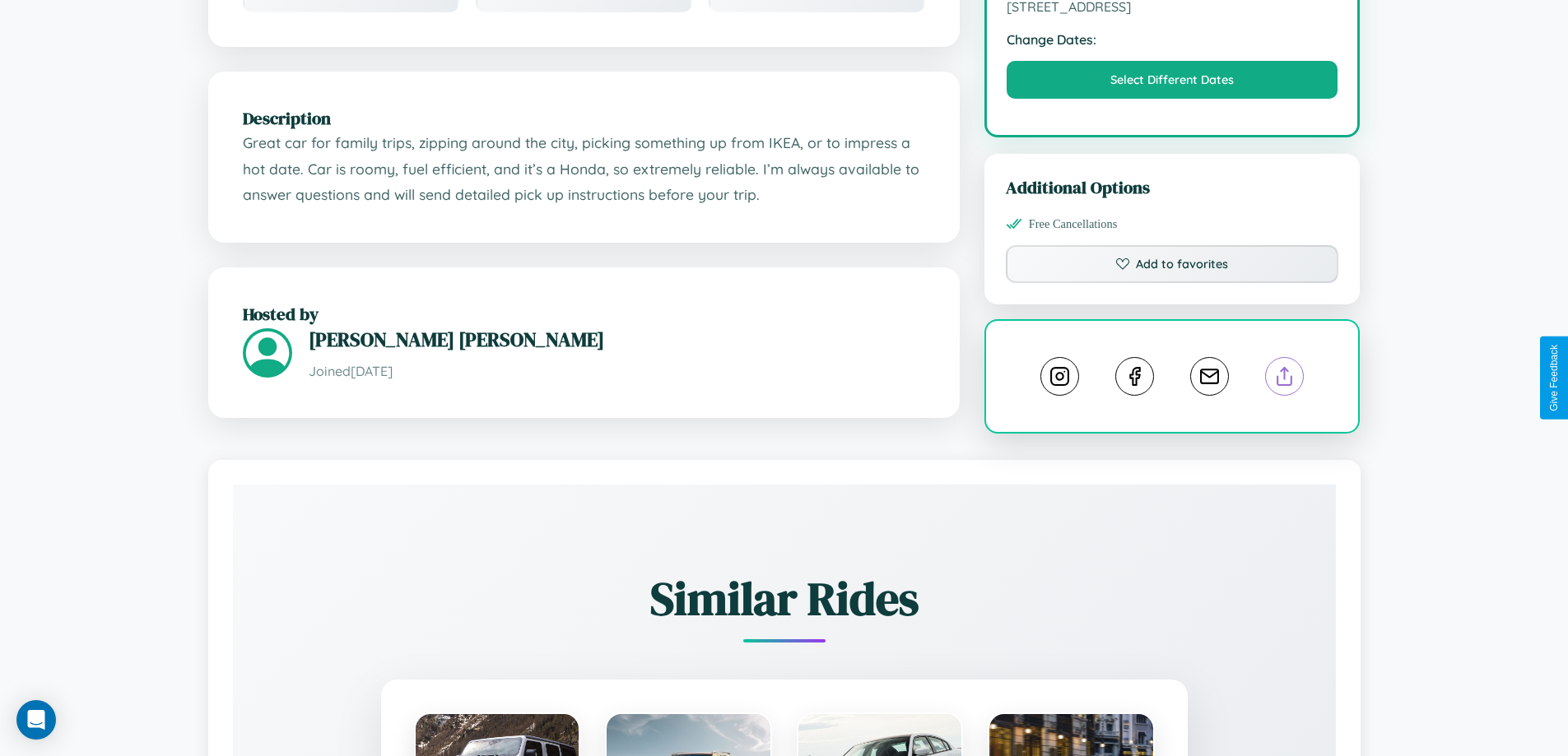
click at [1284, 377] on line at bounding box center [1284, 373] width 0 height 11
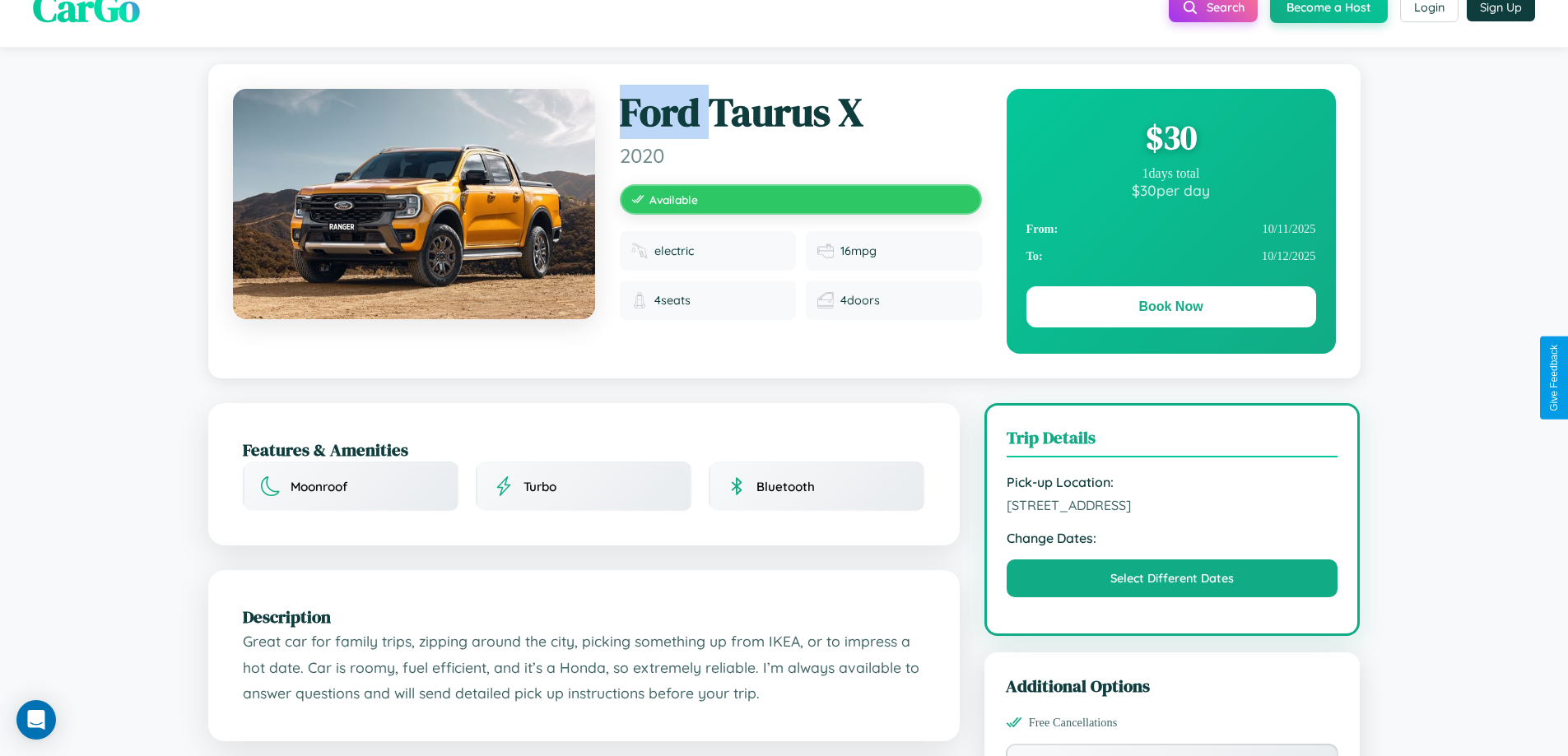
scroll to position [0, 0]
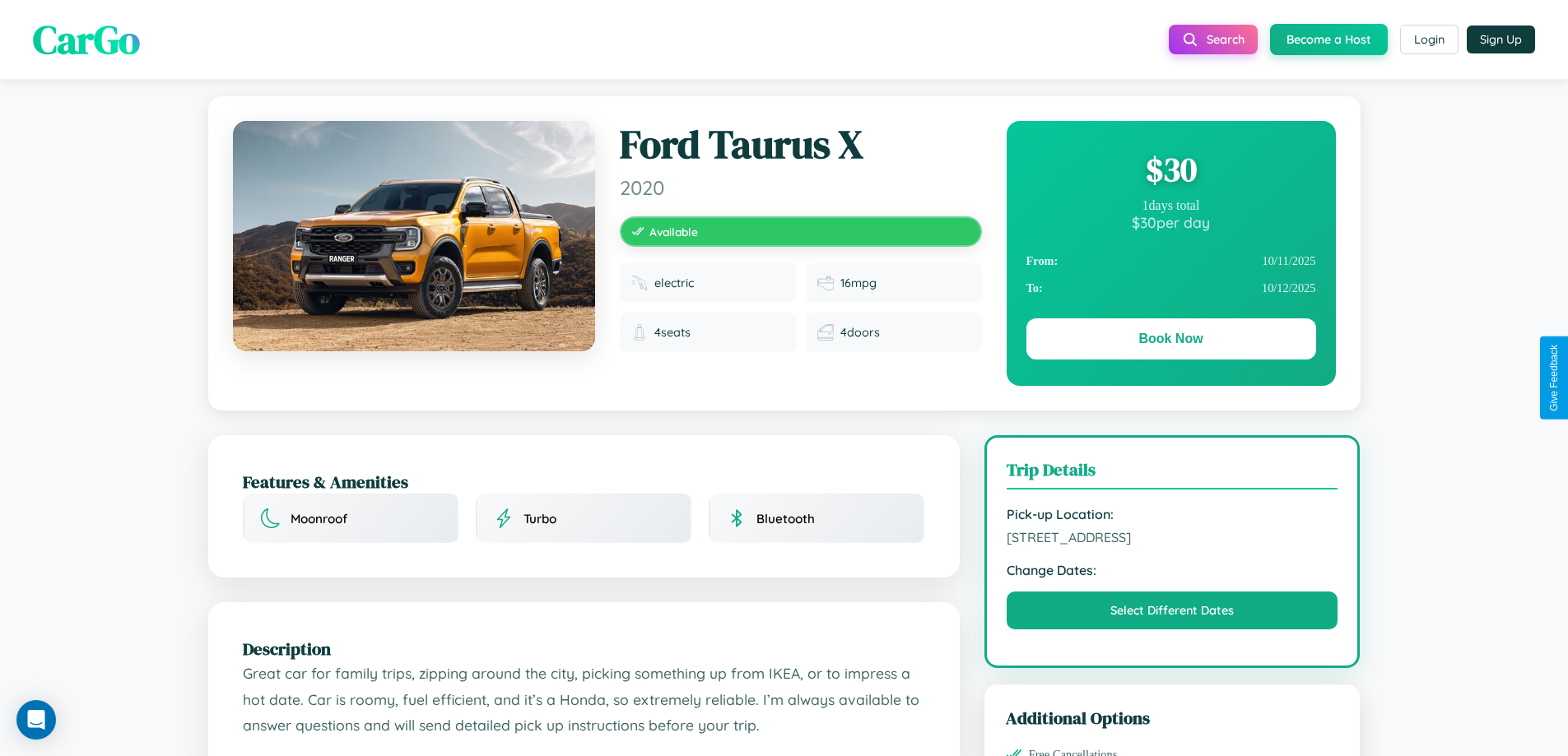
click at [1170, 169] on div "$ 30" at bounding box center [1171, 169] width 290 height 45
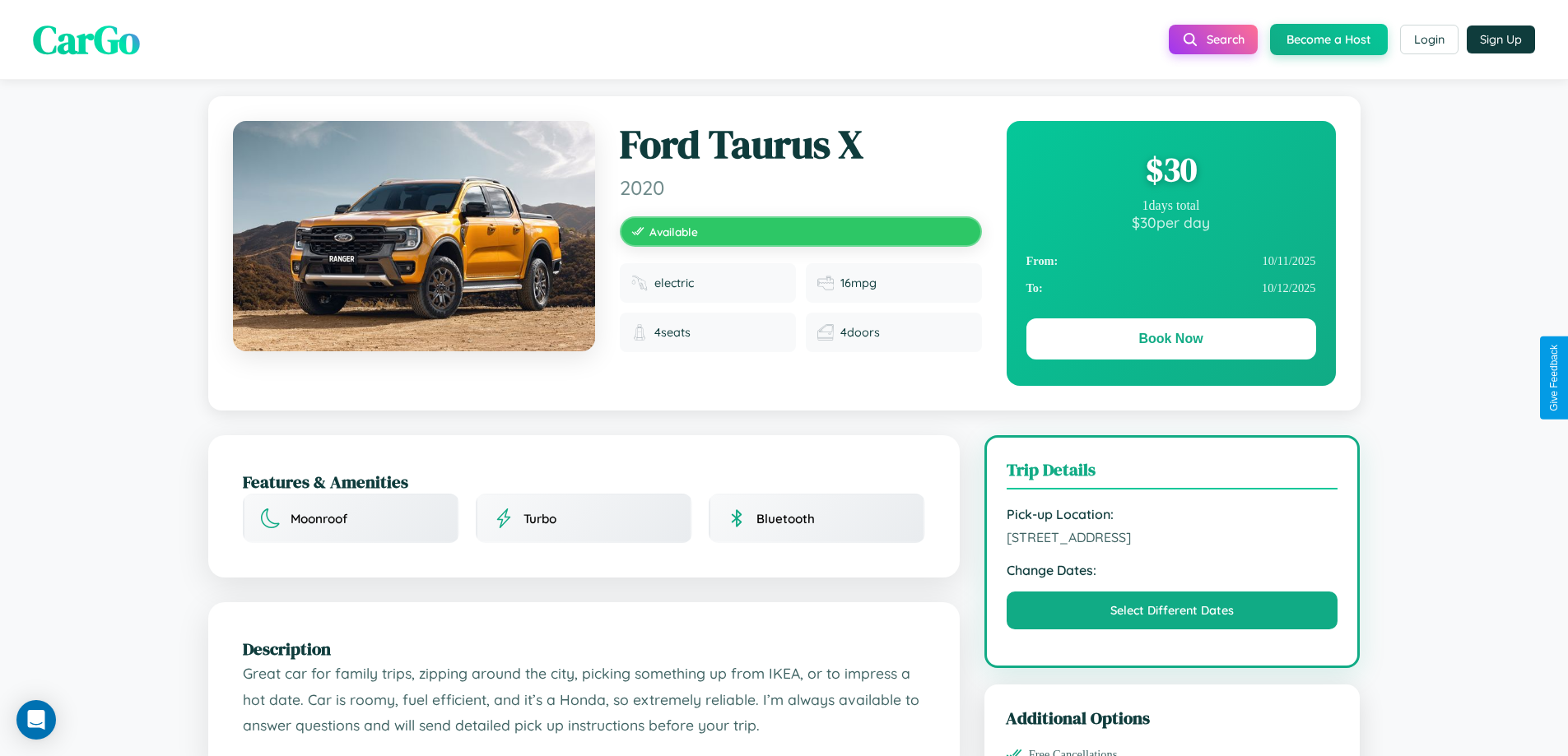
click at [1170, 169] on div "$ 30" at bounding box center [1171, 169] width 290 height 45
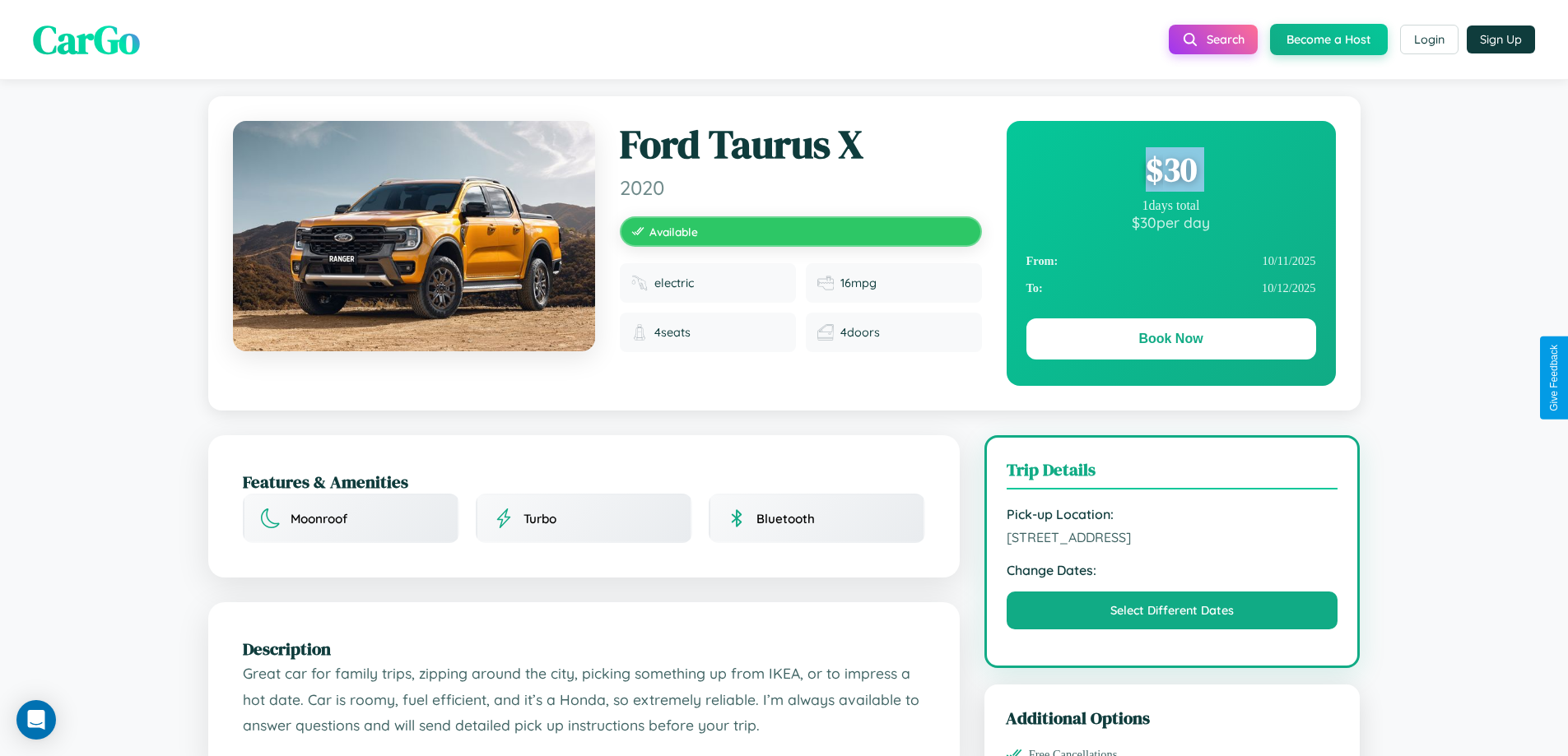
click at [1170, 169] on div "$ 30" at bounding box center [1171, 169] width 290 height 45
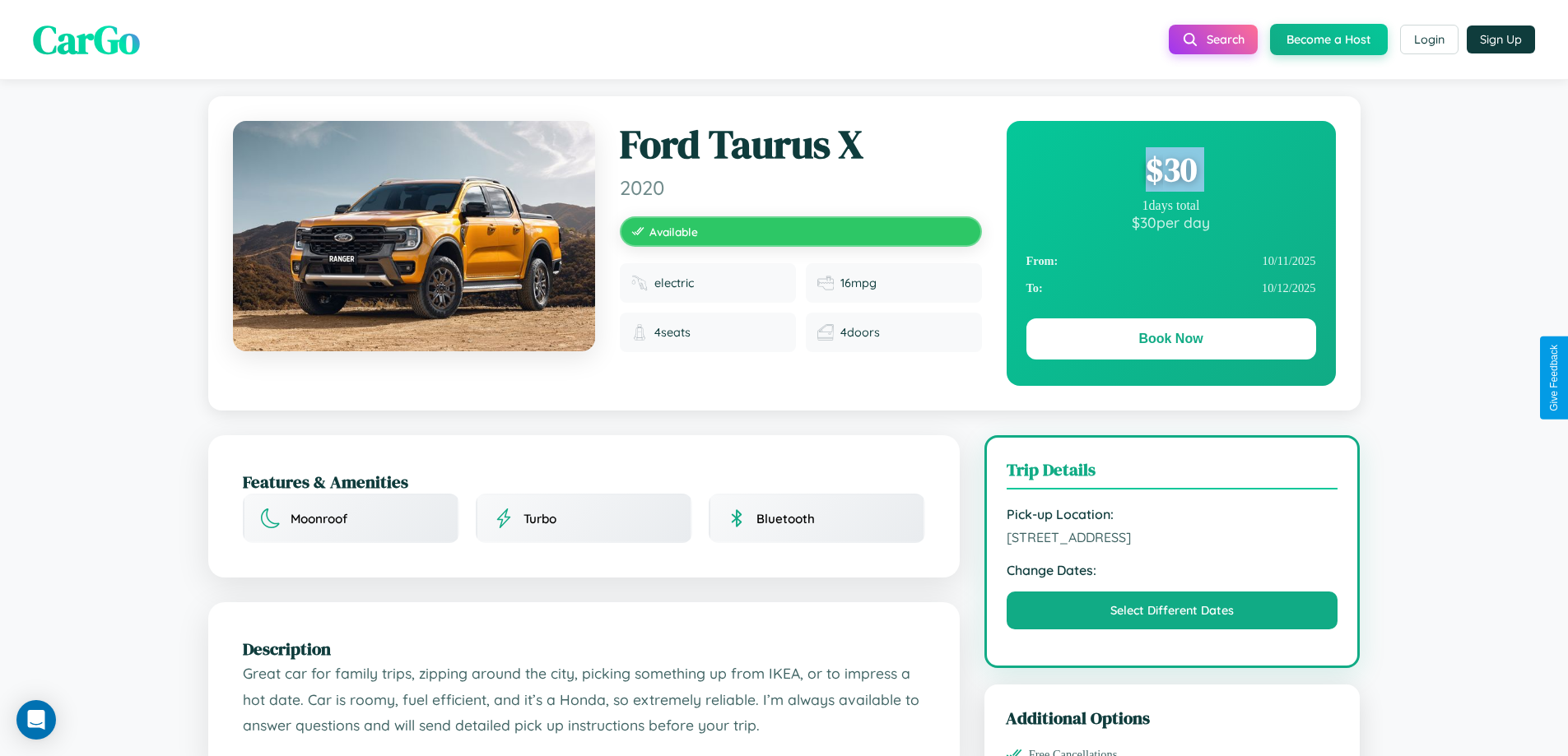
click at [1170, 169] on div "$ 30" at bounding box center [1171, 169] width 290 height 45
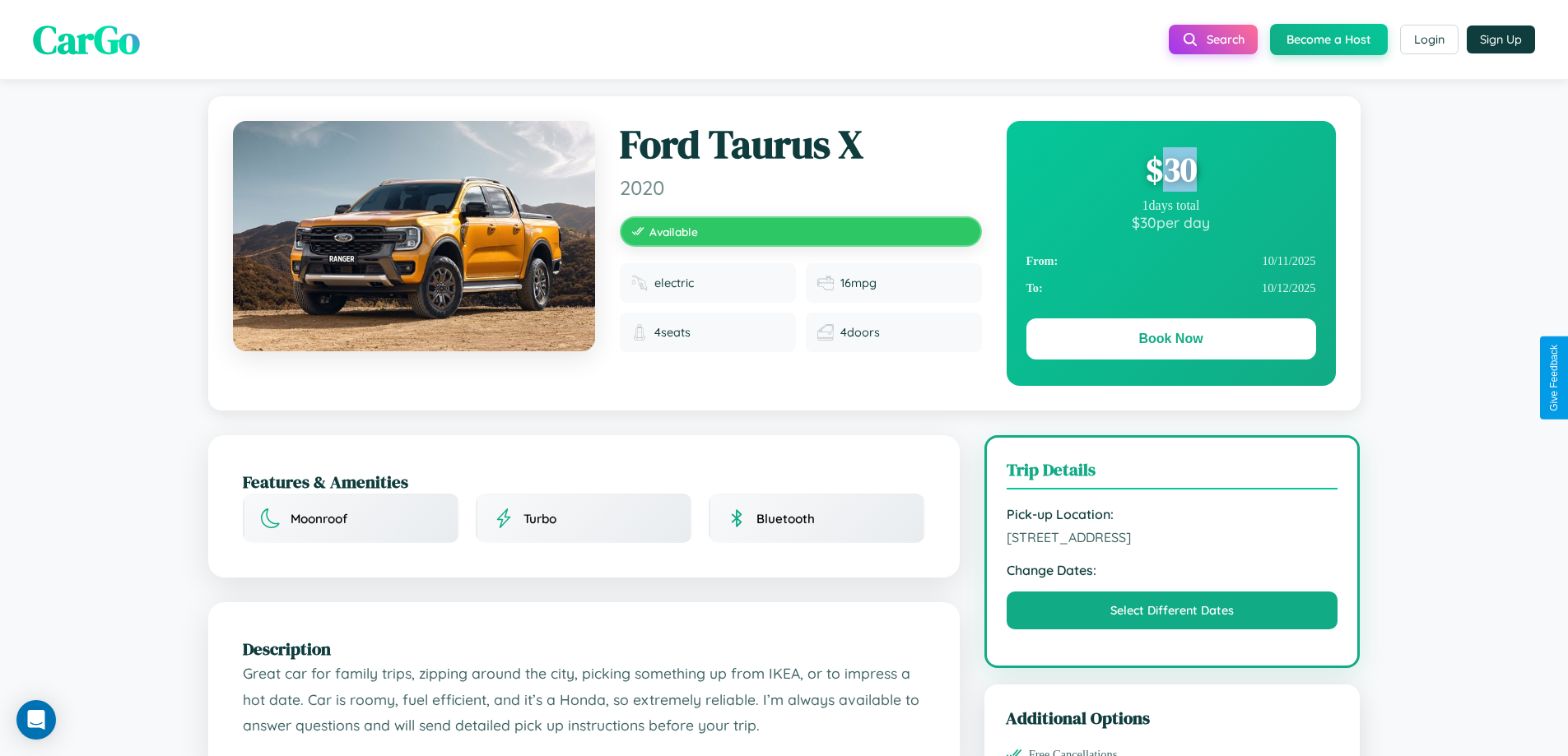
click at [1170, 169] on div "$ 30" at bounding box center [1171, 169] width 290 height 45
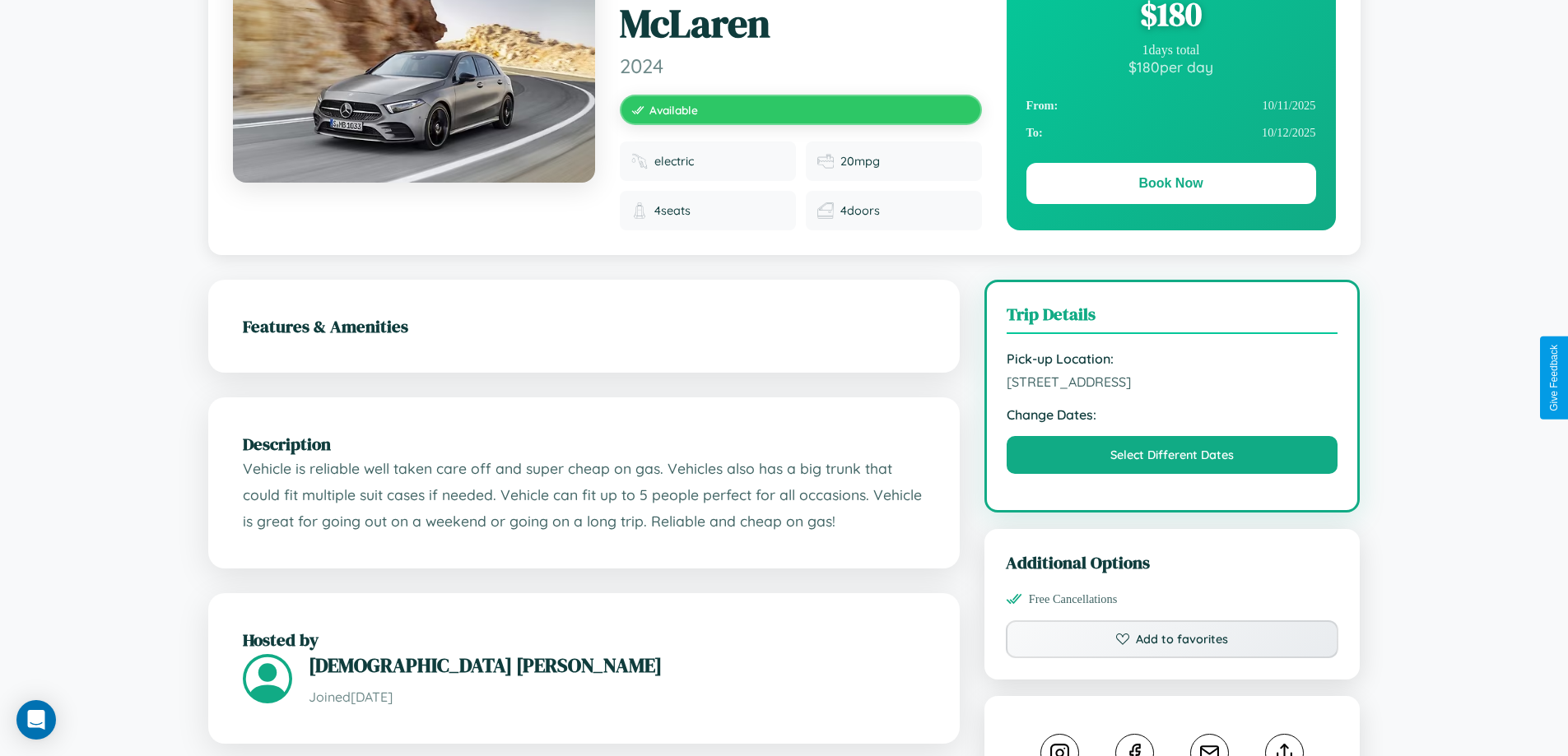
scroll to position [173, 0]
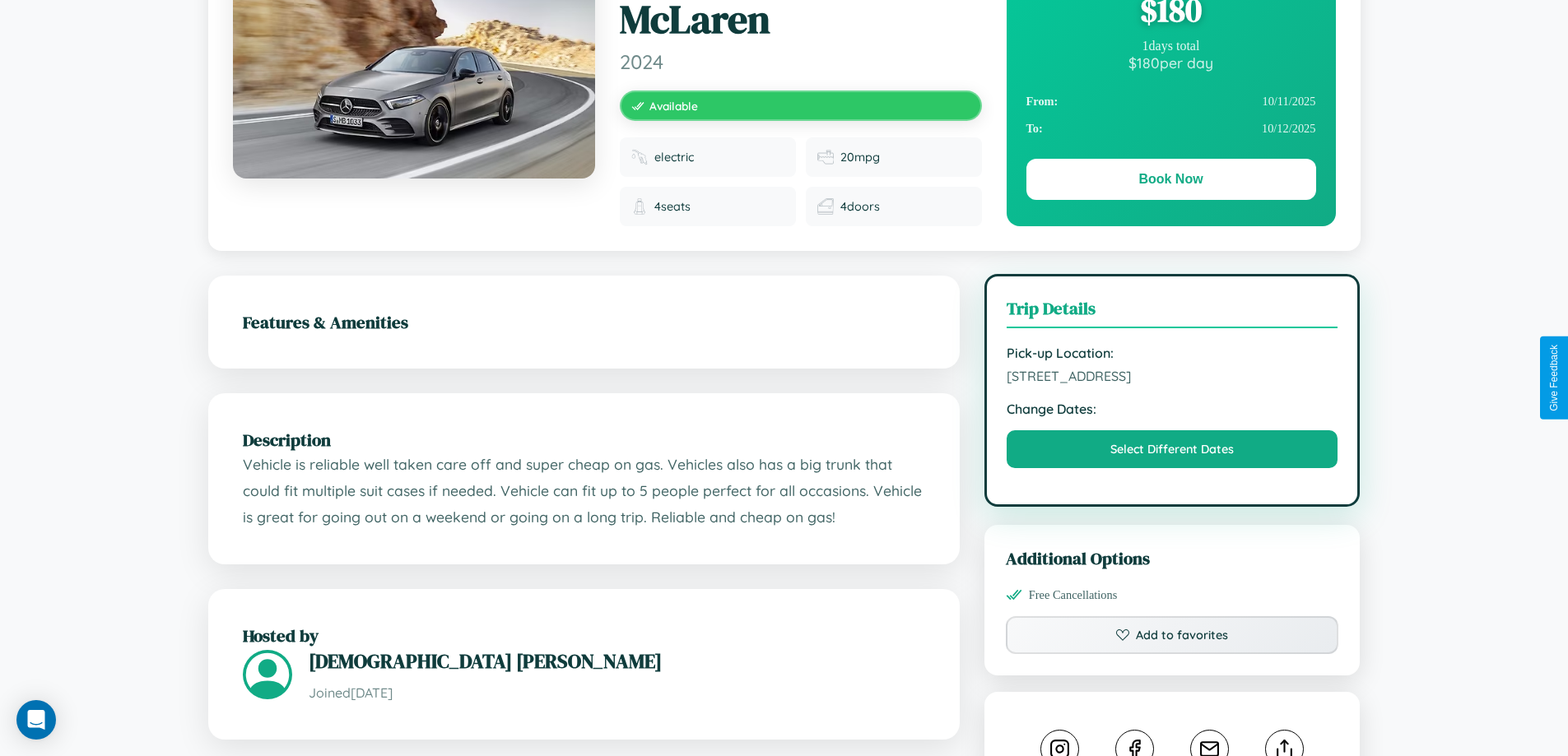
click at [1172, 377] on span "[STREET_ADDRESS]" at bounding box center [1173, 375] width 332 height 16
click at [1172, 376] on span "[STREET_ADDRESS]" at bounding box center [1173, 375] width 332 height 16
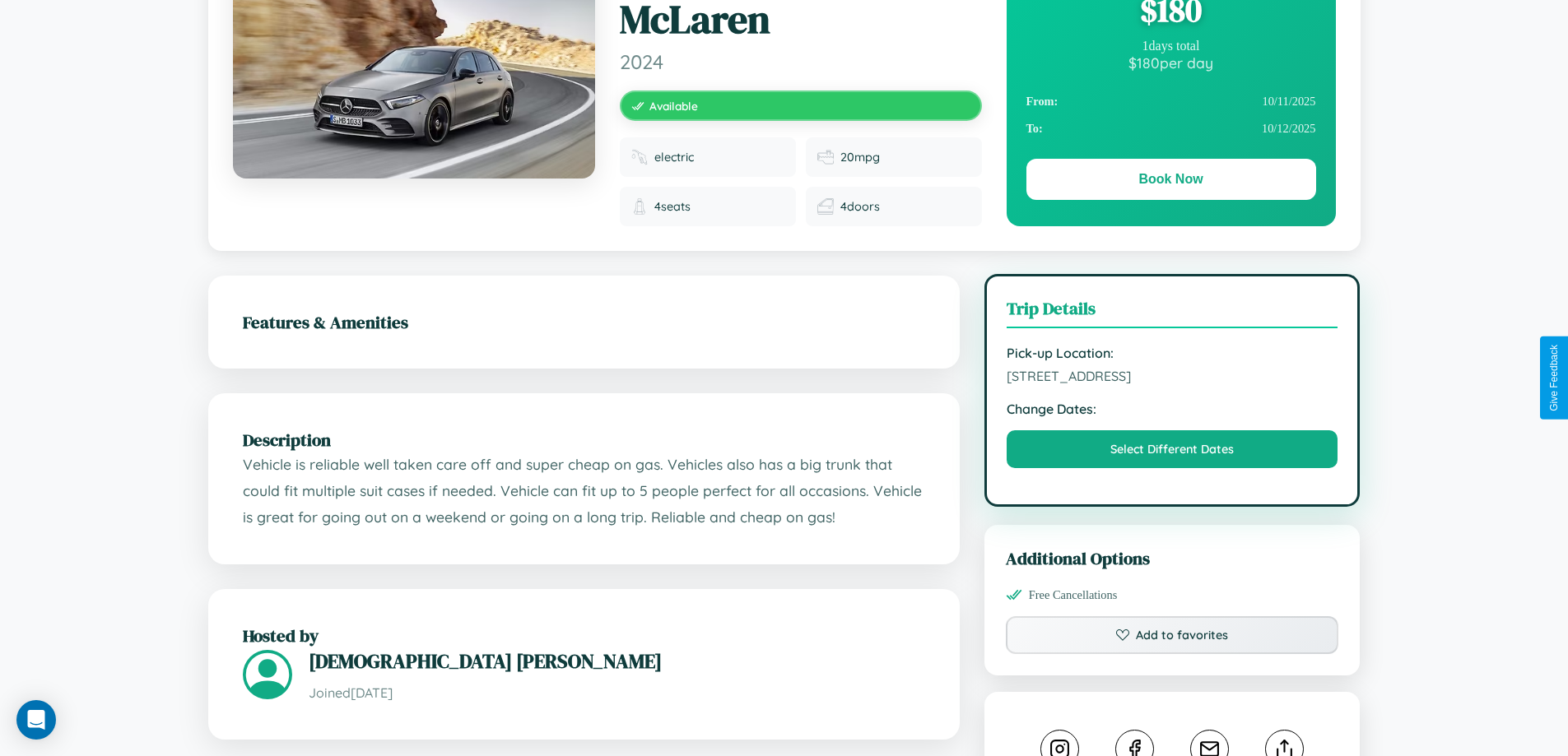
click at [1172, 376] on span "[STREET_ADDRESS]" at bounding box center [1173, 375] width 332 height 16
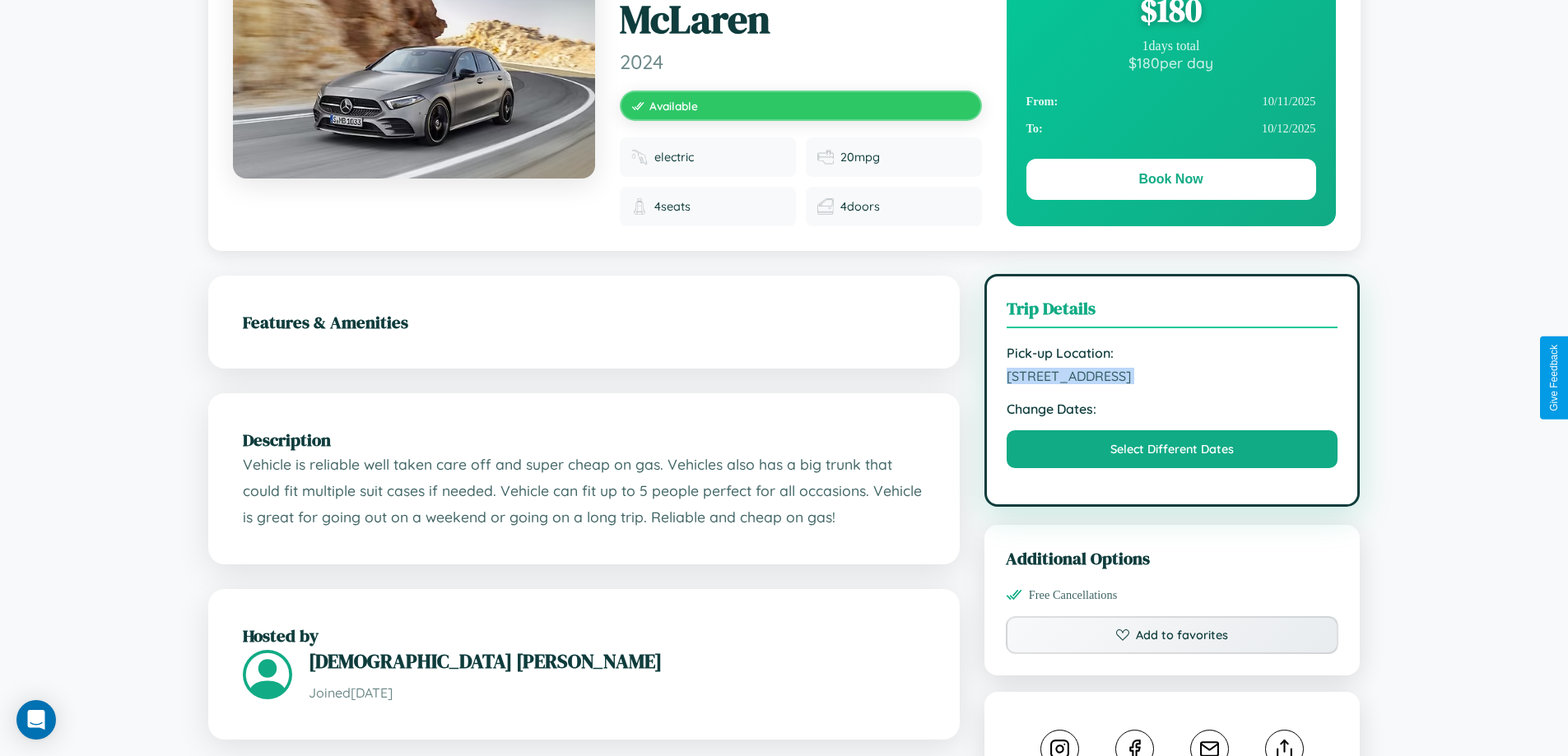
click at [1172, 376] on span "[STREET_ADDRESS]" at bounding box center [1173, 375] width 332 height 16
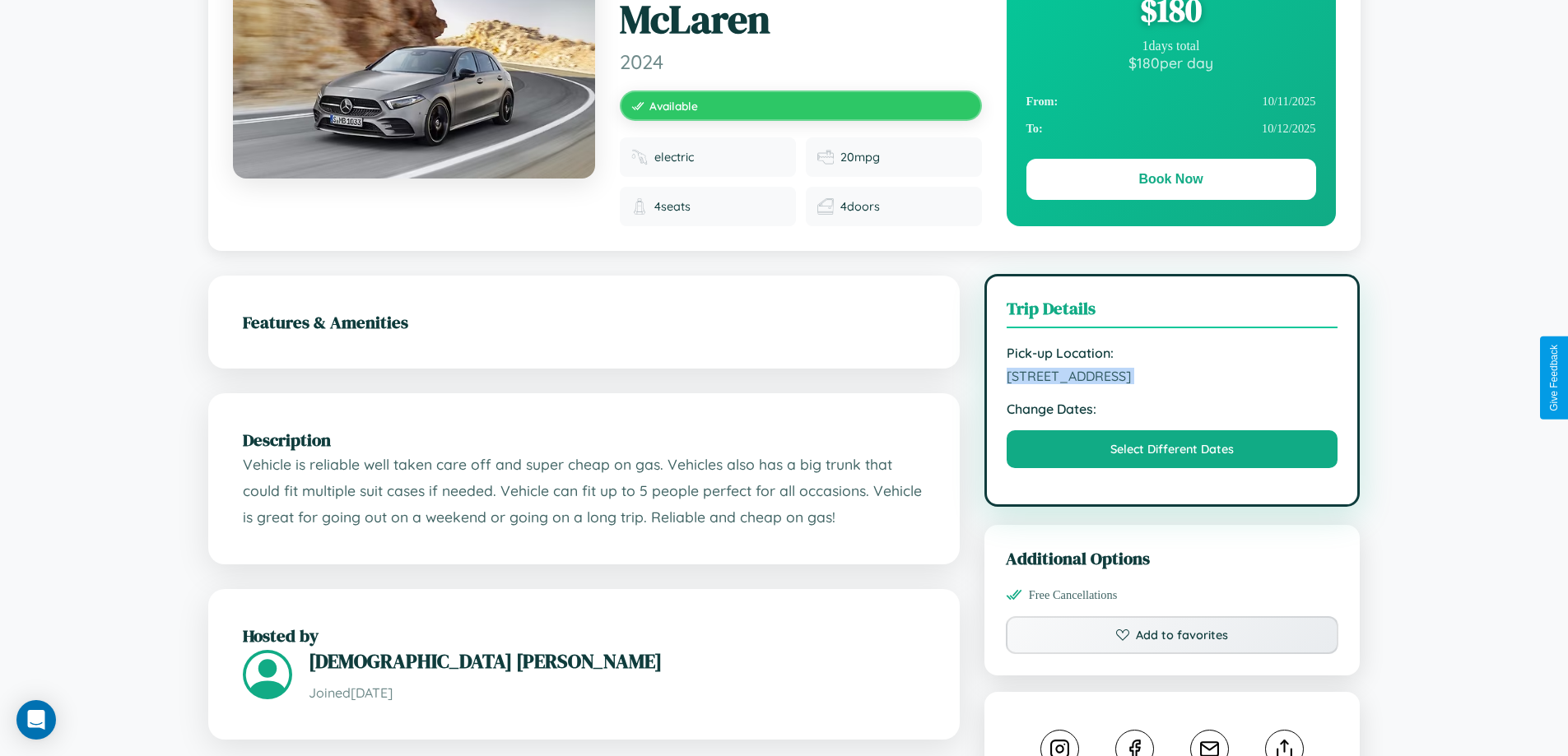
click at [1172, 376] on span "[STREET_ADDRESS]" at bounding box center [1173, 375] width 332 height 16
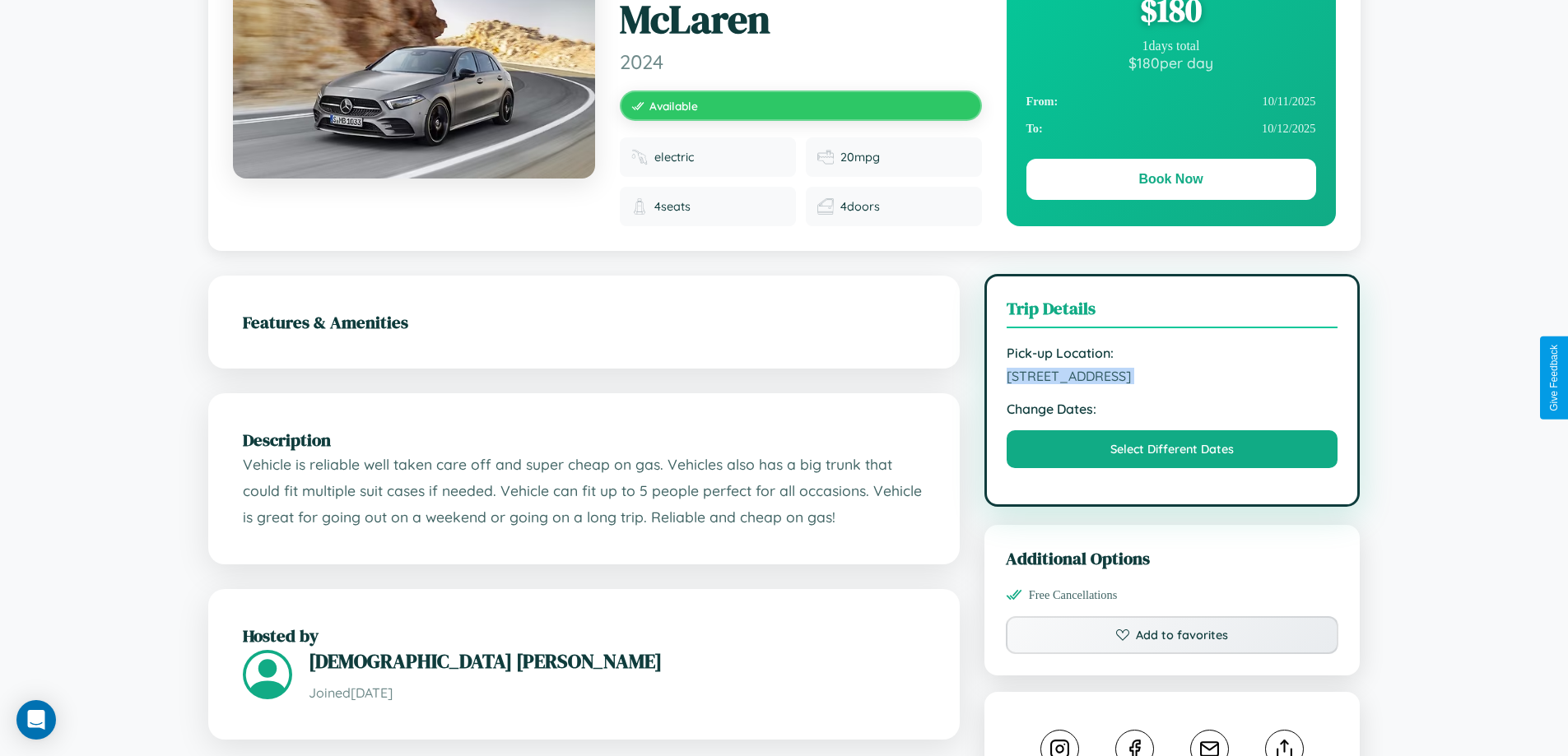
click at [1172, 376] on span "[STREET_ADDRESS]" at bounding box center [1173, 375] width 332 height 16
